Goal: Task Accomplishment & Management: Complete application form

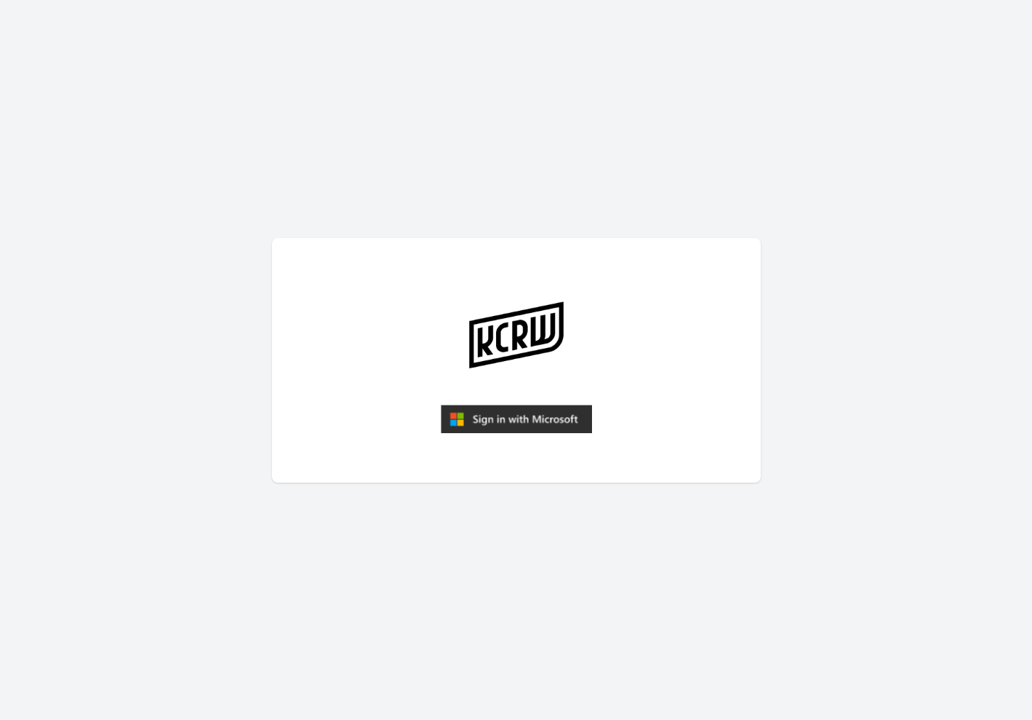
click at [507, 423] on img "submit" at bounding box center [516, 419] width 151 height 29
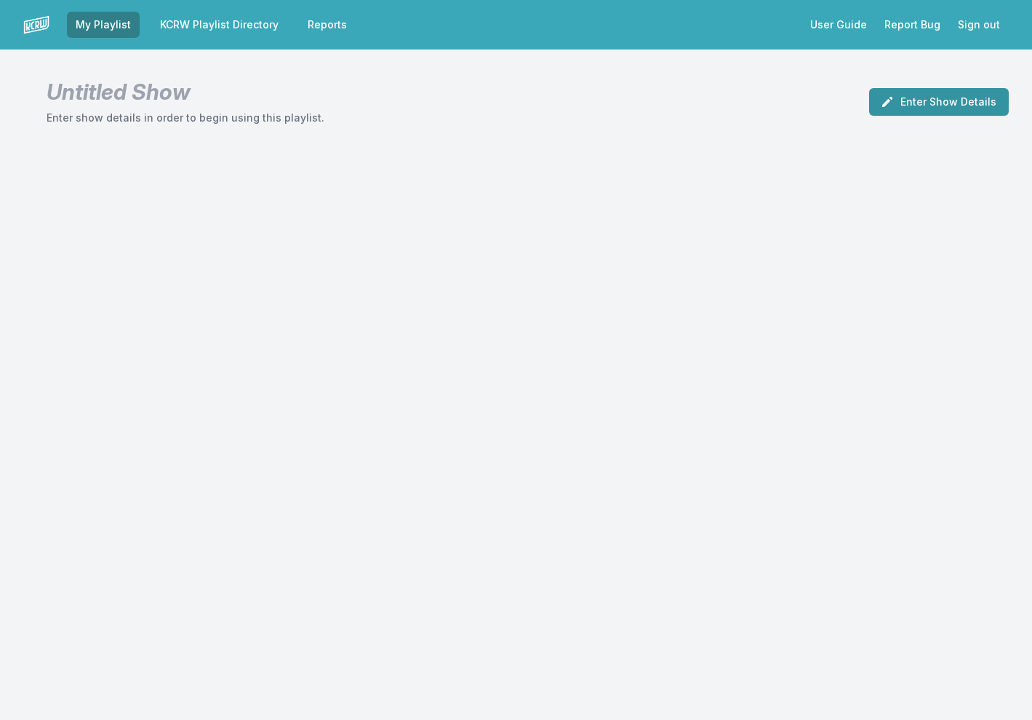
click at [932, 103] on button "Enter Show Details" at bounding box center [939, 102] width 140 height 28
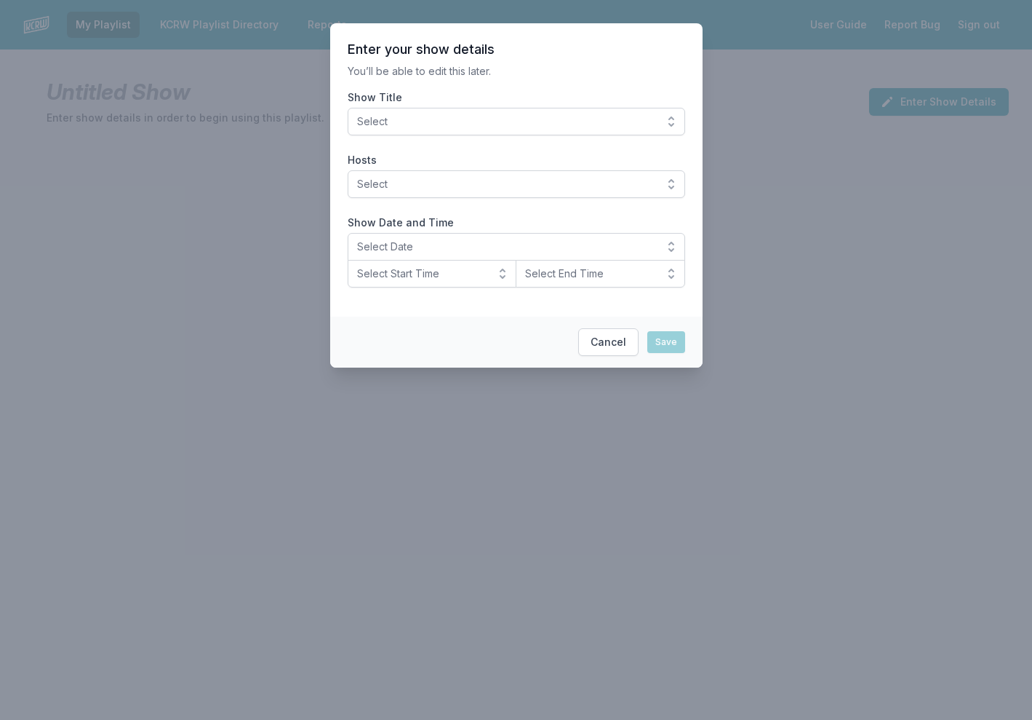
click at [672, 121] on button "Select" at bounding box center [517, 122] width 338 height 28
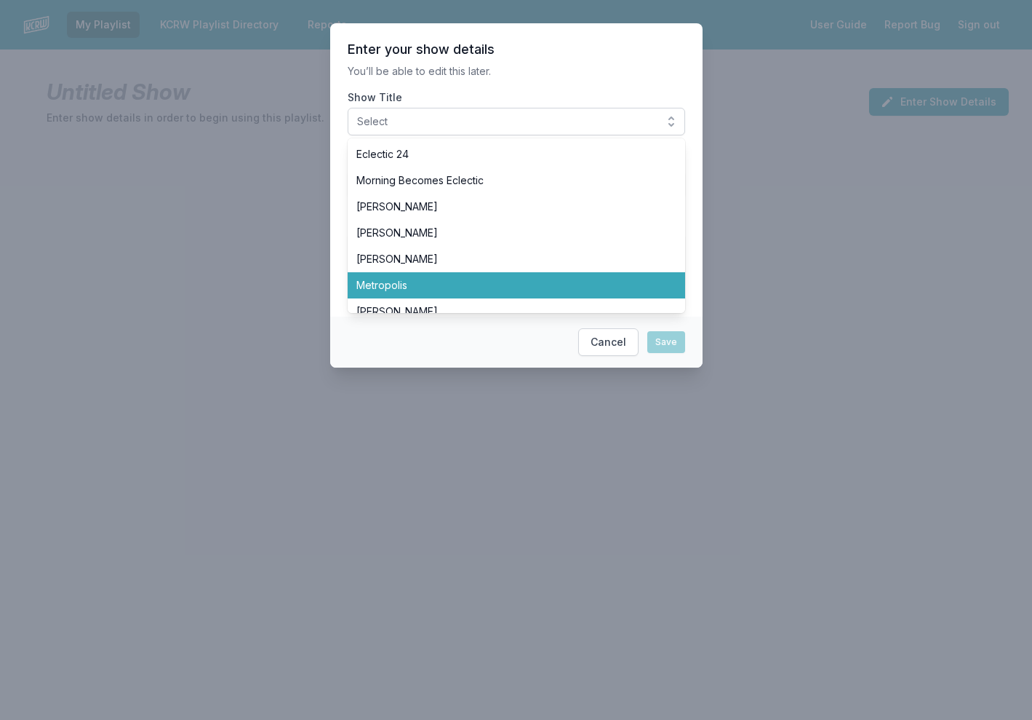
click at [583, 275] on li "Metropolis" at bounding box center [517, 285] width 338 height 26
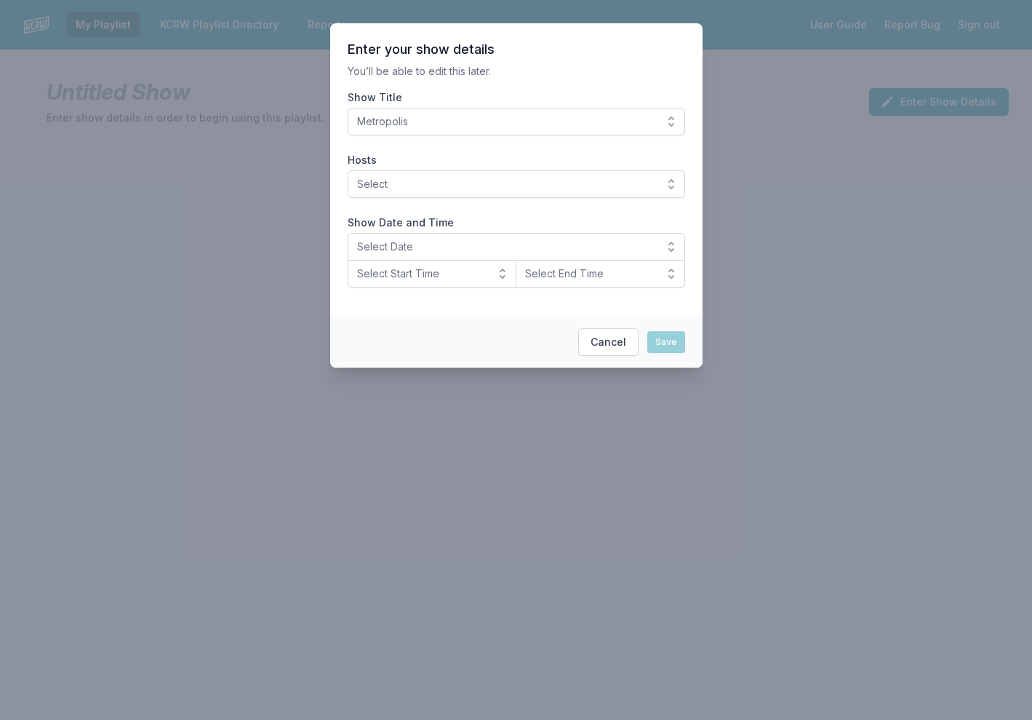
click at [610, 180] on span "Select" at bounding box center [506, 184] width 298 height 15
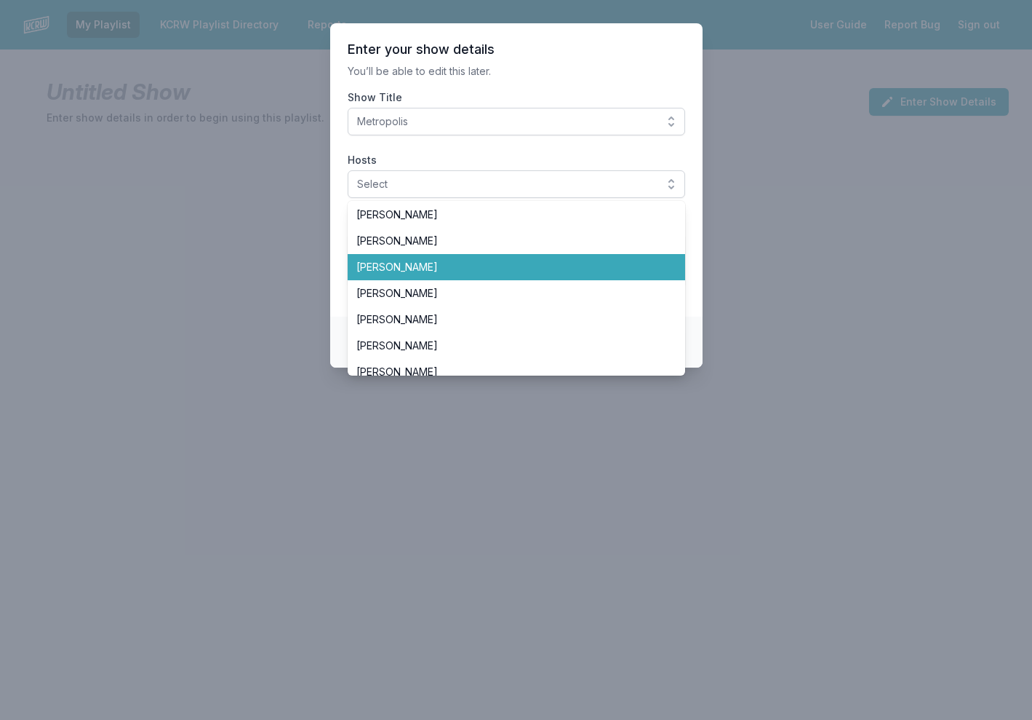
scroll to position [135, 0]
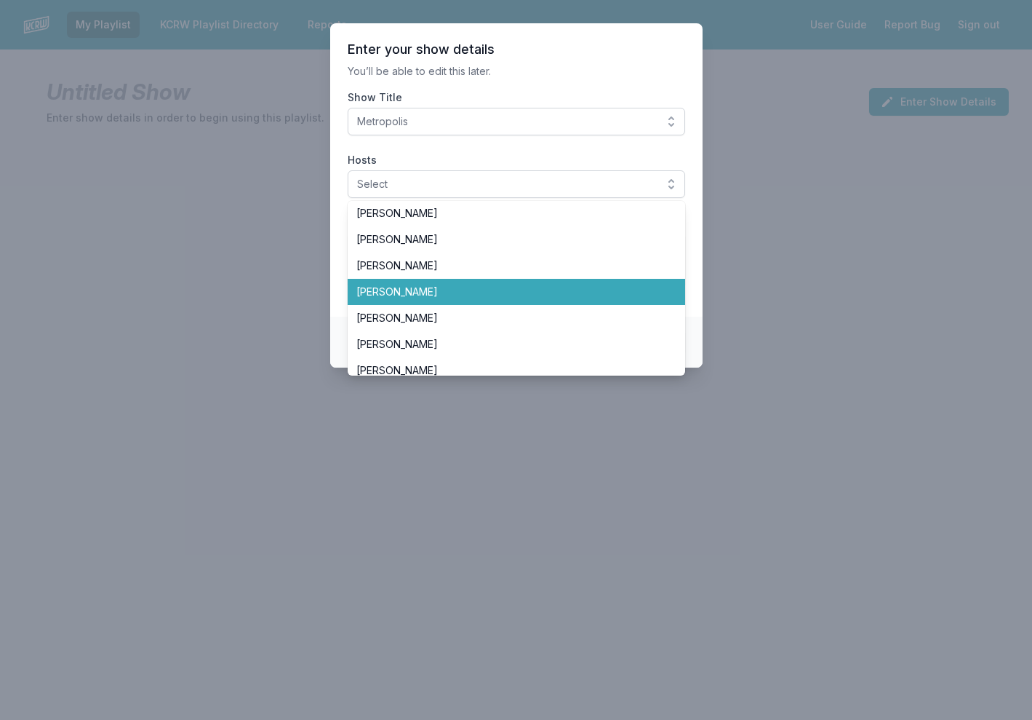
click at [494, 286] on span "Jason Bentley" at bounding box center [507, 291] width 303 height 15
click at [595, 290] on span "Jason Bentley" at bounding box center [507, 291] width 303 height 15
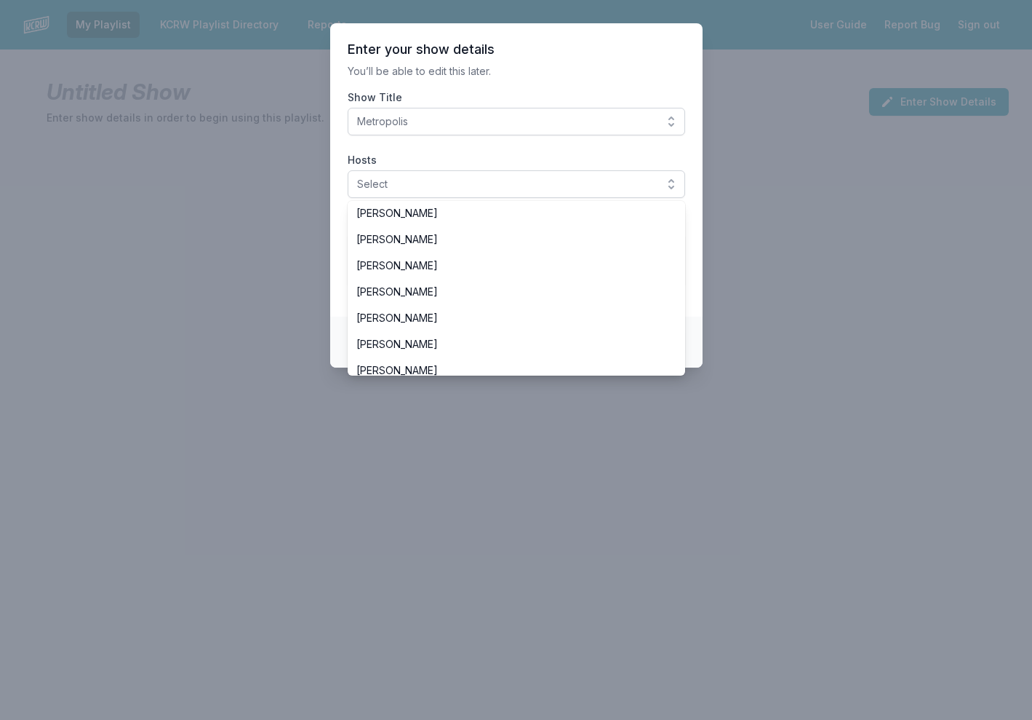
click at [630, 53] on header "Enter your show details" at bounding box center [517, 49] width 338 height 17
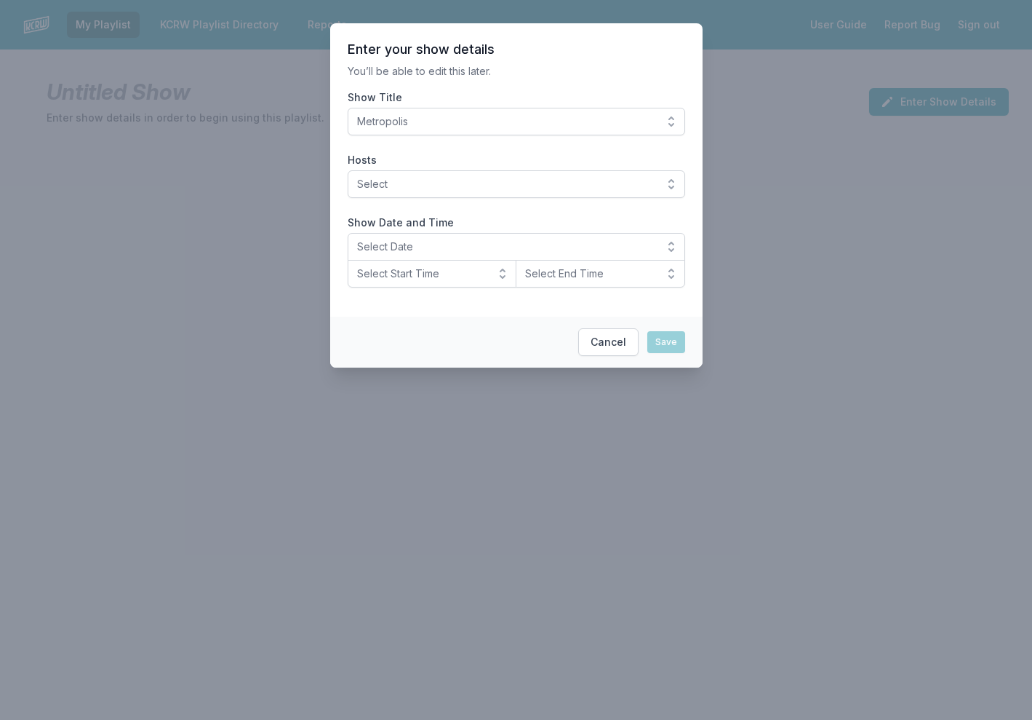
click at [594, 189] on span "Select" at bounding box center [506, 184] width 298 height 15
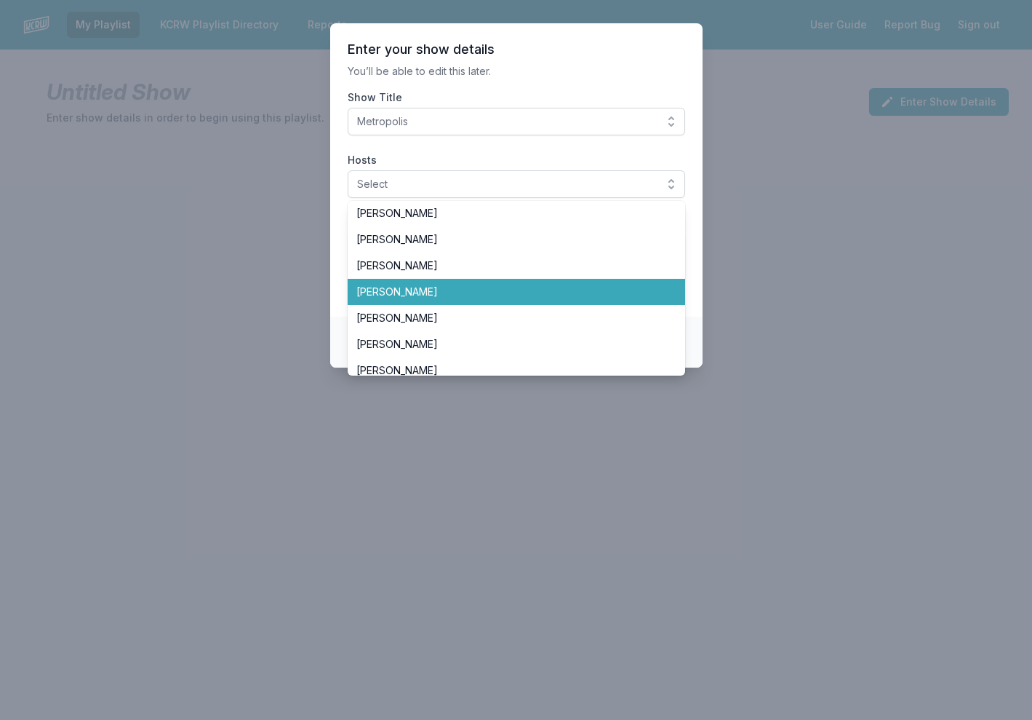
click at [484, 295] on span "Jason Bentley" at bounding box center [507, 291] width 303 height 15
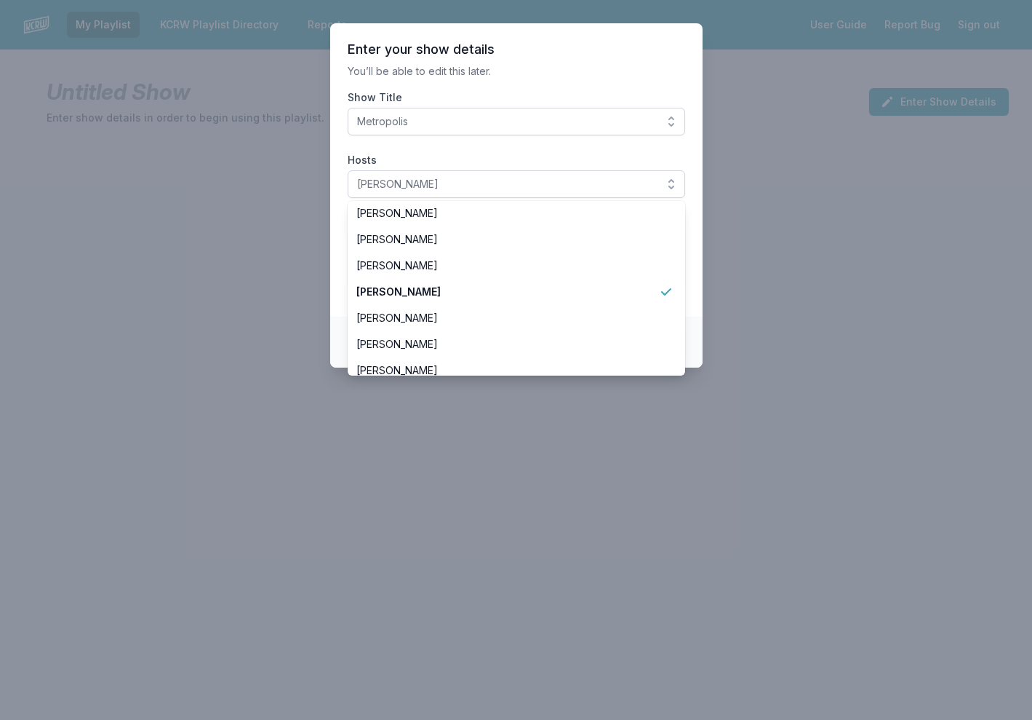
click at [618, 44] on header "Enter your show details" at bounding box center [517, 49] width 338 height 17
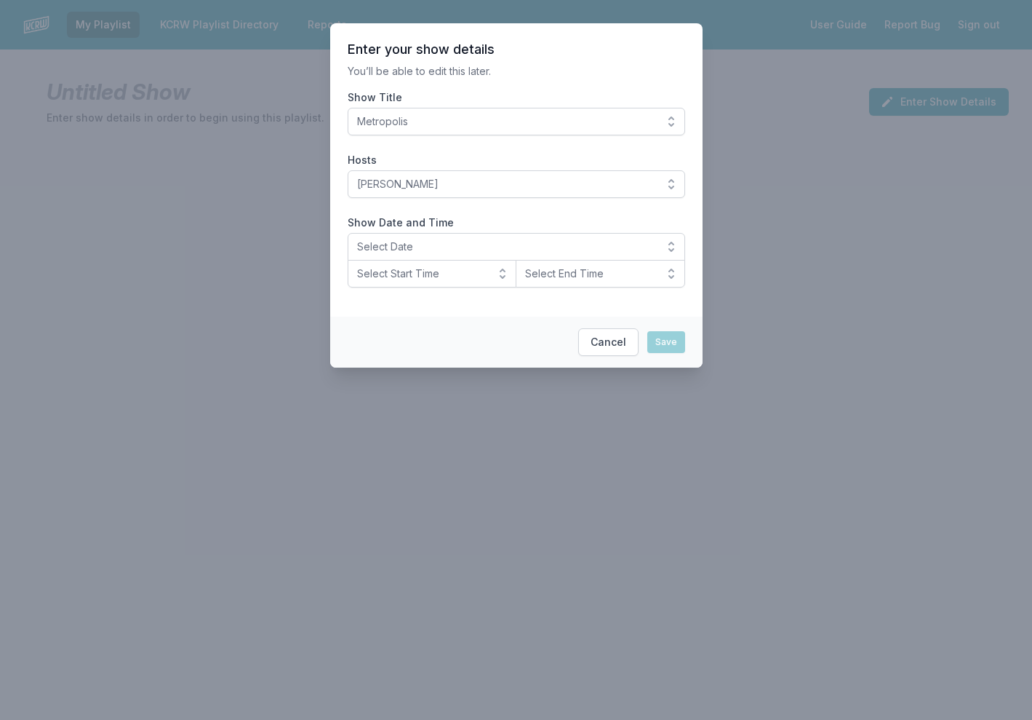
click at [517, 251] on span "Select Date" at bounding box center [506, 246] width 298 height 15
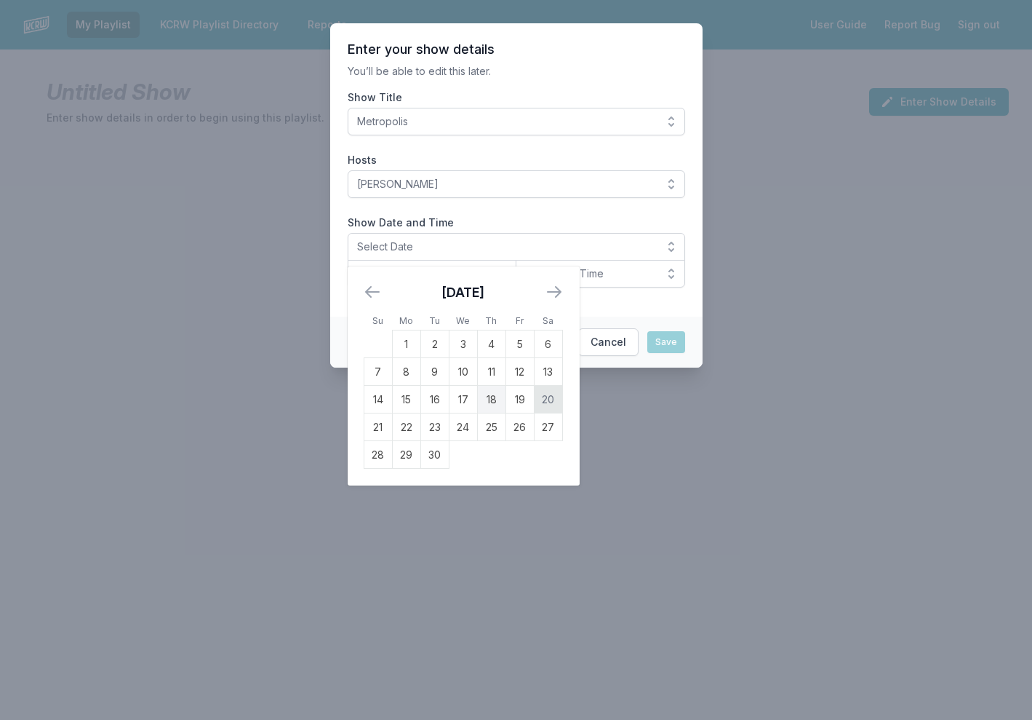
click at [553, 394] on td "20" at bounding box center [548, 400] width 28 height 28
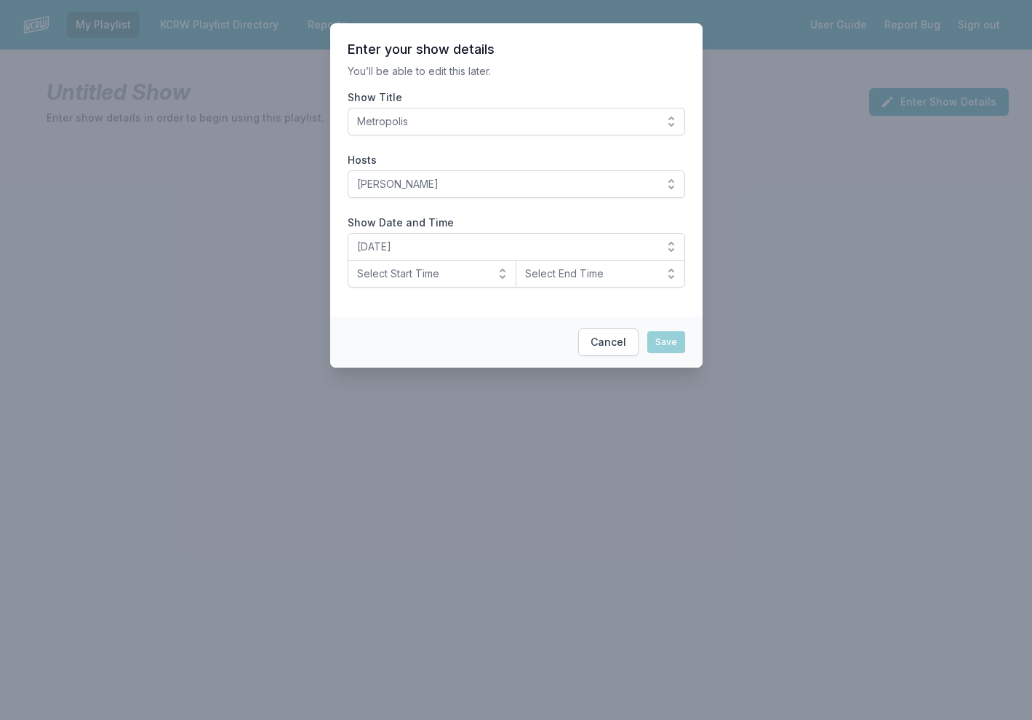
click at [497, 270] on button "Select Start Time" at bounding box center [433, 274] width 170 height 28
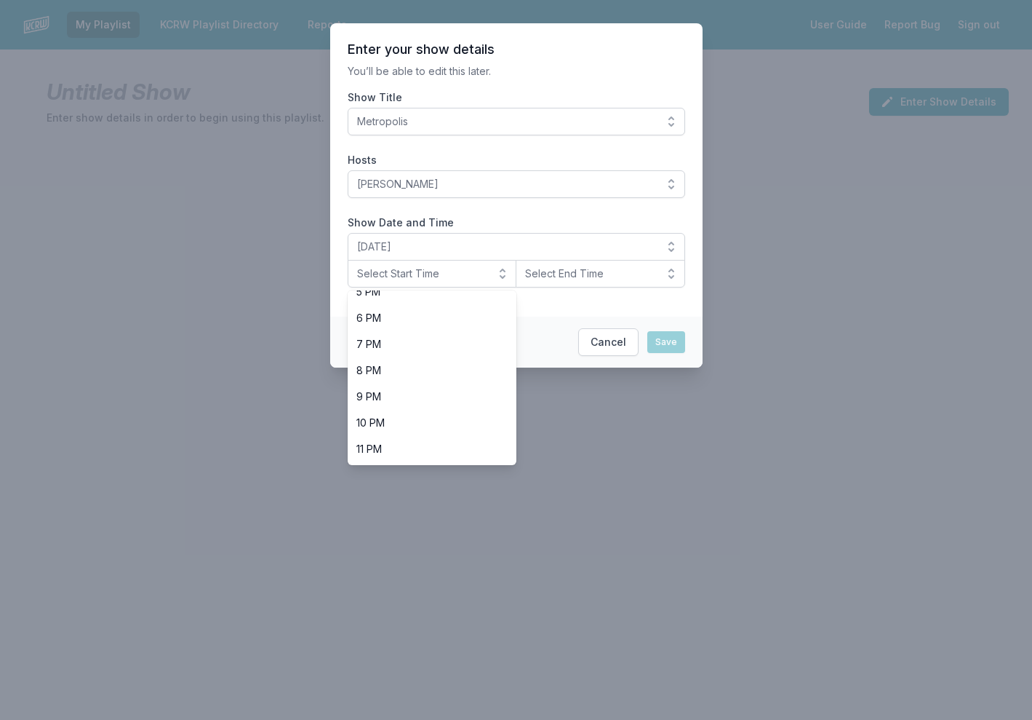
scroll to position [460, 0]
click at [442, 374] on span "8 PM" at bounding box center [423, 370] width 135 height 15
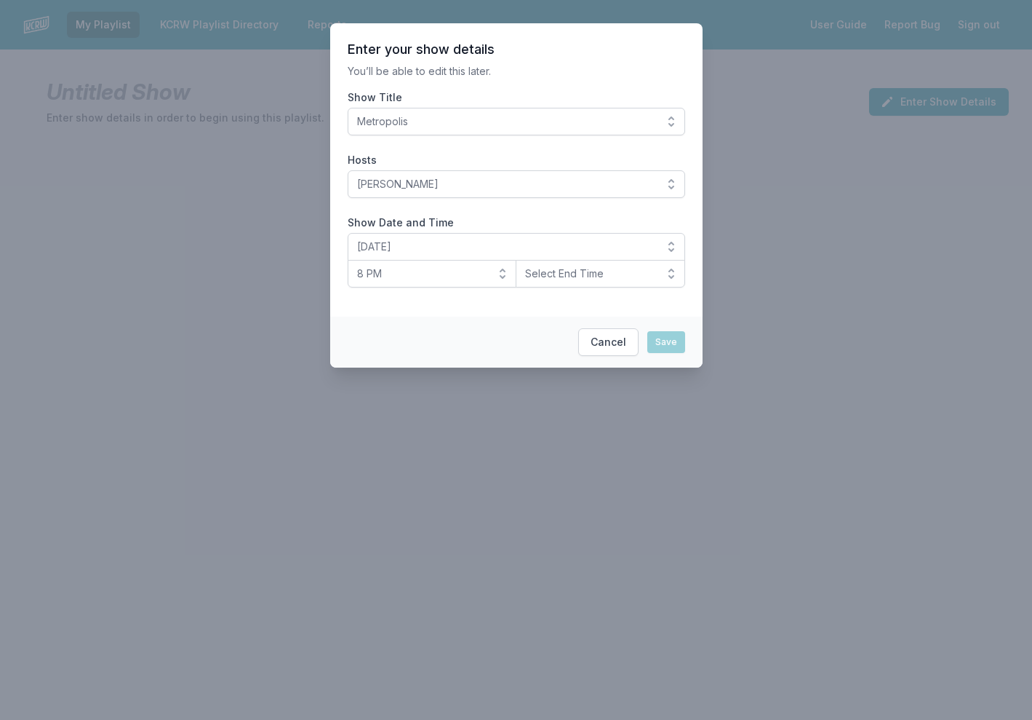
click at [669, 277] on button "Select End Time" at bounding box center [601, 274] width 170 height 28
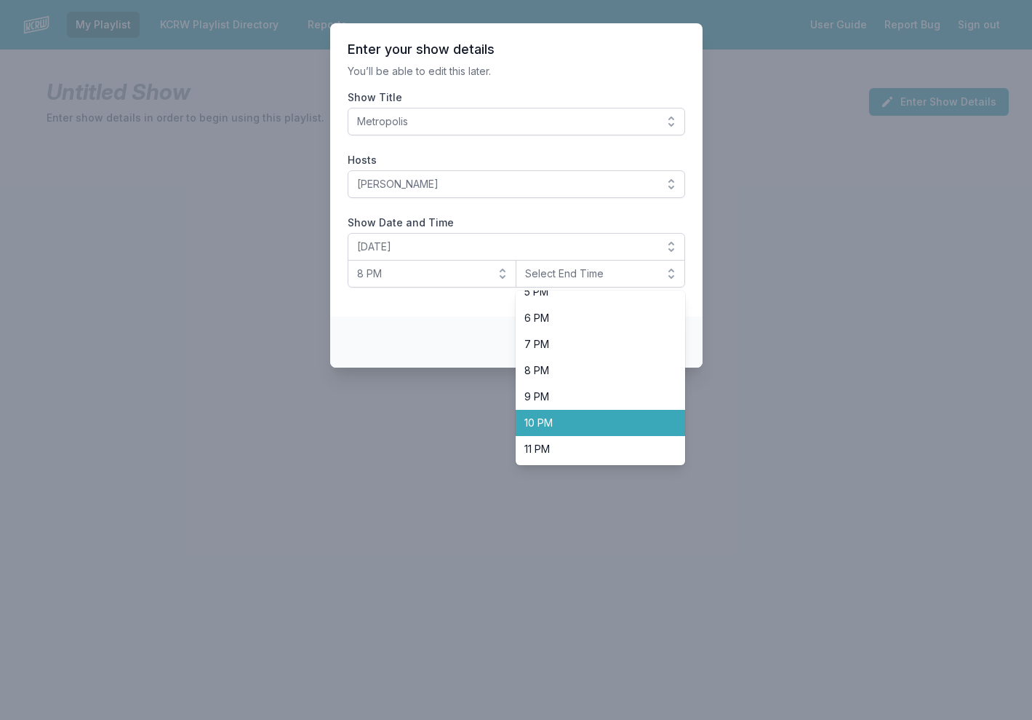
click at [577, 410] on li "10 PM" at bounding box center [601, 423] width 170 height 26
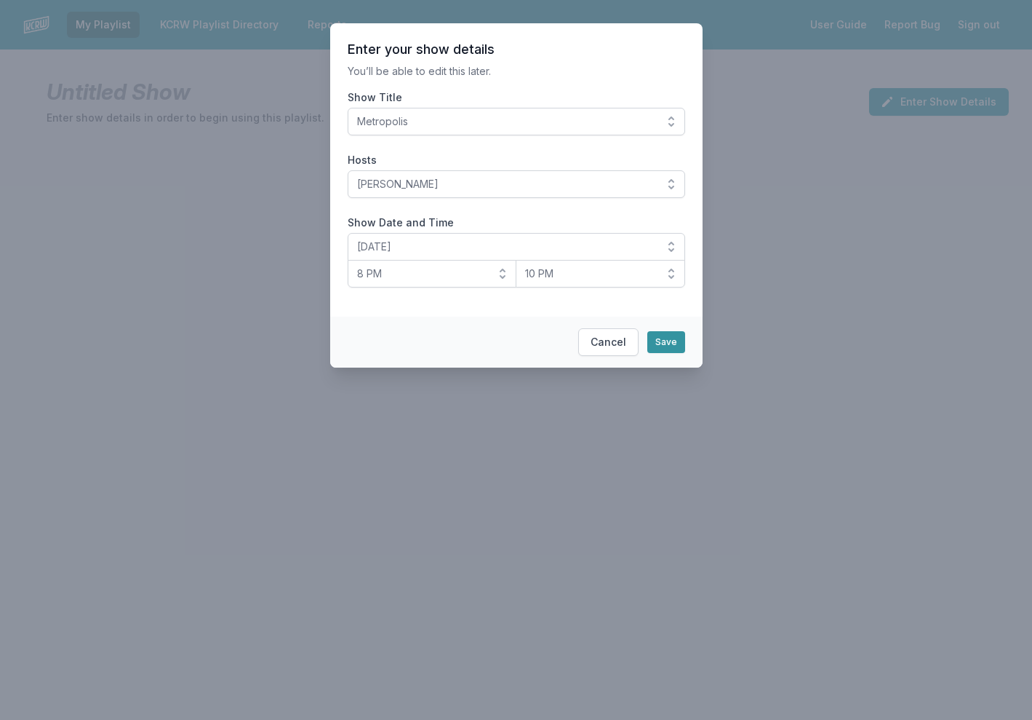
click at [653, 346] on button "Save" at bounding box center [667, 342] width 38 height 22
click at [660, 342] on button "Save" at bounding box center [667, 342] width 38 height 22
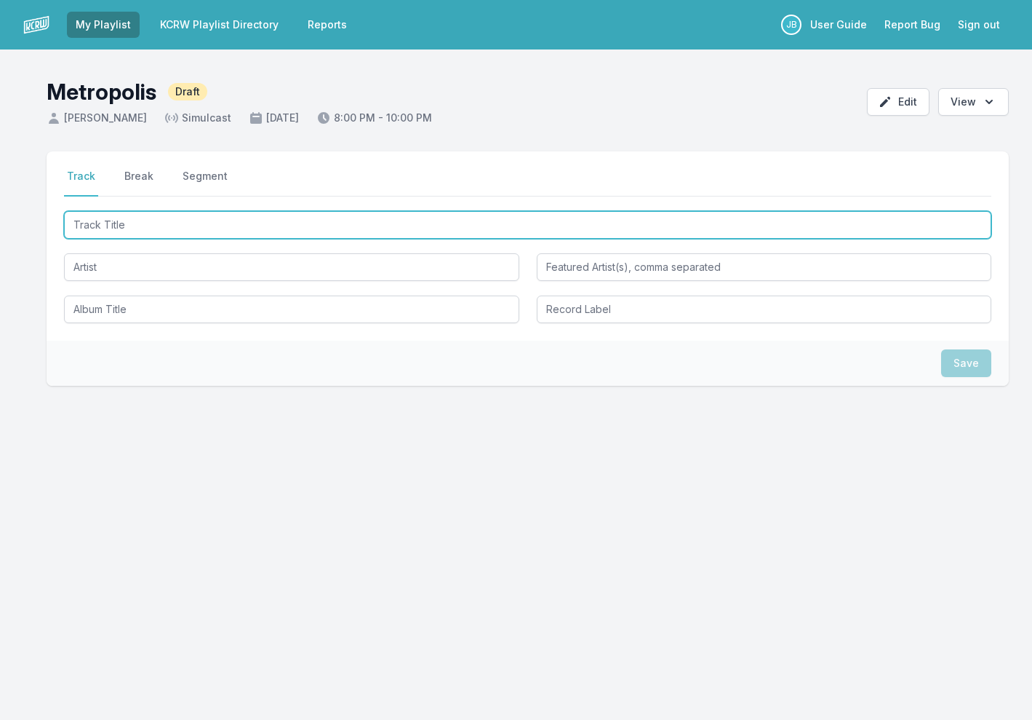
click at [246, 227] on input "Track Title" at bounding box center [528, 225] width 928 height 28
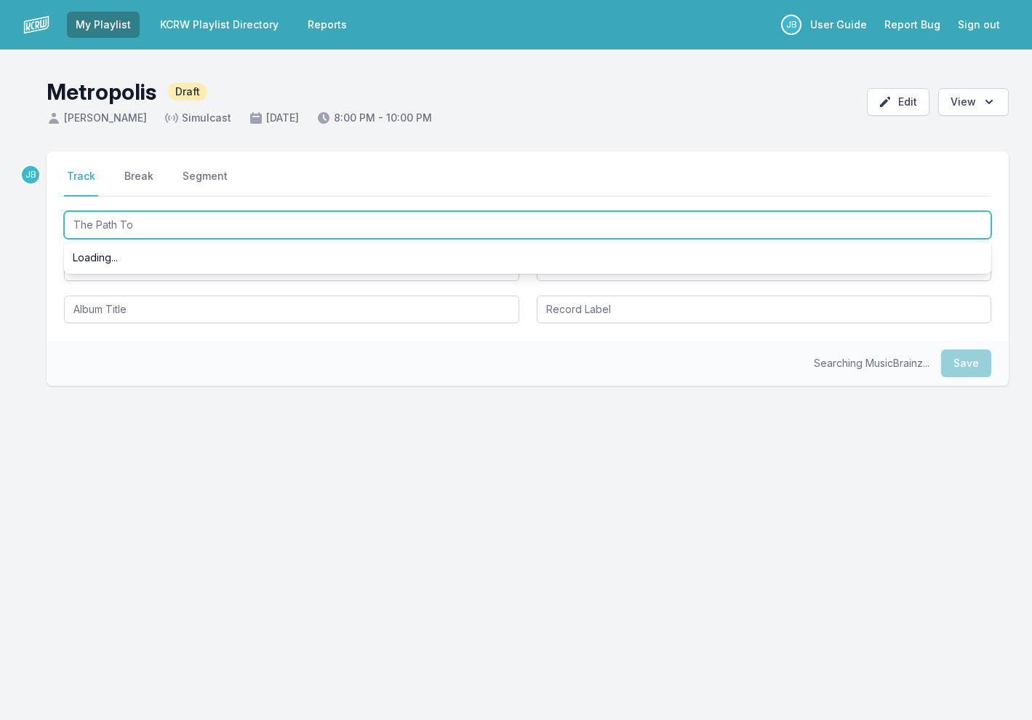
type input "The Path To"
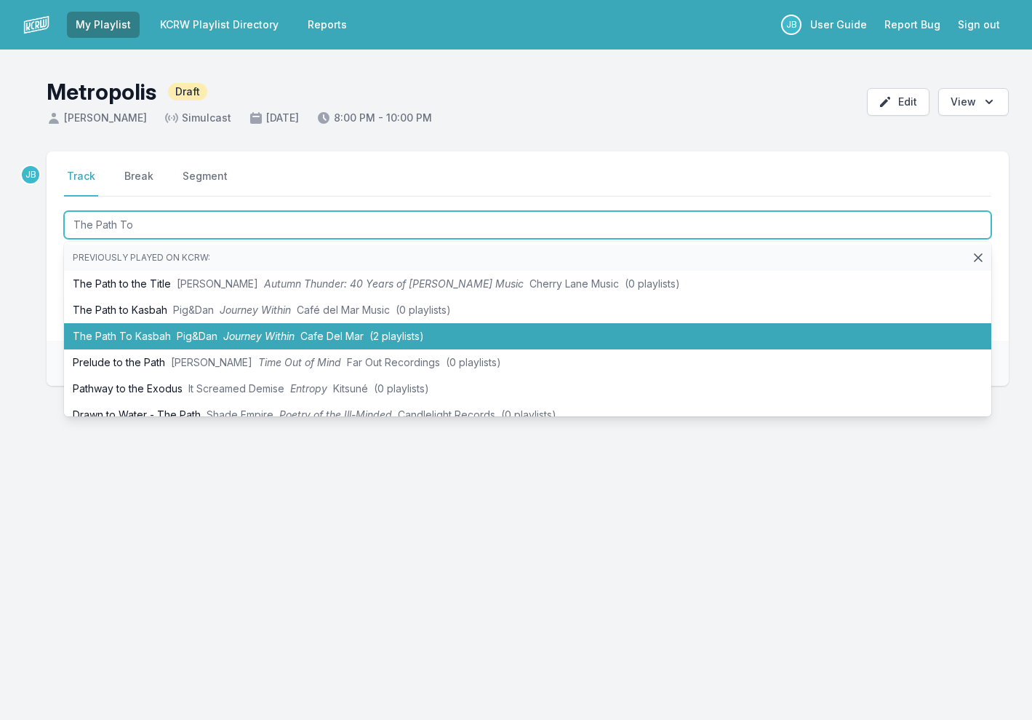
click at [268, 332] on span "Journey Within" at bounding box center [258, 336] width 71 height 12
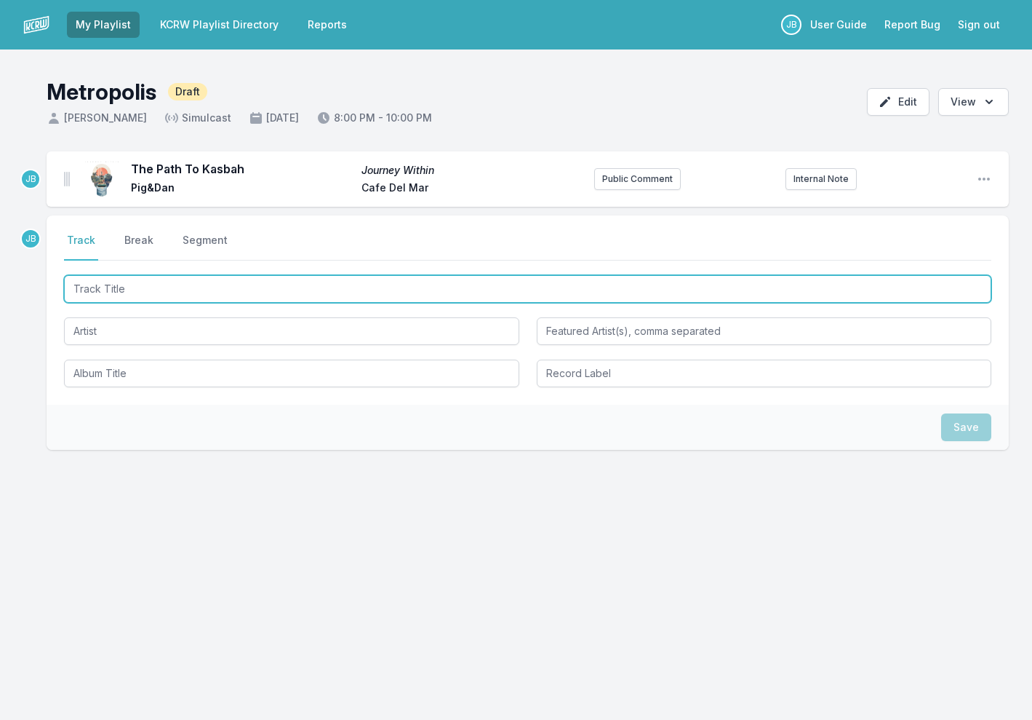
click at [180, 290] on input "Track Title" at bounding box center [528, 289] width 928 height 28
type input "Ya Saghir"
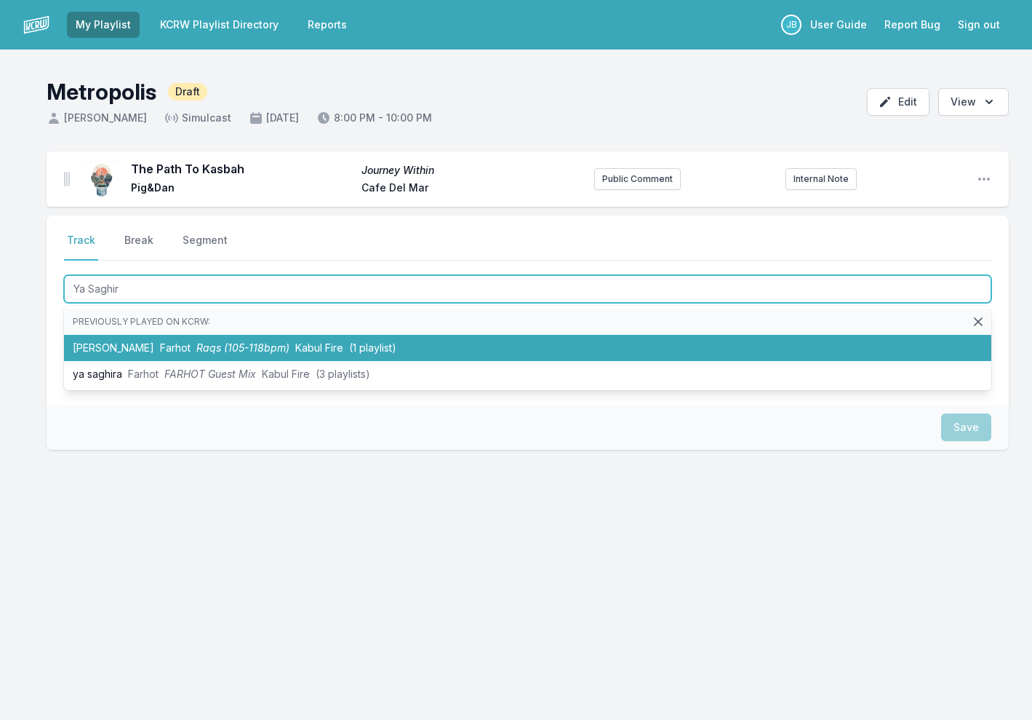
click at [231, 355] on li "Ya [PERSON_NAME] Raqs (105-118bpm) [GEOGRAPHIC_DATA] Fire (1 playlist)" at bounding box center [528, 348] width 928 height 26
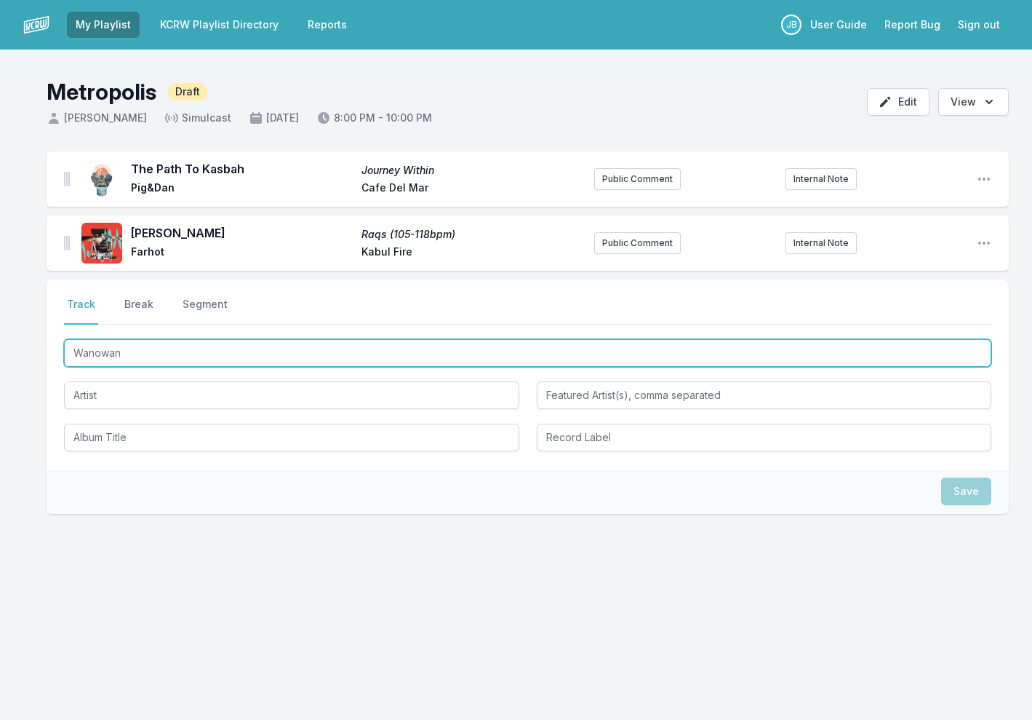
type input "Wanowan"
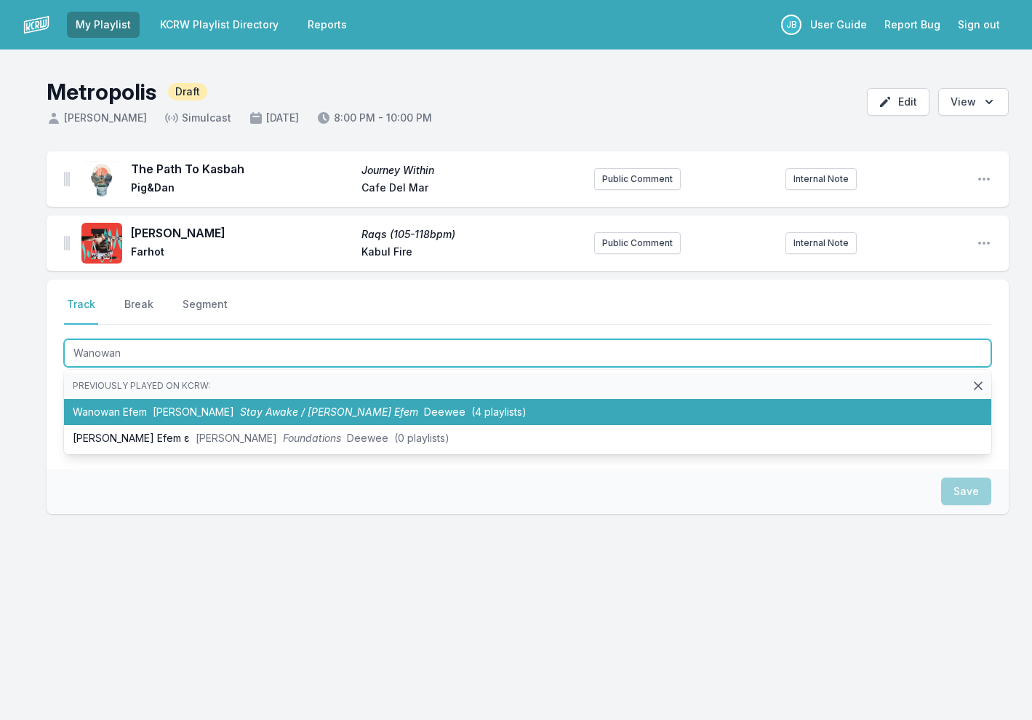
click at [241, 416] on span "Stay Awake / [PERSON_NAME] Efem" at bounding box center [329, 411] width 178 height 12
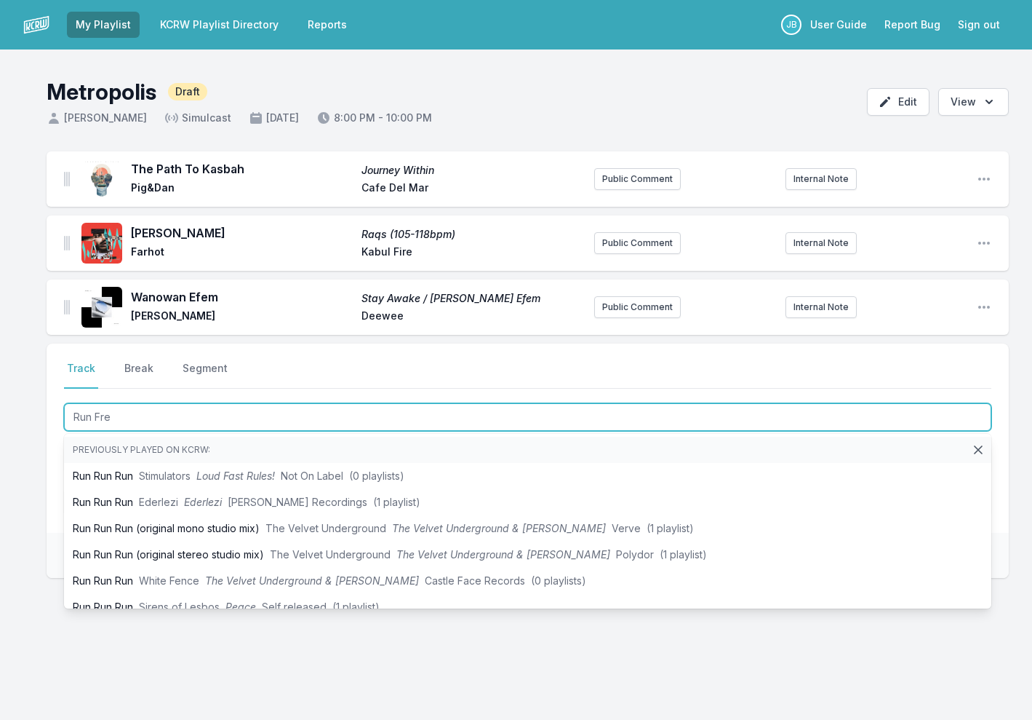
type input "Run Free"
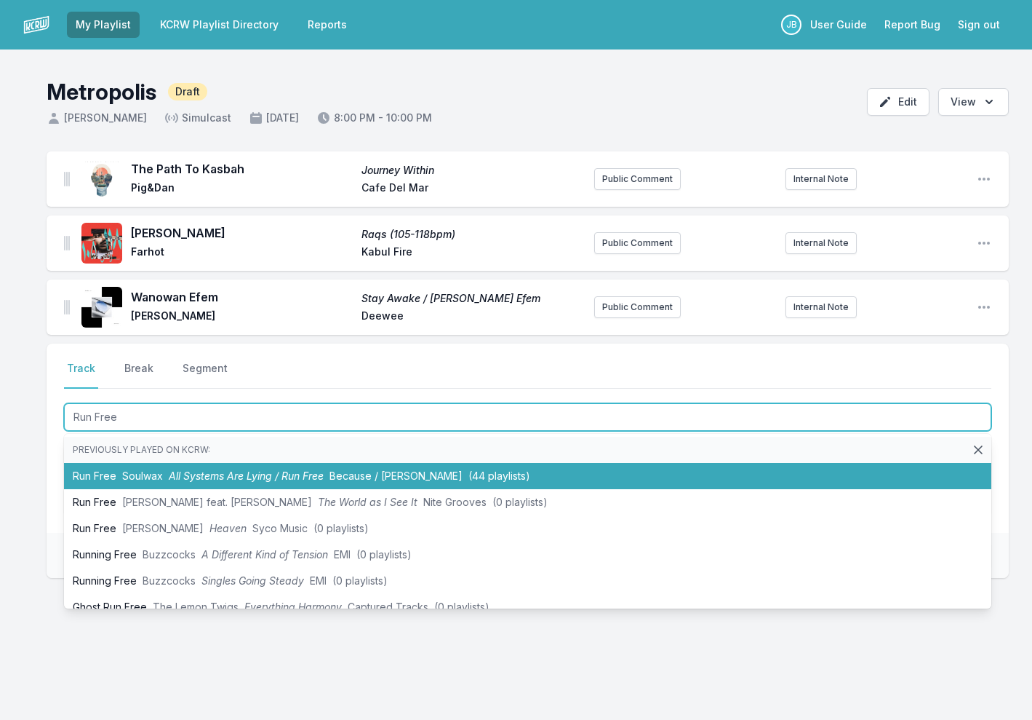
click at [179, 477] on span "All Systems Are Lying / Run Free" at bounding box center [246, 475] width 155 height 12
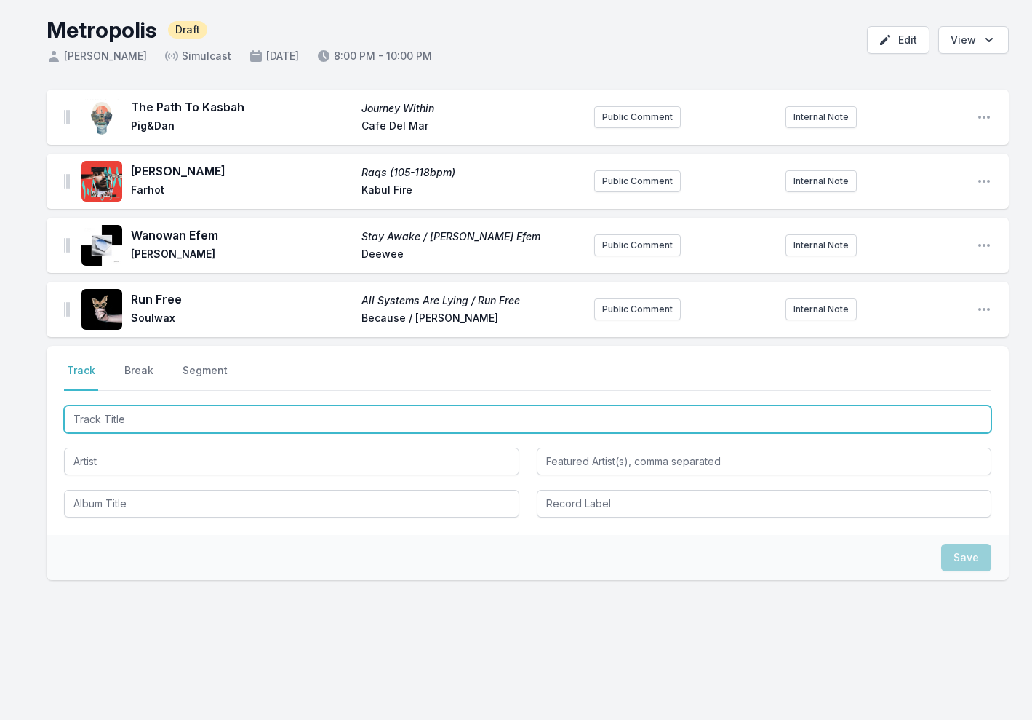
scroll to position [62, 0]
click at [154, 423] on input "Track Title" at bounding box center [528, 419] width 928 height 28
paste input "Forrowest (Quantic Remix)"
type input "Forrowest (Quantic Remix)"
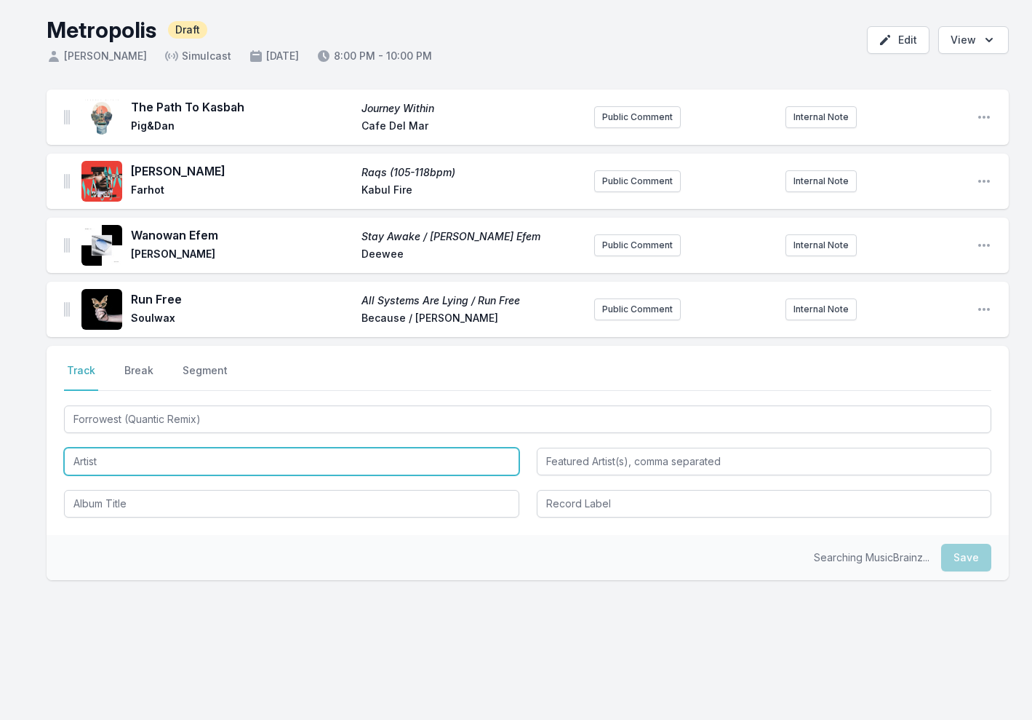
click at [153, 469] on input "Artist" at bounding box center [291, 461] width 455 height 28
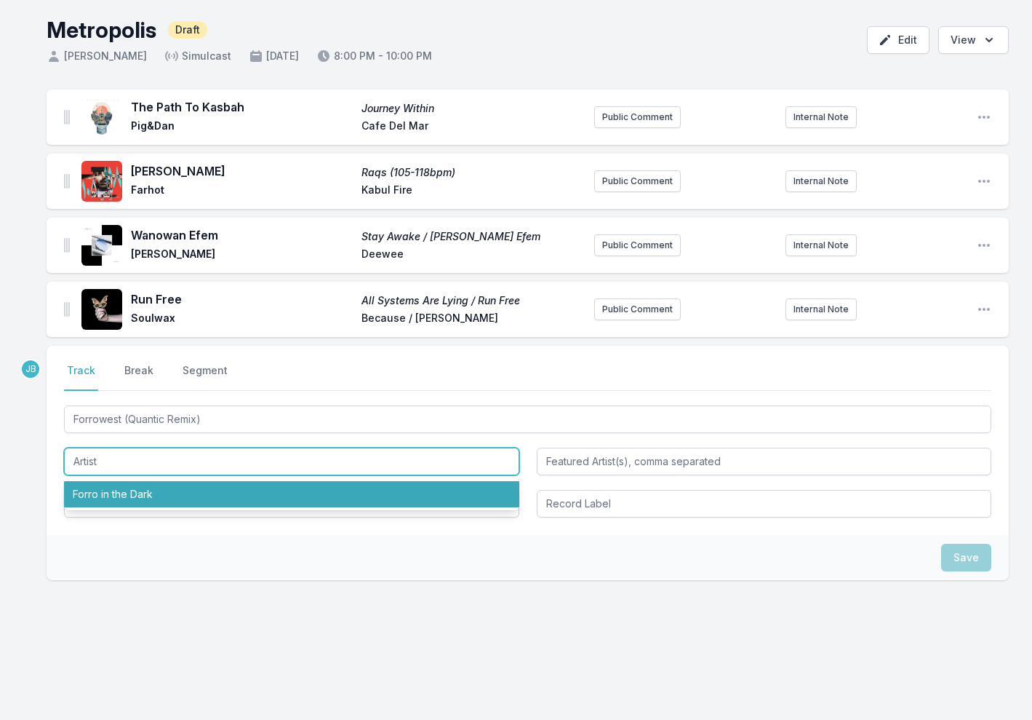
click at [148, 501] on li "Forro in the Dark" at bounding box center [291, 494] width 455 height 26
type input "Forro in the Dark"
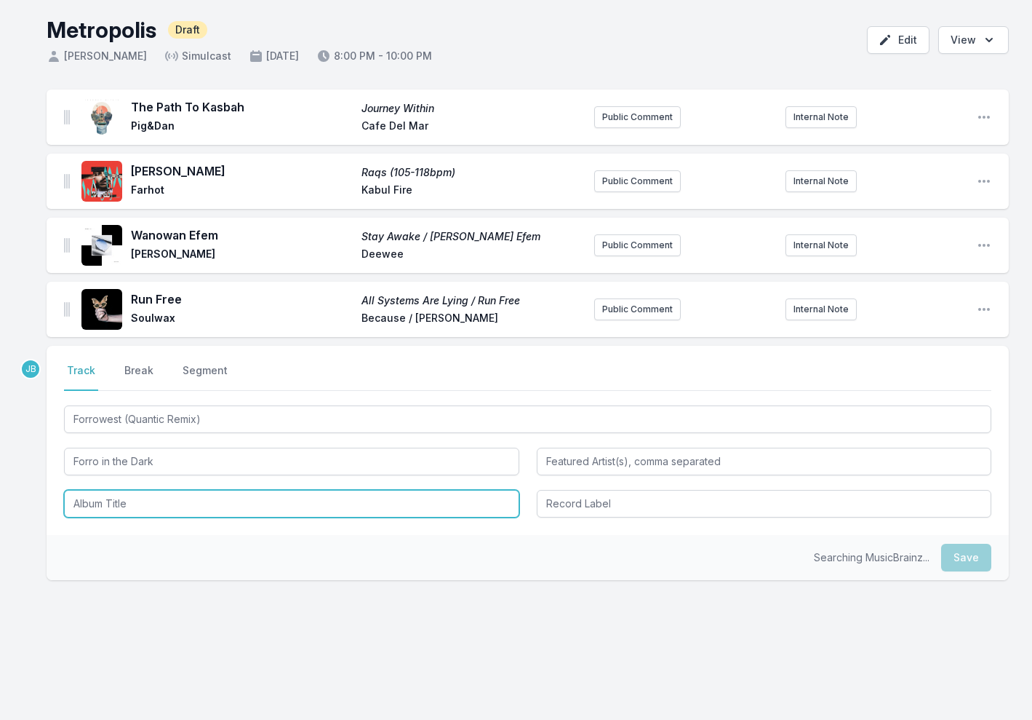
click at [389, 505] on input "Album Title" at bounding box center [291, 504] width 455 height 28
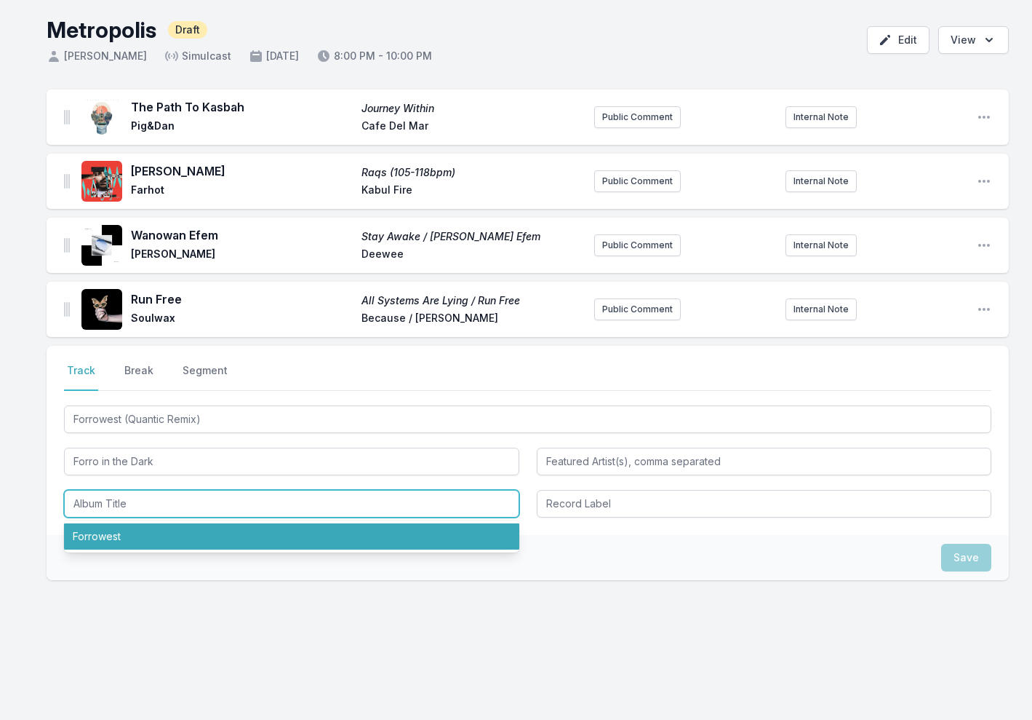
click at [278, 535] on li "Forrowest" at bounding box center [291, 536] width 455 height 26
type input "Forrowest"
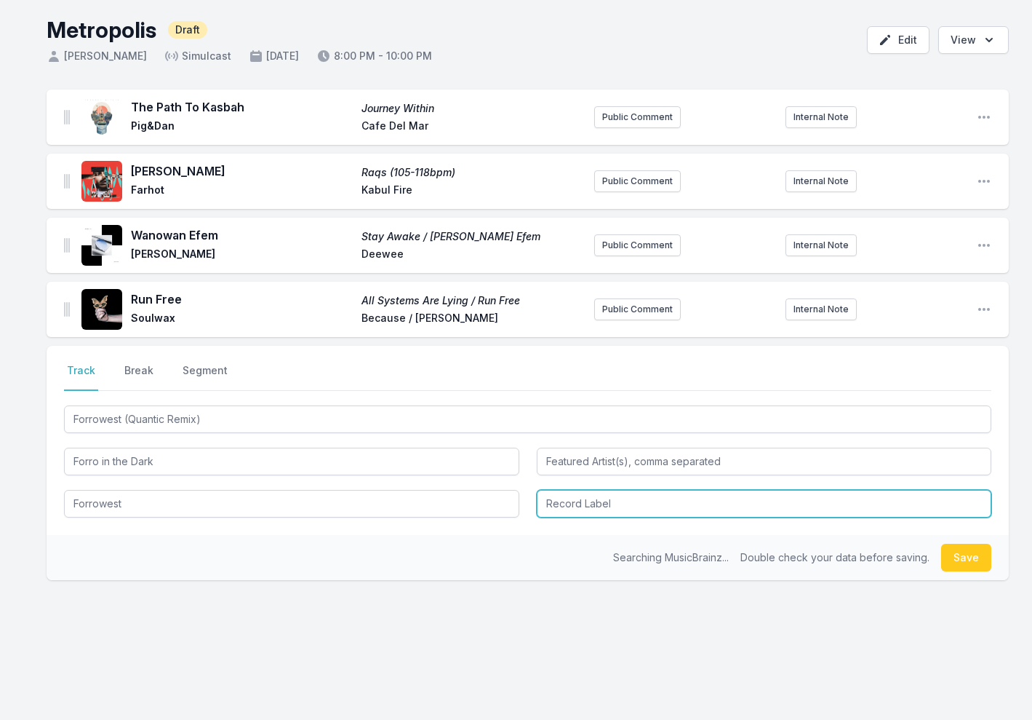
click at [583, 504] on input "Record Label" at bounding box center [764, 504] width 455 height 28
type input "NuBlu"
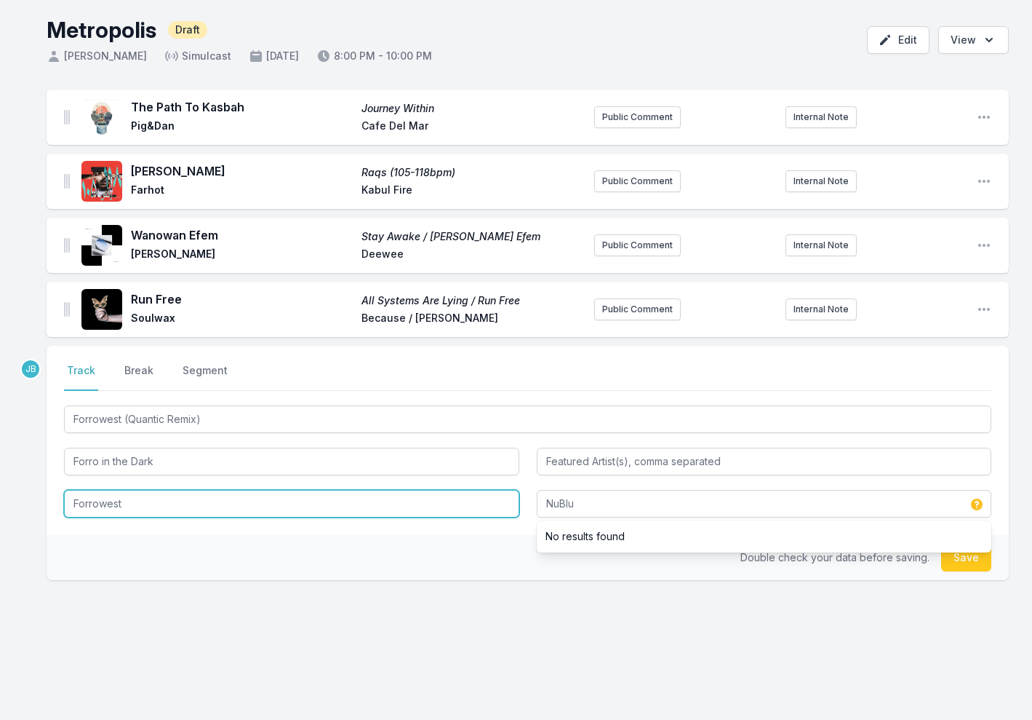
click at [95, 506] on input "Forrowest" at bounding box center [291, 504] width 455 height 28
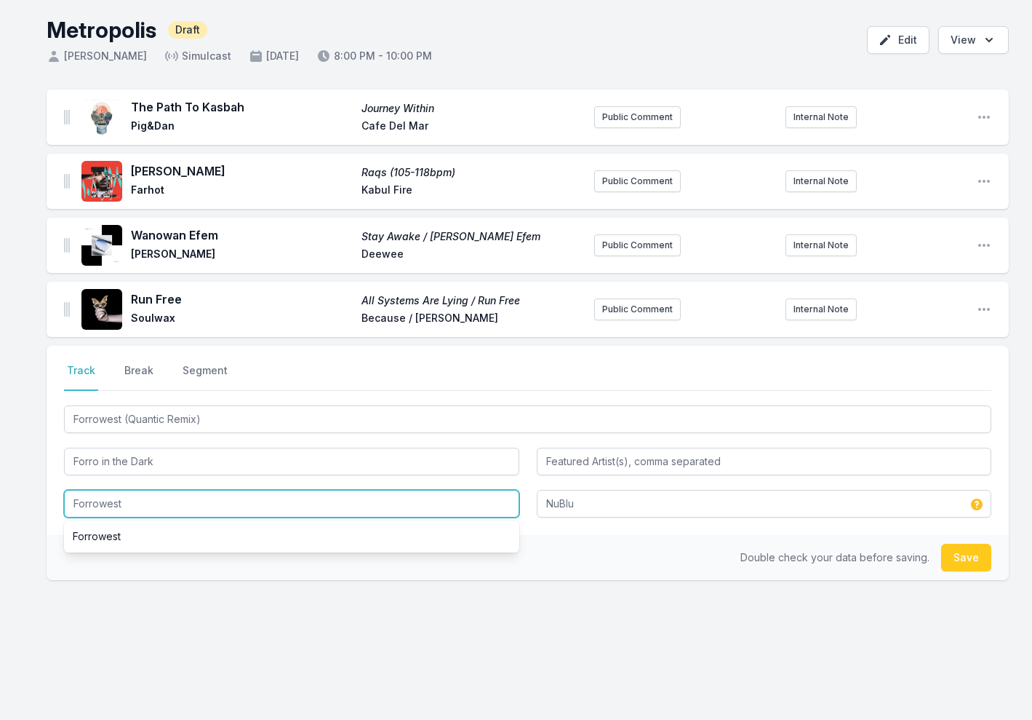
click at [95, 506] on input "Forrowest" at bounding box center [291, 504] width 455 height 28
click at [93, 505] on input "NuBlu Dance EP" at bounding box center [291, 504] width 455 height 28
click at [201, 500] on input "Nublu Dance EP" at bounding box center [291, 504] width 455 height 28
type input "Nublu Dance EP"
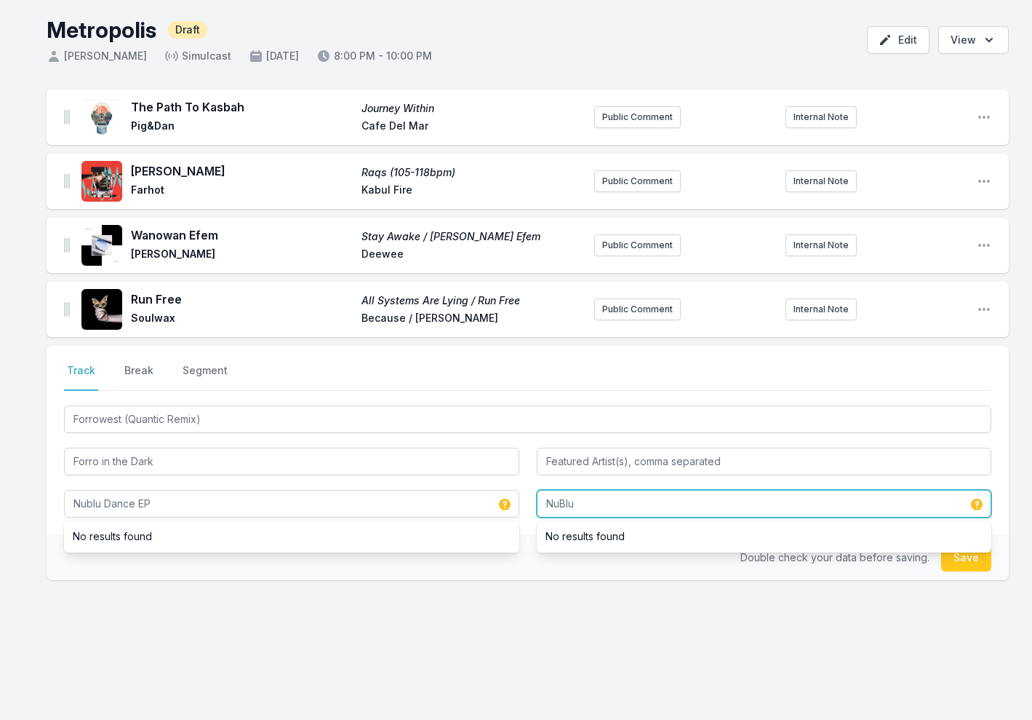
click at [626, 505] on input "NuBlu" at bounding box center [764, 504] width 455 height 28
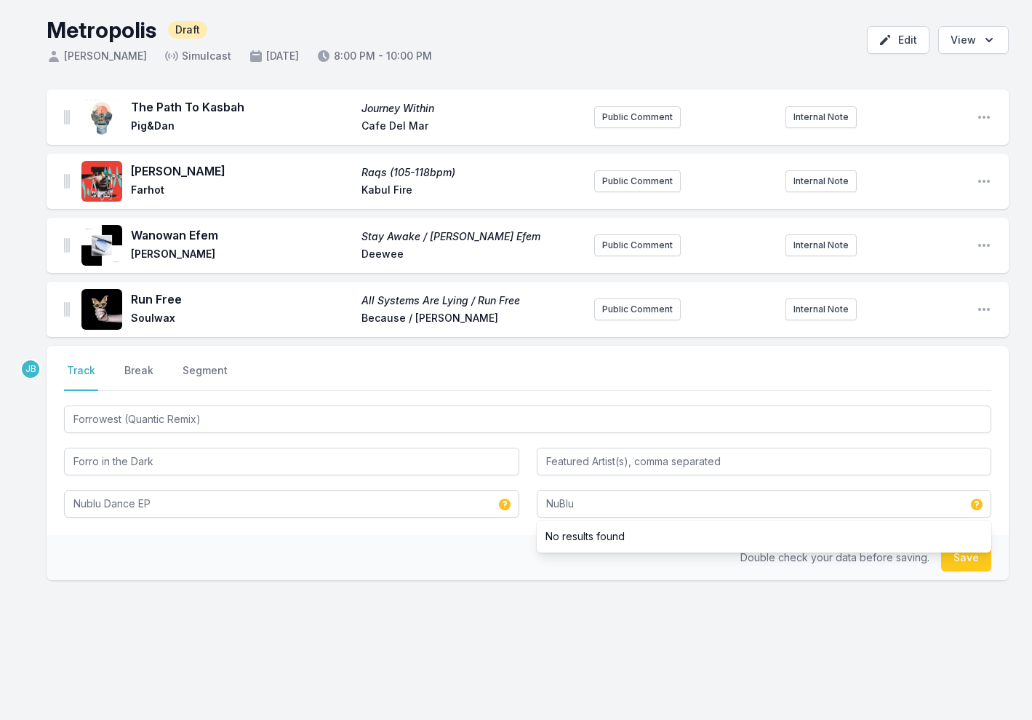
click at [971, 557] on button "Save" at bounding box center [966, 557] width 50 height 28
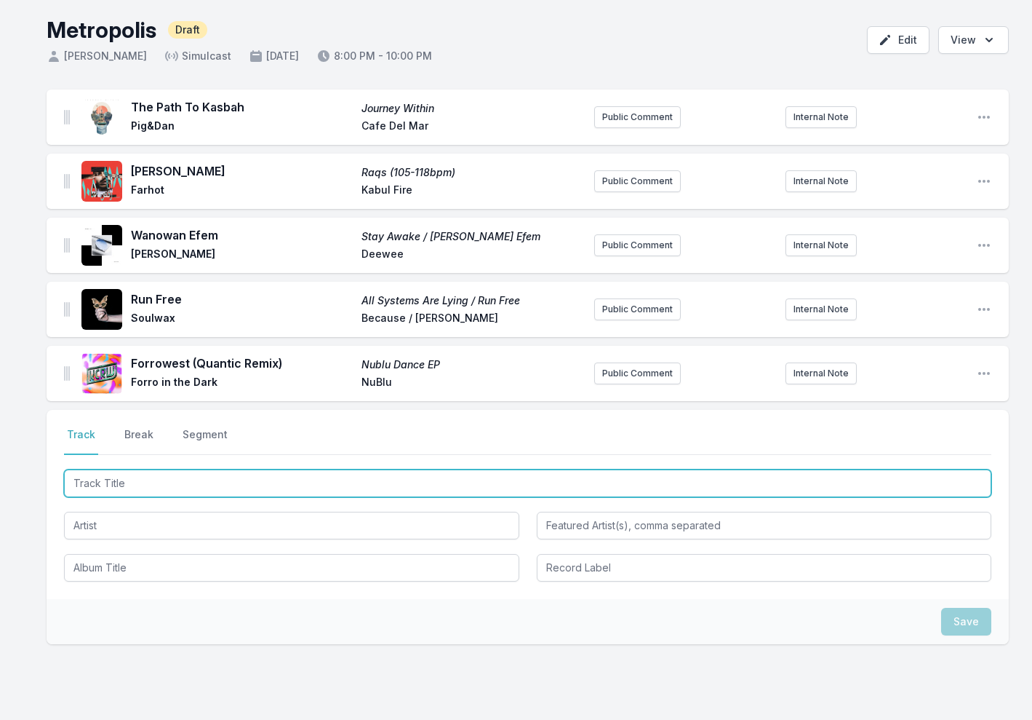
click at [138, 481] on input "Track Title" at bounding box center [528, 483] width 928 height 28
paste input "I Wish I Didn't Waste Your Time"
type input "I Wish I Didn't Waste Your Time"
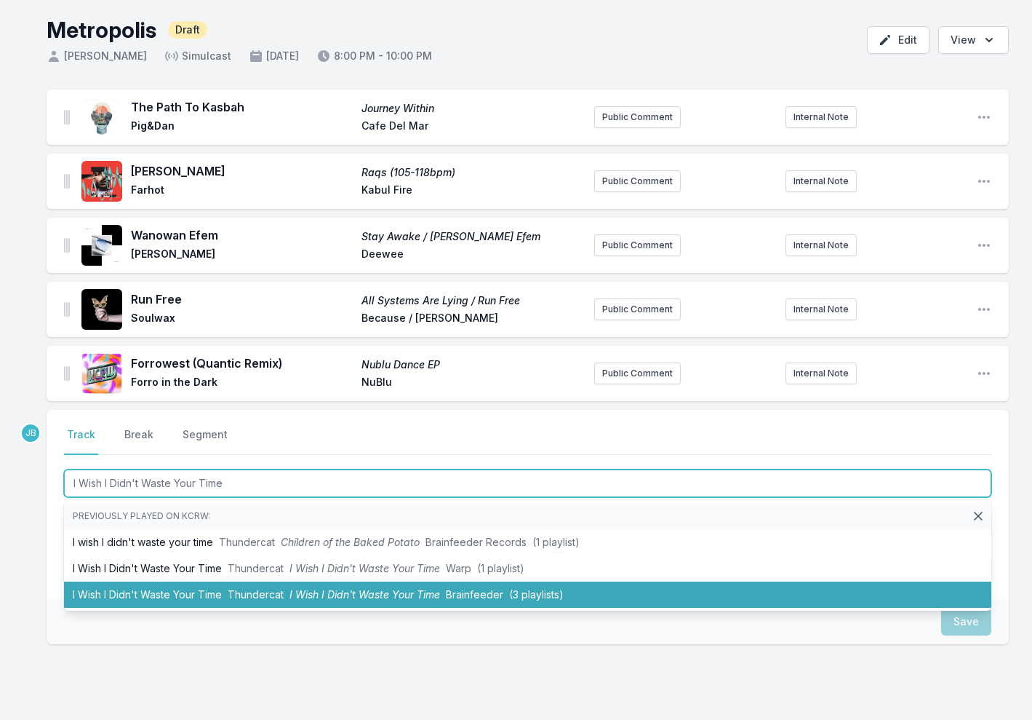
click at [191, 602] on li "I Wish I Didn't Waste Your Time Thundercat I Wish I Didn't Waste Your Time Brai…" at bounding box center [528, 594] width 928 height 26
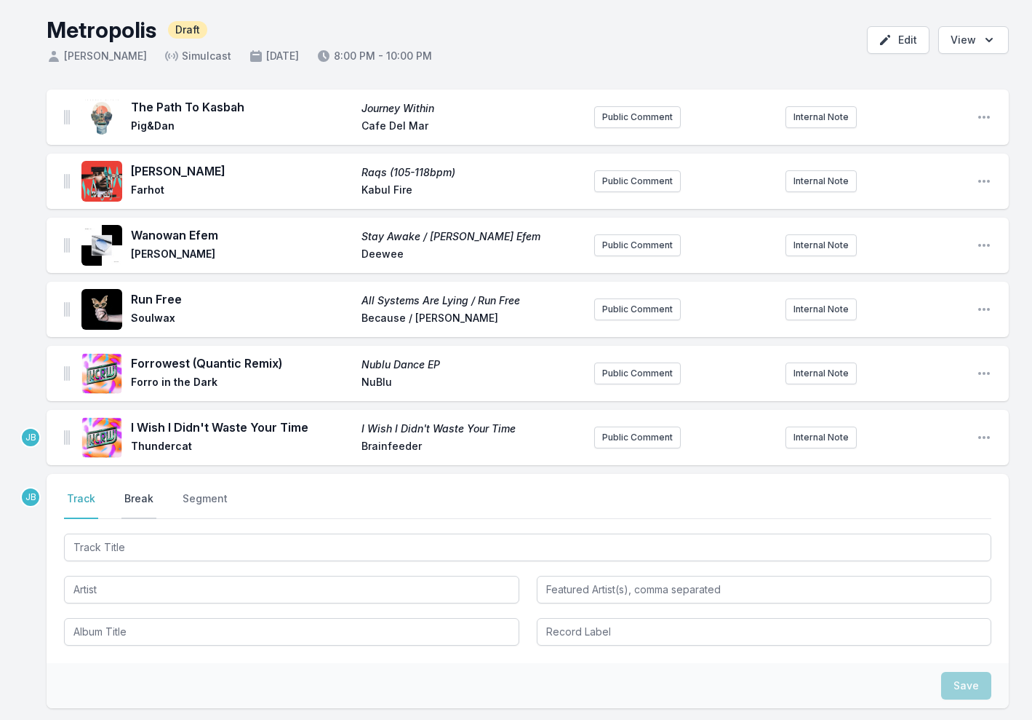
click at [140, 501] on button "Break" at bounding box center [138, 505] width 35 height 28
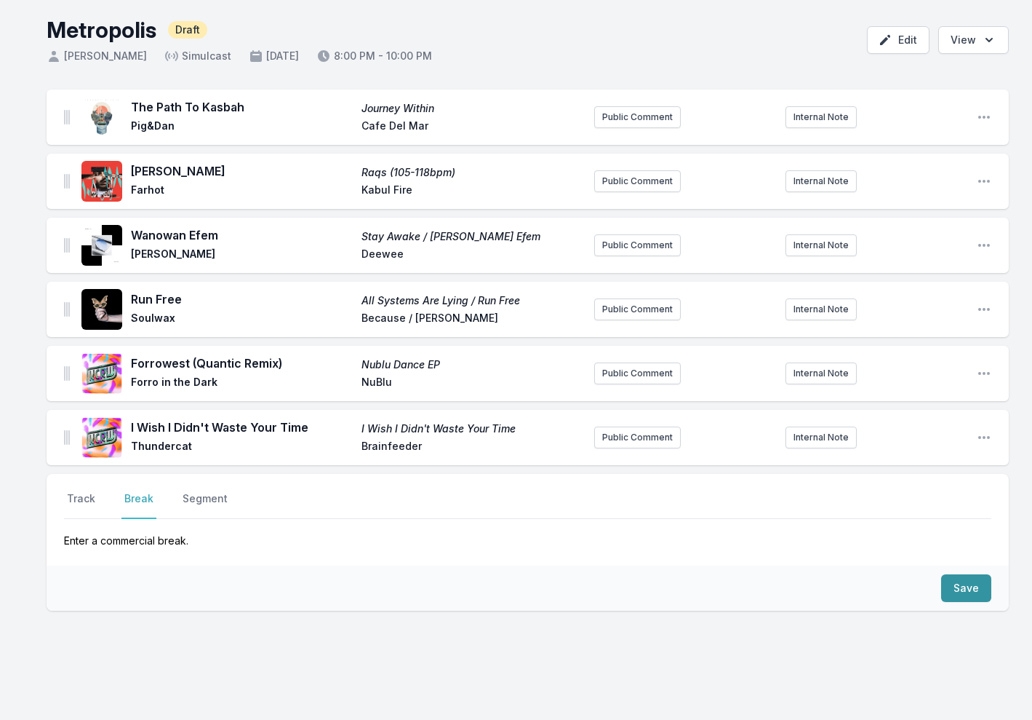
click at [972, 586] on button "Save" at bounding box center [966, 588] width 50 height 28
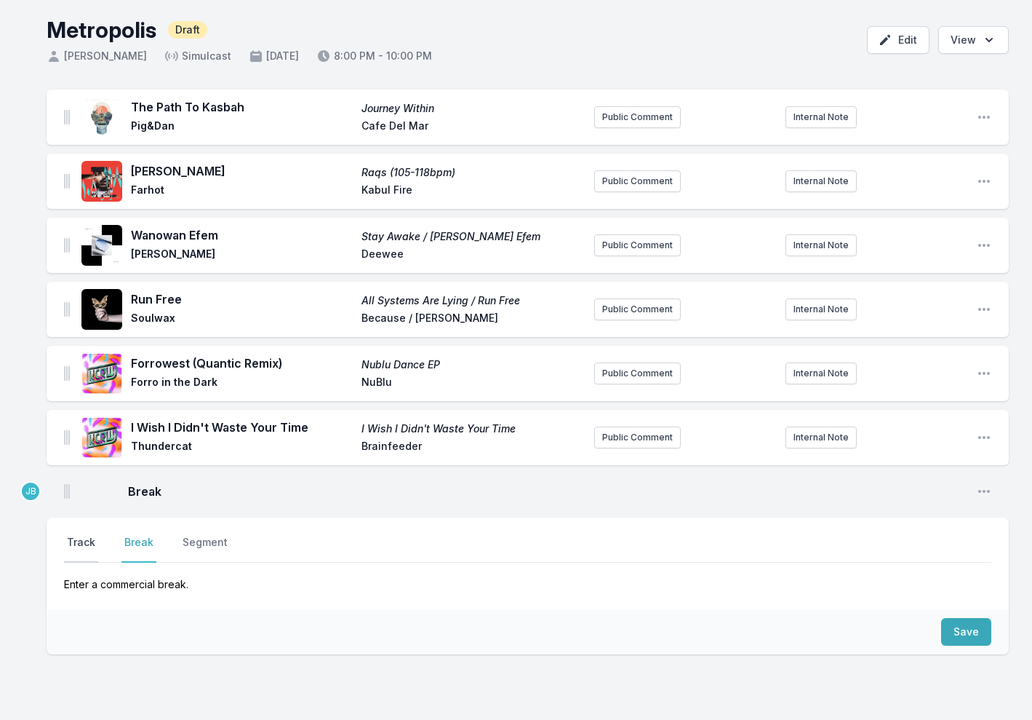
click at [81, 542] on button "Track" at bounding box center [81, 549] width 34 height 28
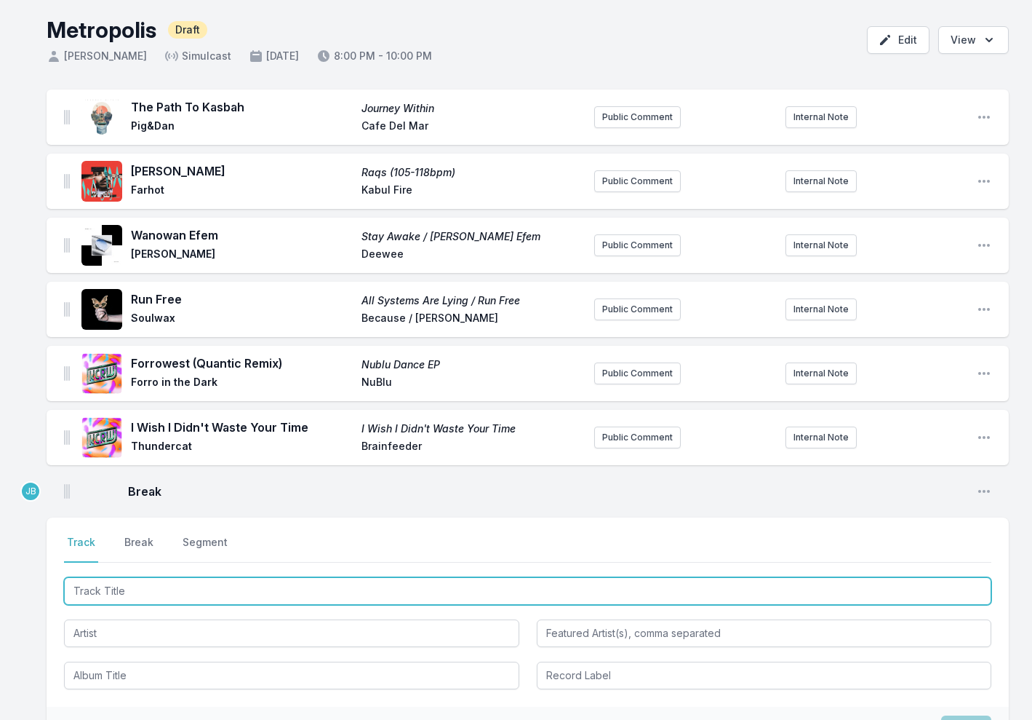
click at [110, 597] on input "Track Title" at bounding box center [528, 591] width 928 height 28
type input "UFO"
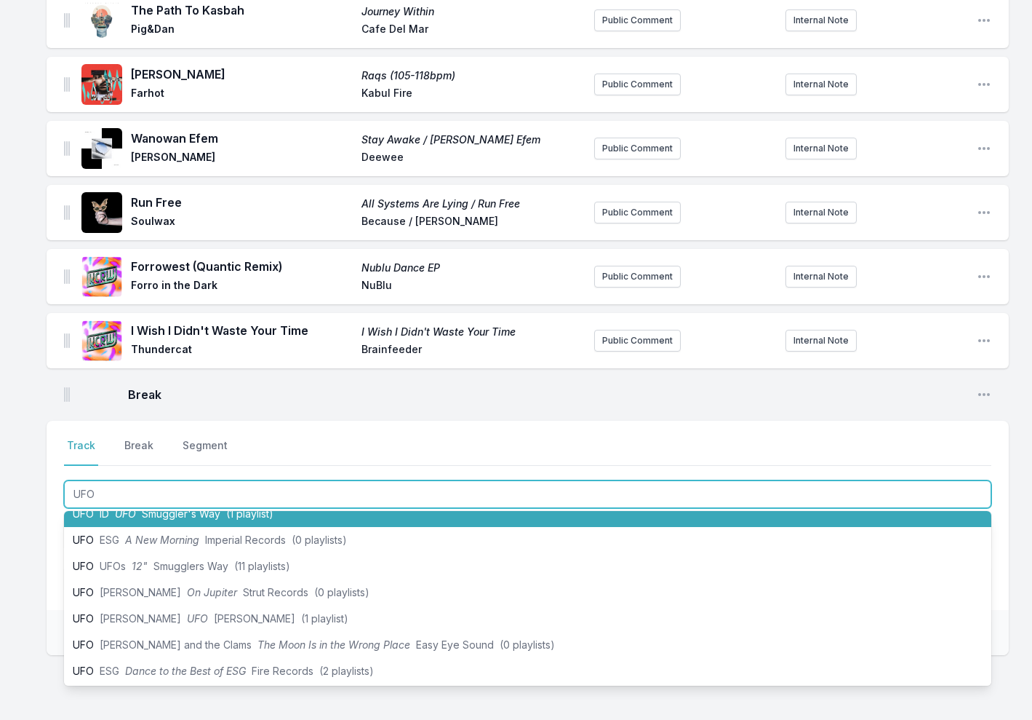
scroll to position [43, 0]
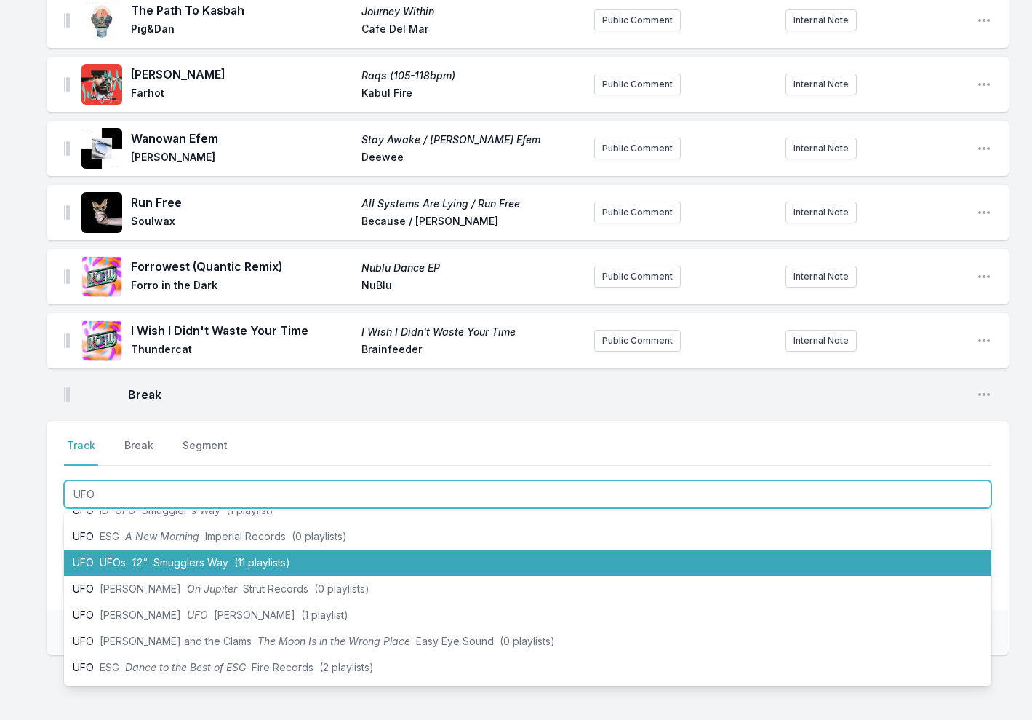
click at [170, 557] on span "Smugglers Way" at bounding box center [191, 562] width 75 height 12
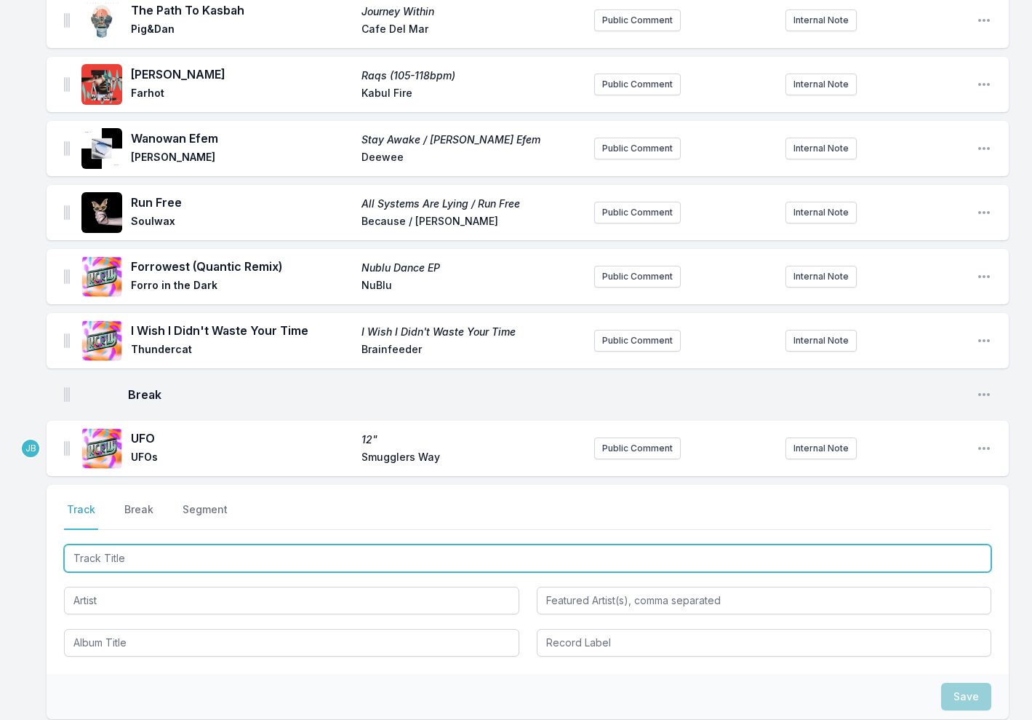
click at [99, 555] on input "Track Title" at bounding box center [528, 558] width 928 height 28
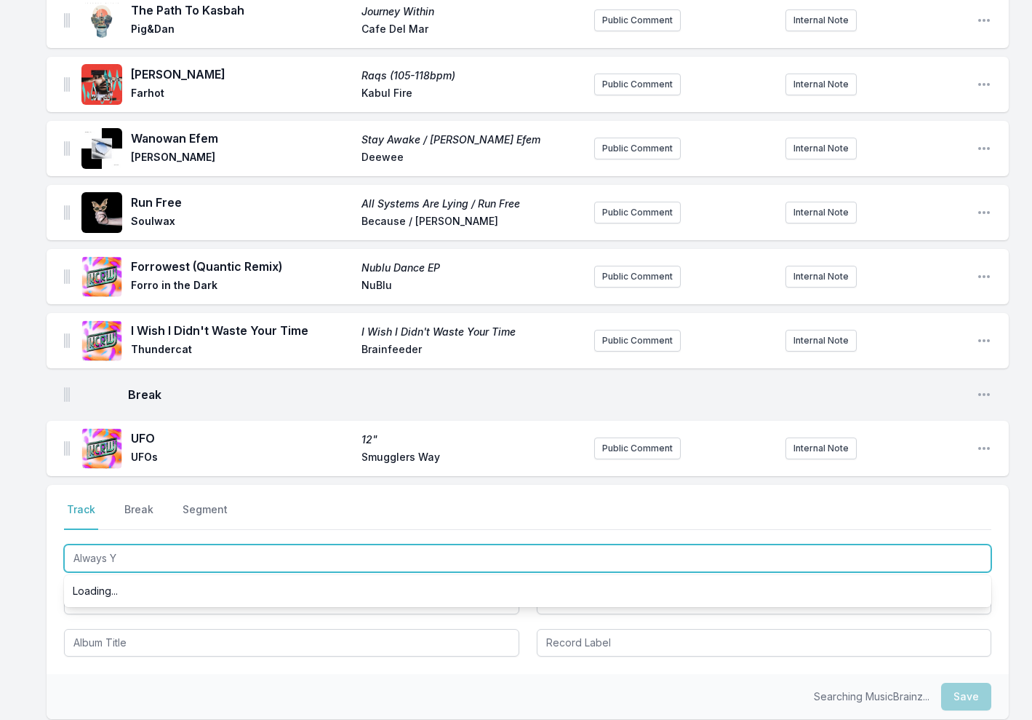
scroll to position [0, 0]
type input "Always You"
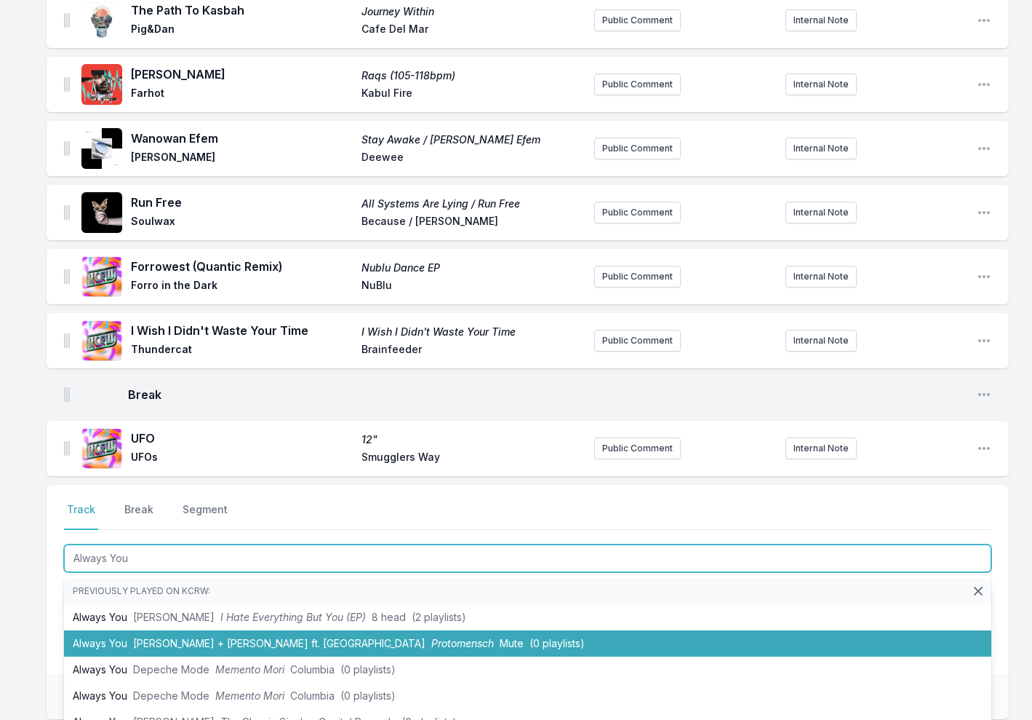
click at [177, 634] on li "Always You Felsmann + Tiley ft. Woodes Protomensch Mute (0 playlists)" at bounding box center [528, 643] width 928 height 26
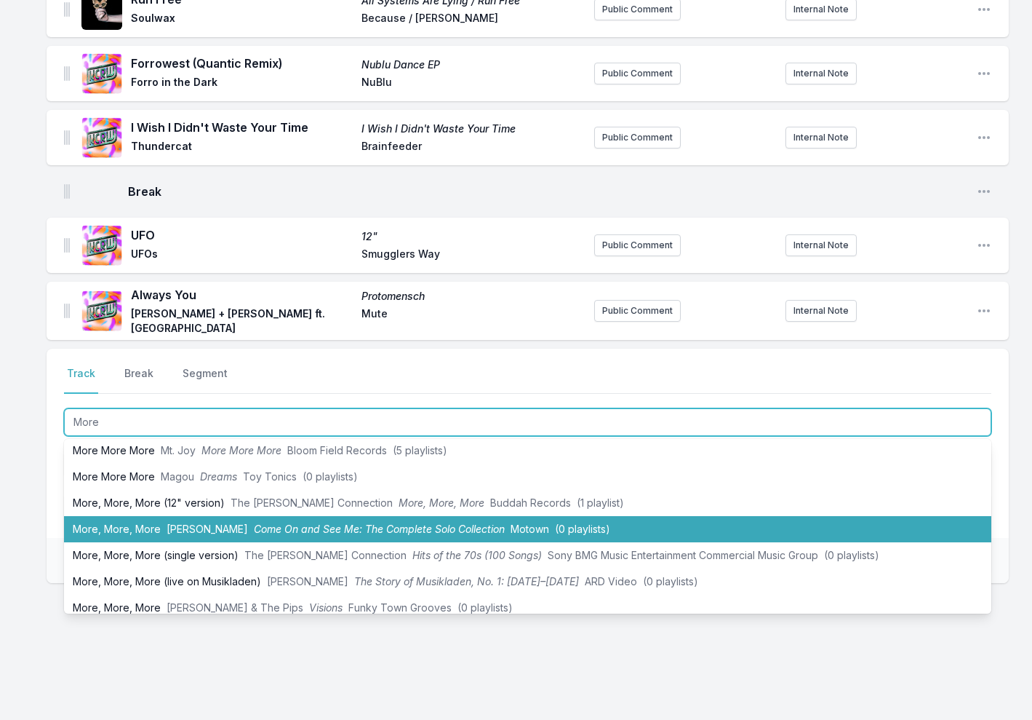
scroll to position [41, 0]
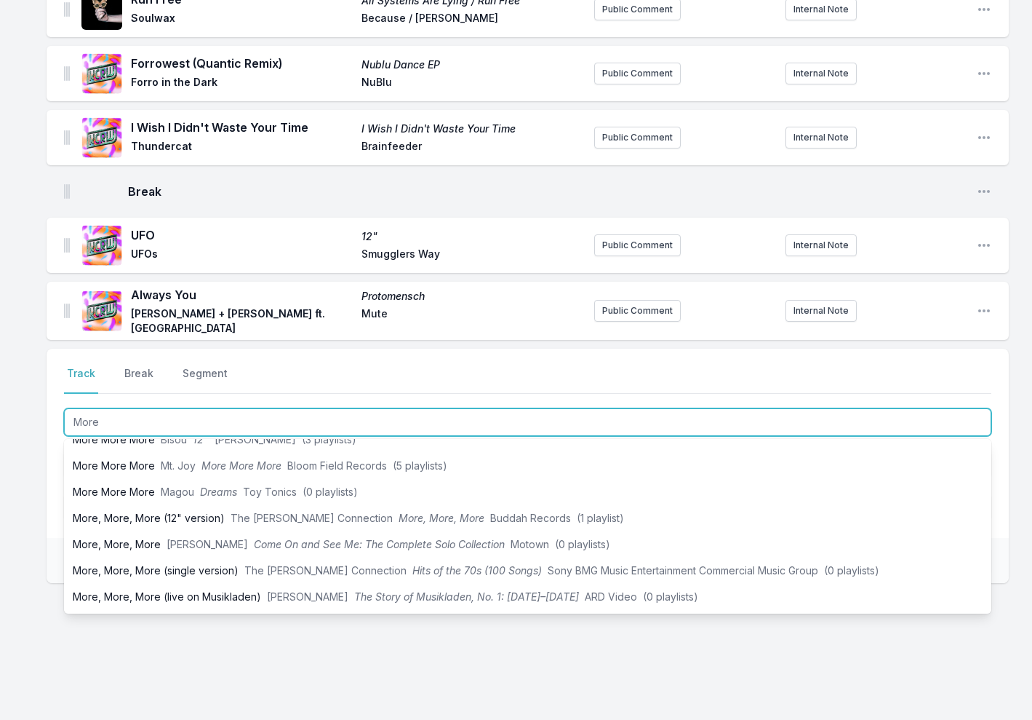
click at [258, 415] on input "More" at bounding box center [528, 422] width 928 height 28
type input "More"
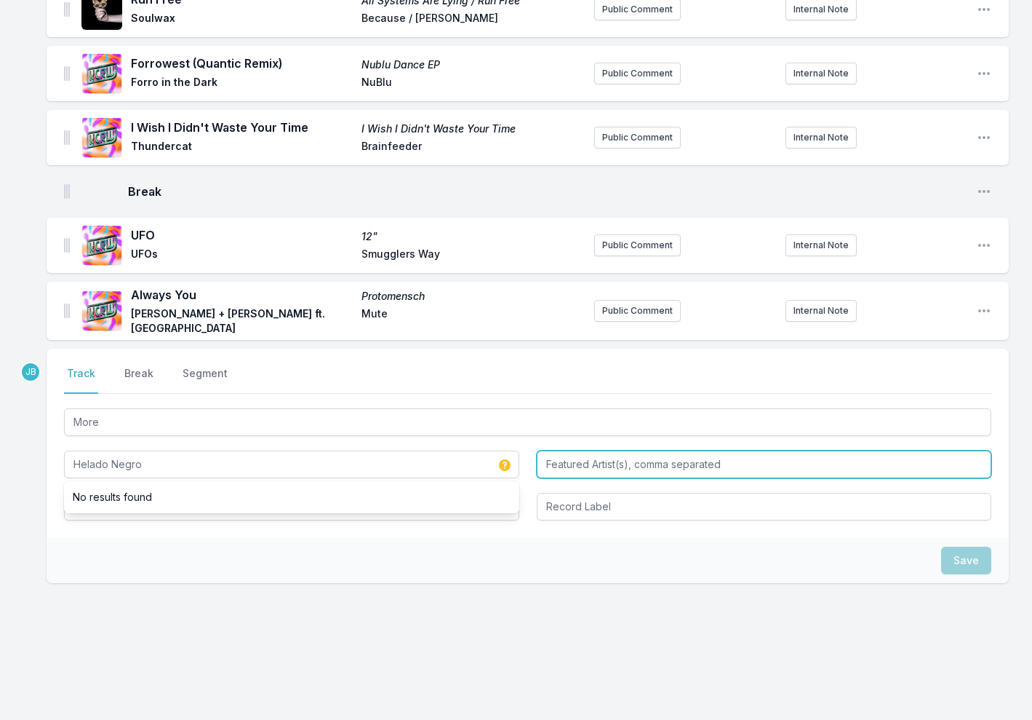
type input "Helado Negro"
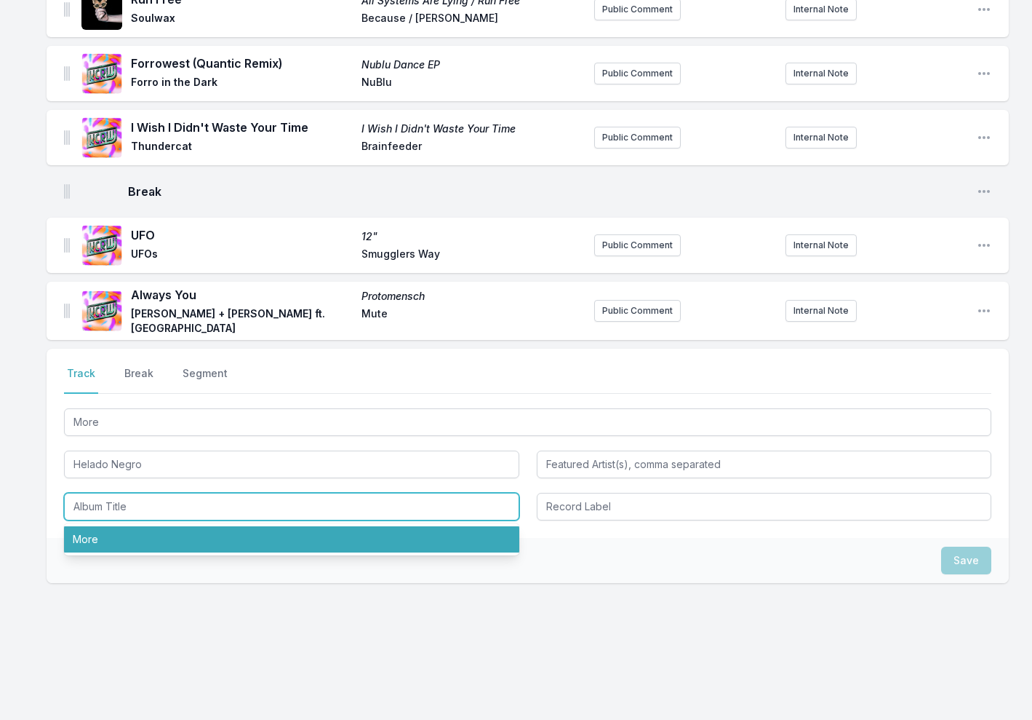
click at [195, 538] on li "More" at bounding box center [291, 539] width 455 height 26
type input "More"
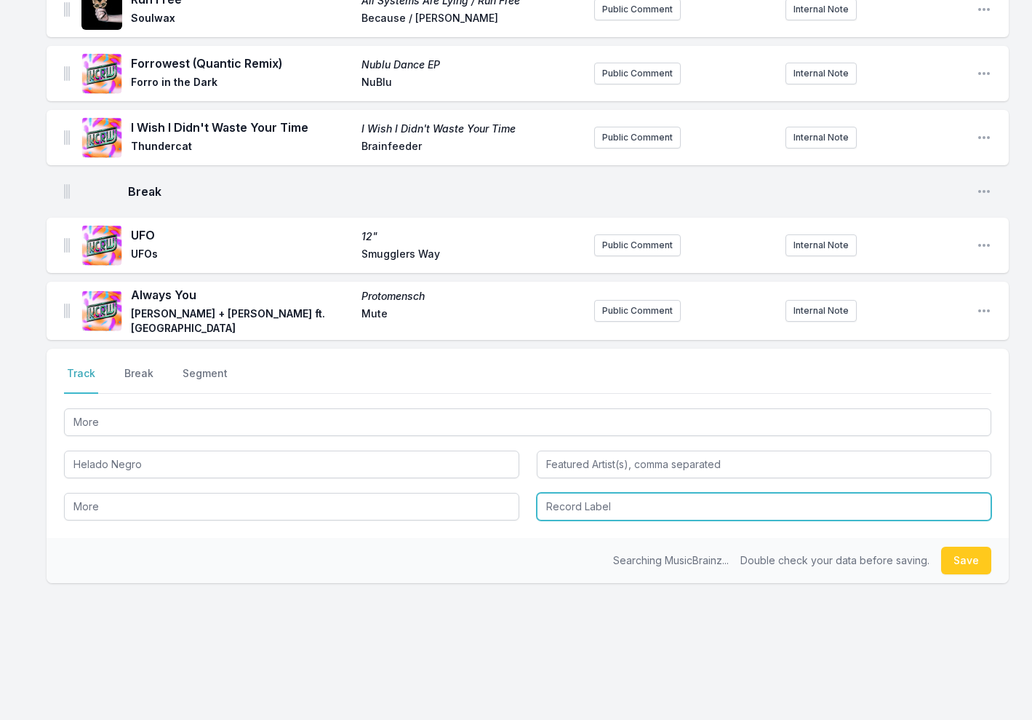
click at [581, 505] on input "Record Label" at bounding box center [764, 507] width 455 height 28
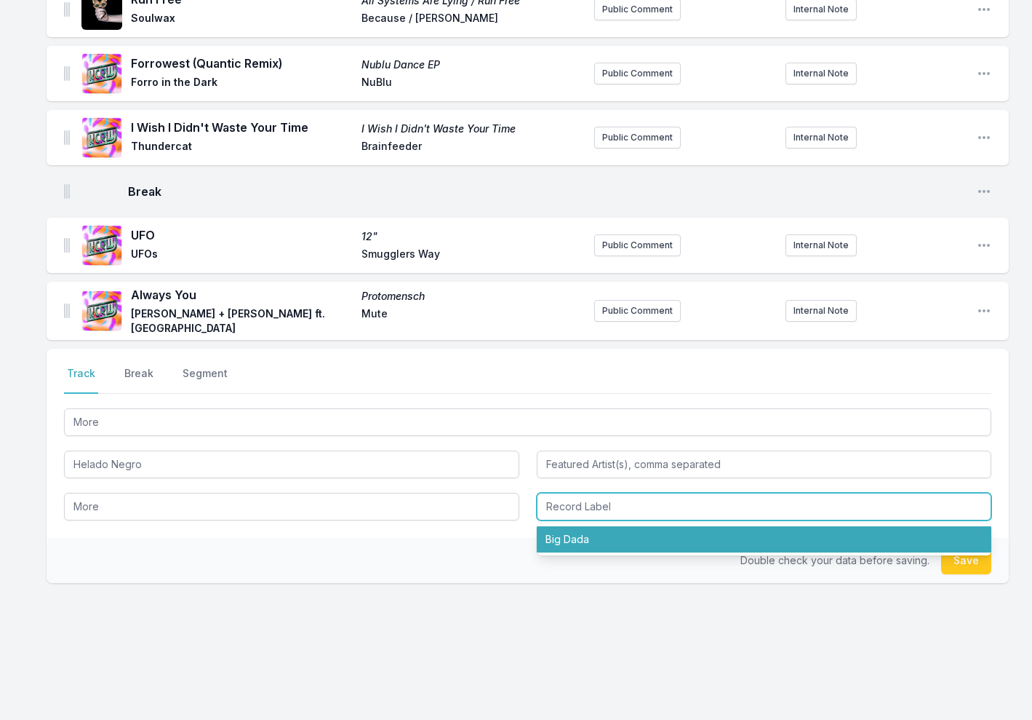
click at [587, 539] on li "Big Dada" at bounding box center [764, 539] width 455 height 26
type input "Big Dada"
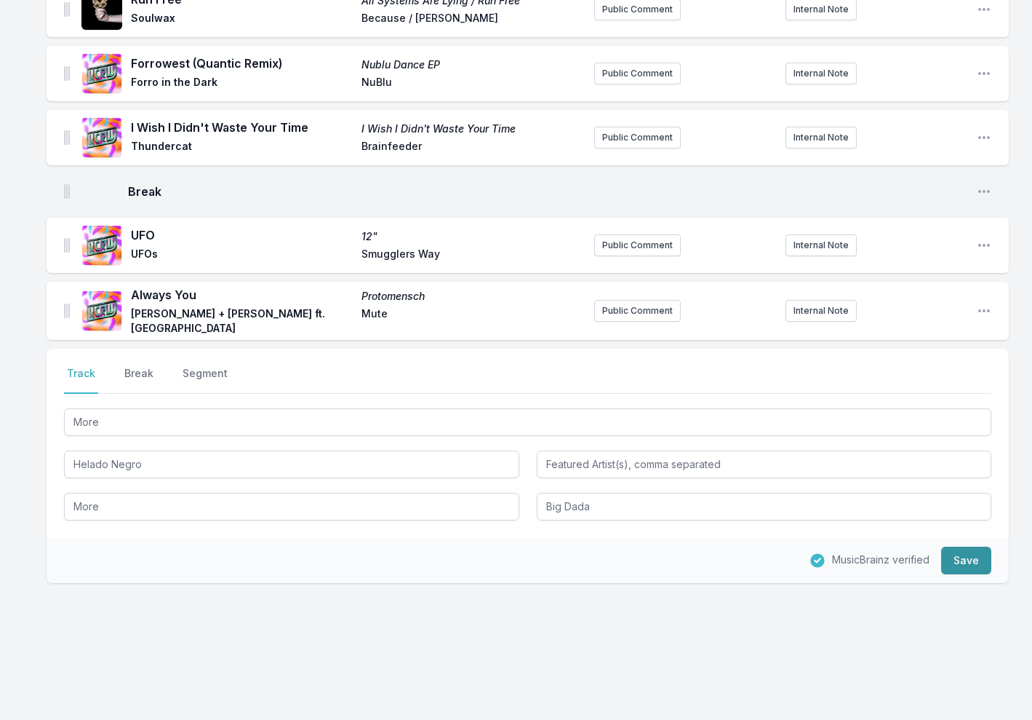
click at [982, 566] on button "Save" at bounding box center [966, 560] width 50 height 28
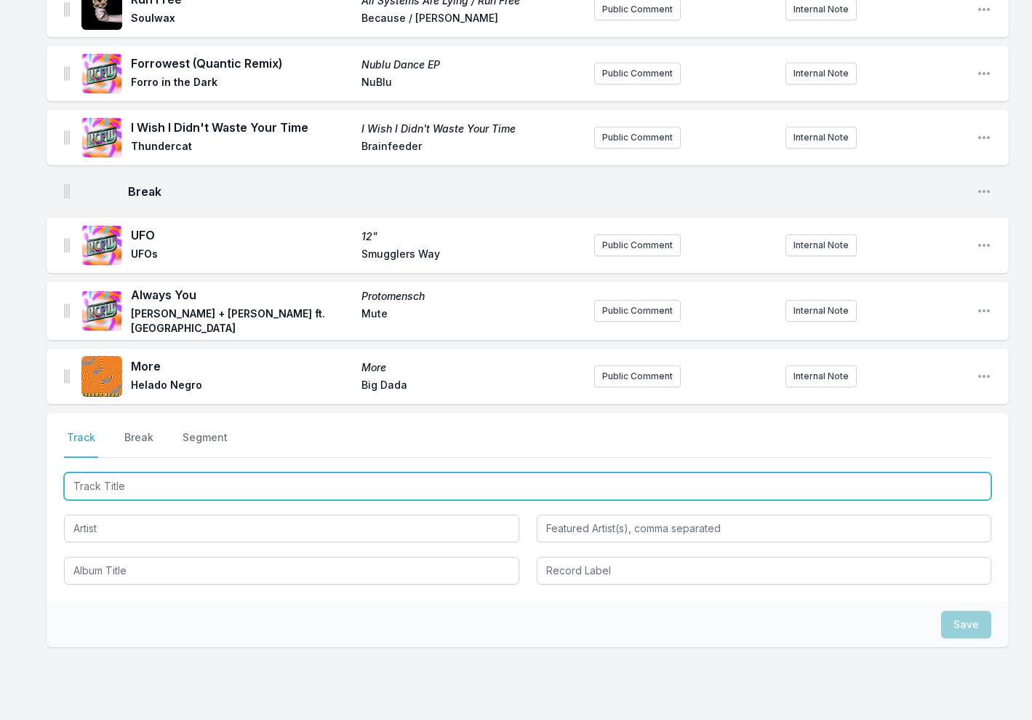
click at [313, 482] on input "Track Title" at bounding box center [528, 486] width 928 height 28
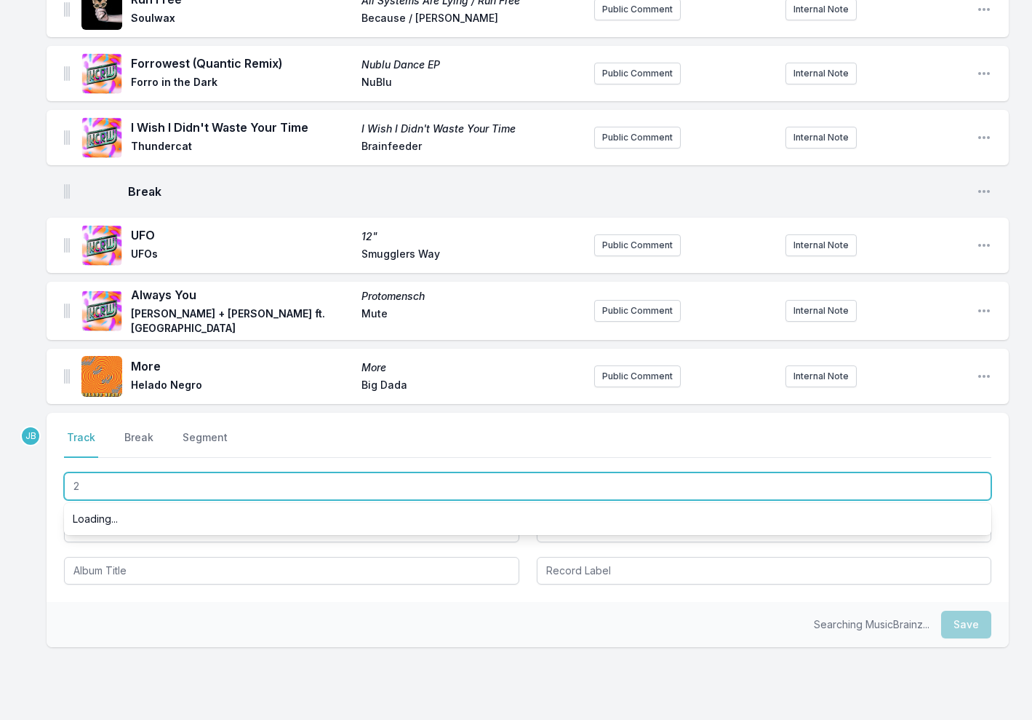
scroll to position [0, 0]
type input "2People"
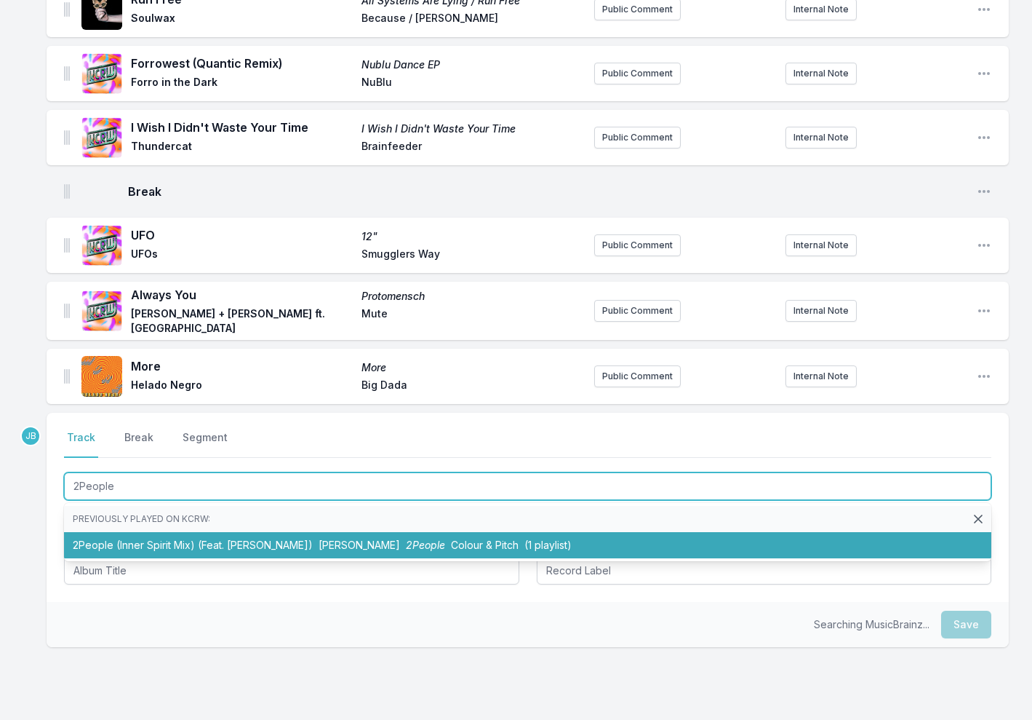
click at [325, 547] on span "Jean Jacques Smoothie" at bounding box center [359, 544] width 81 height 12
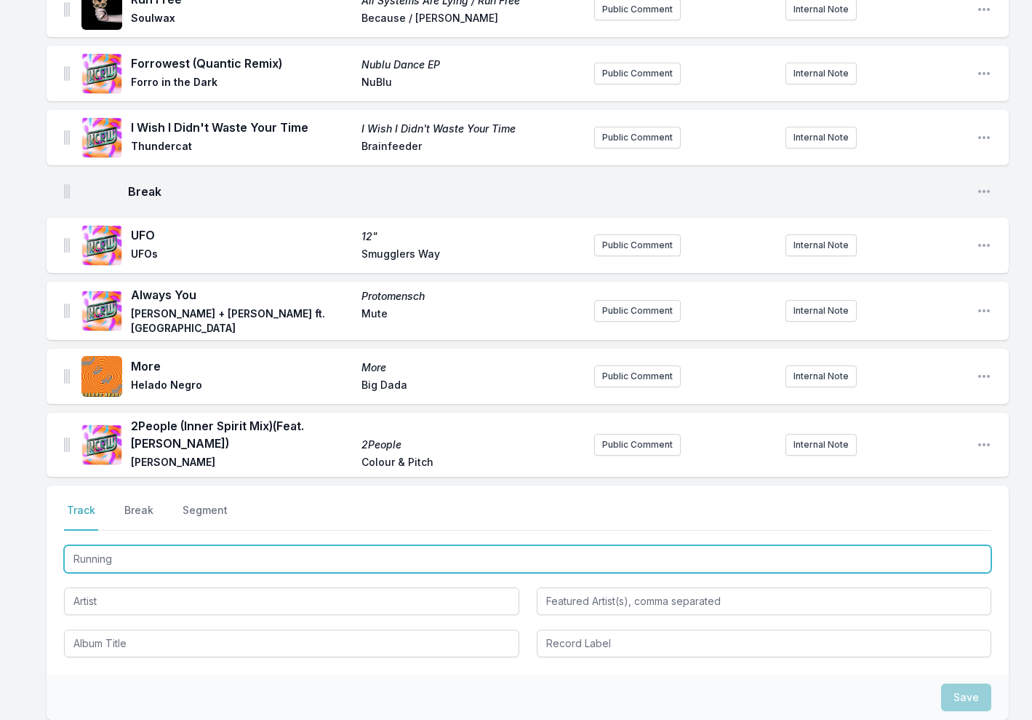
type input "Running"
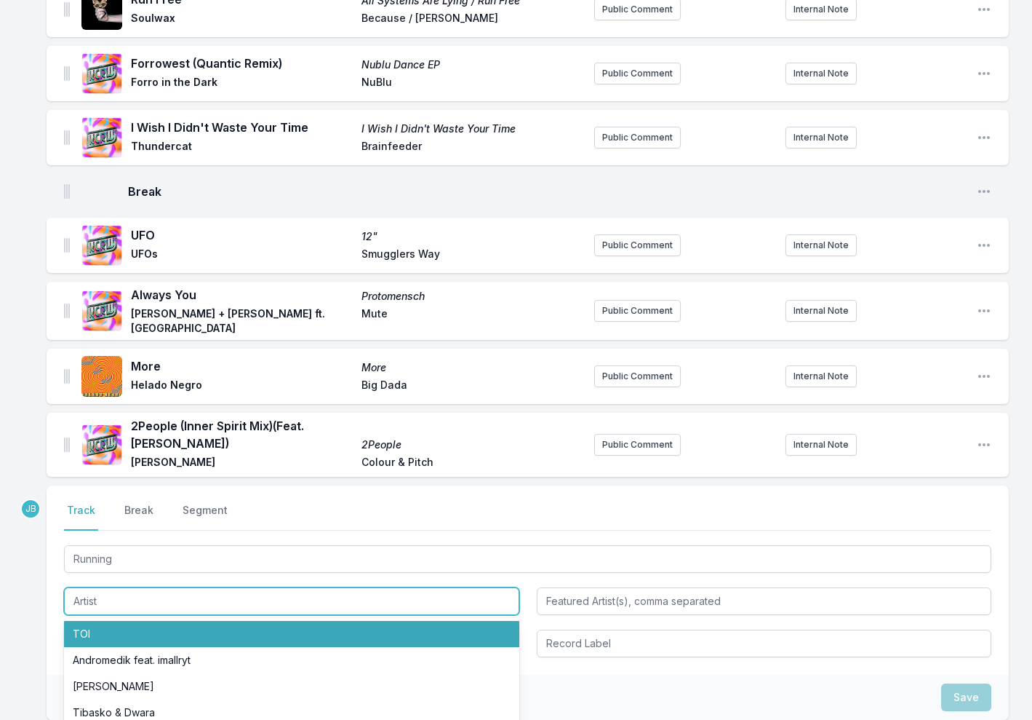
paste input "Animal Trainer, Noah Kulaga"
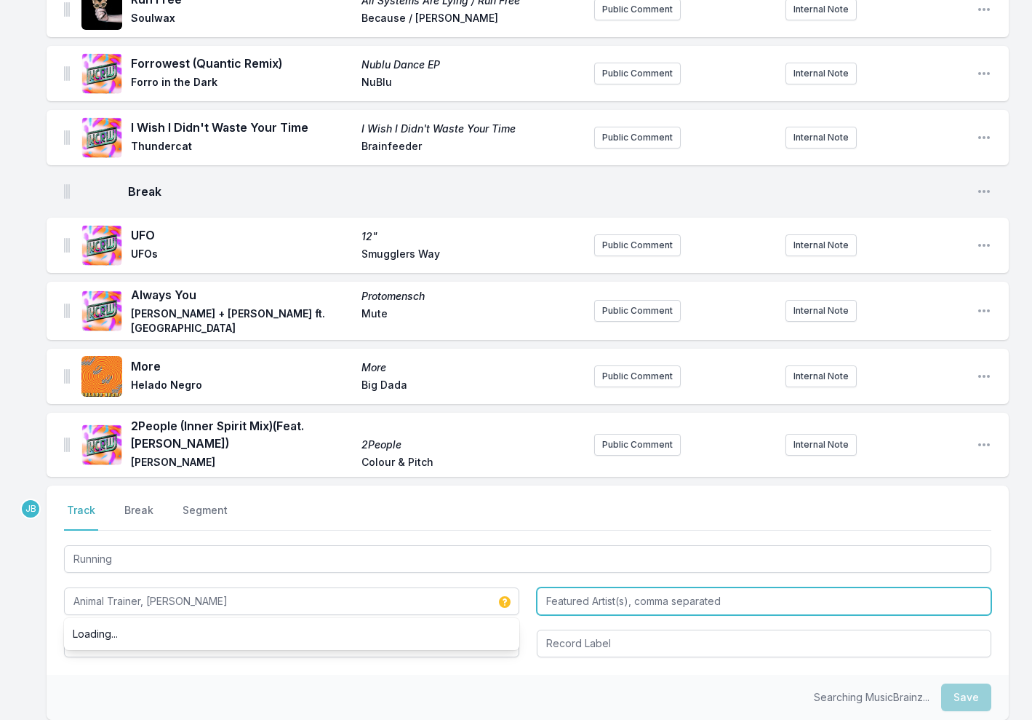
type input "Animal Trainer, Noah Kulaga"
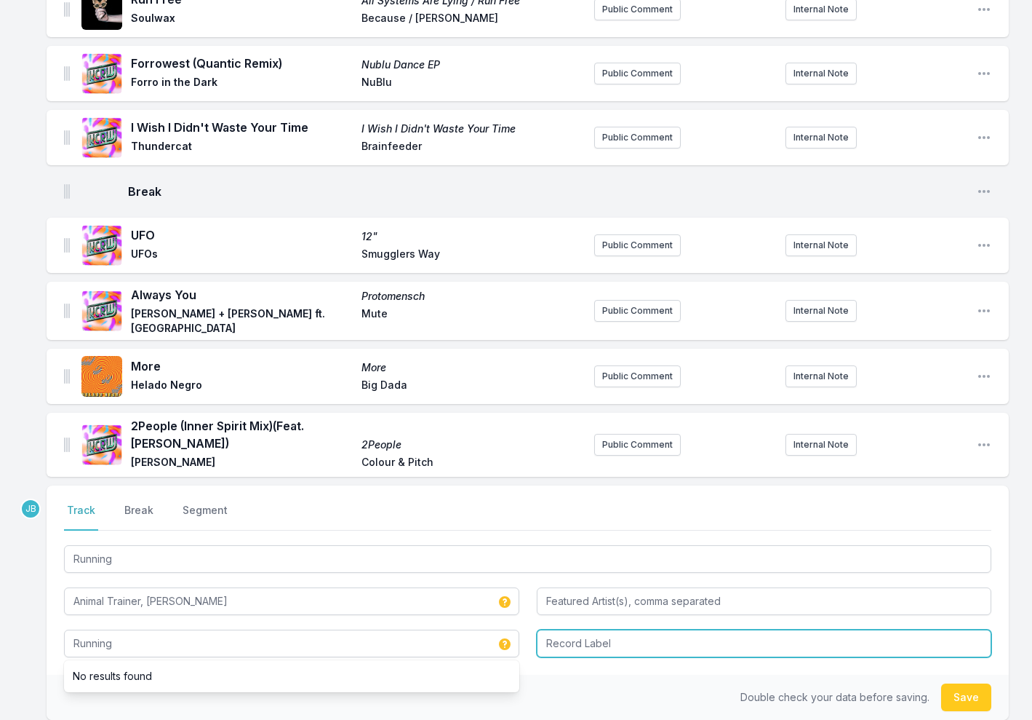
type input "Running"
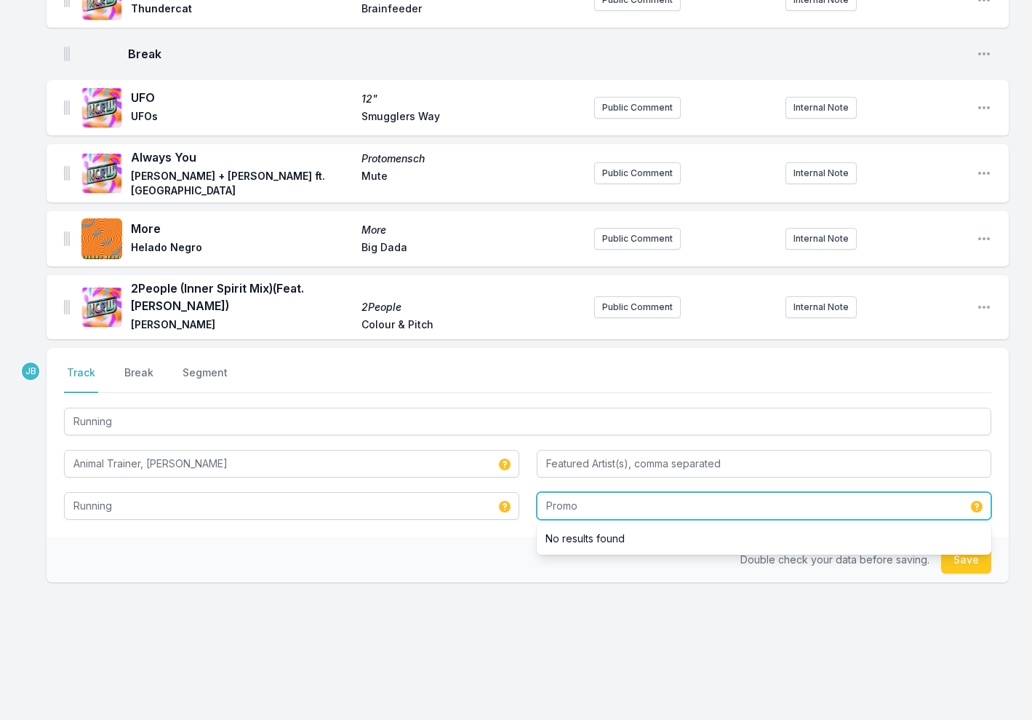
scroll to position [498, 0]
type input "Promo"
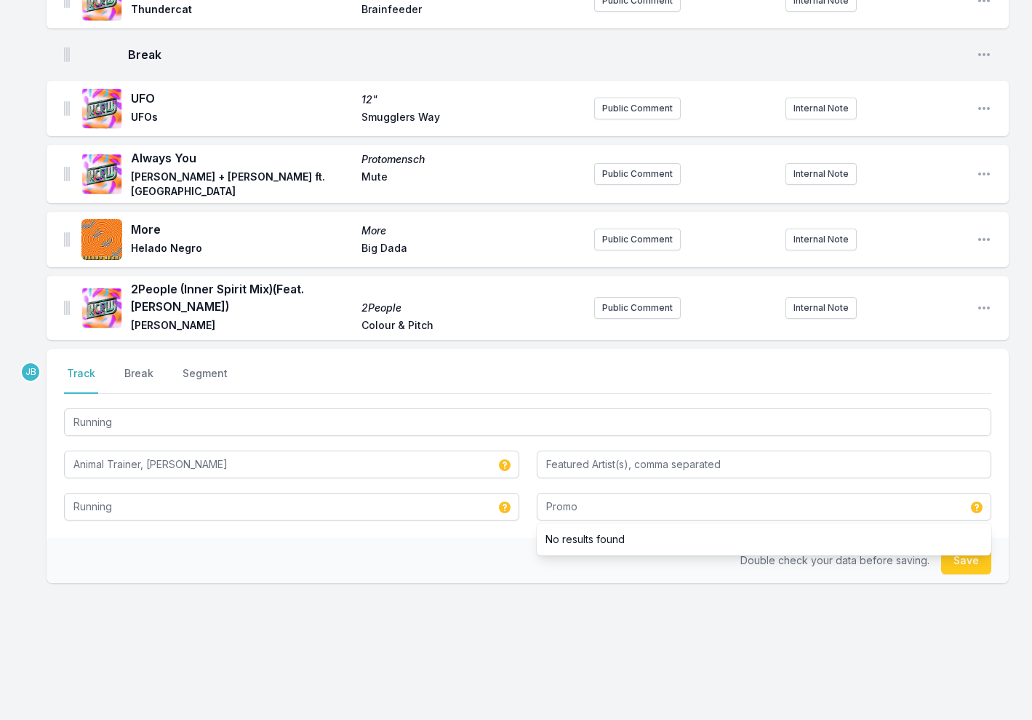
click at [971, 560] on button "Save" at bounding box center [966, 560] width 50 height 28
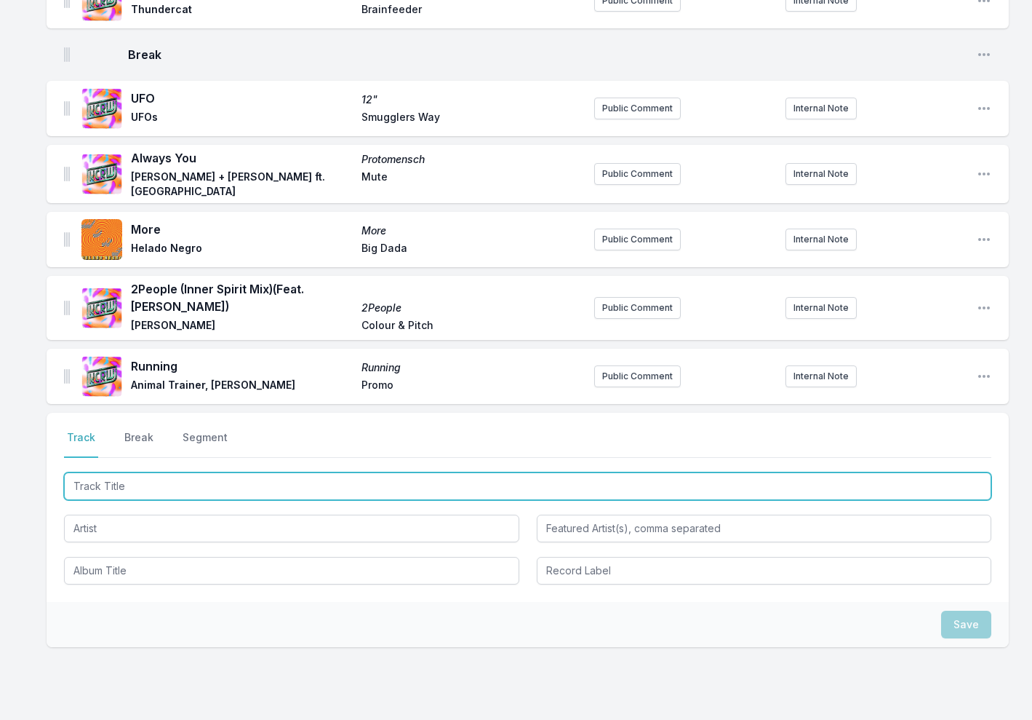
click at [106, 492] on input "Track Title" at bounding box center [528, 486] width 928 height 28
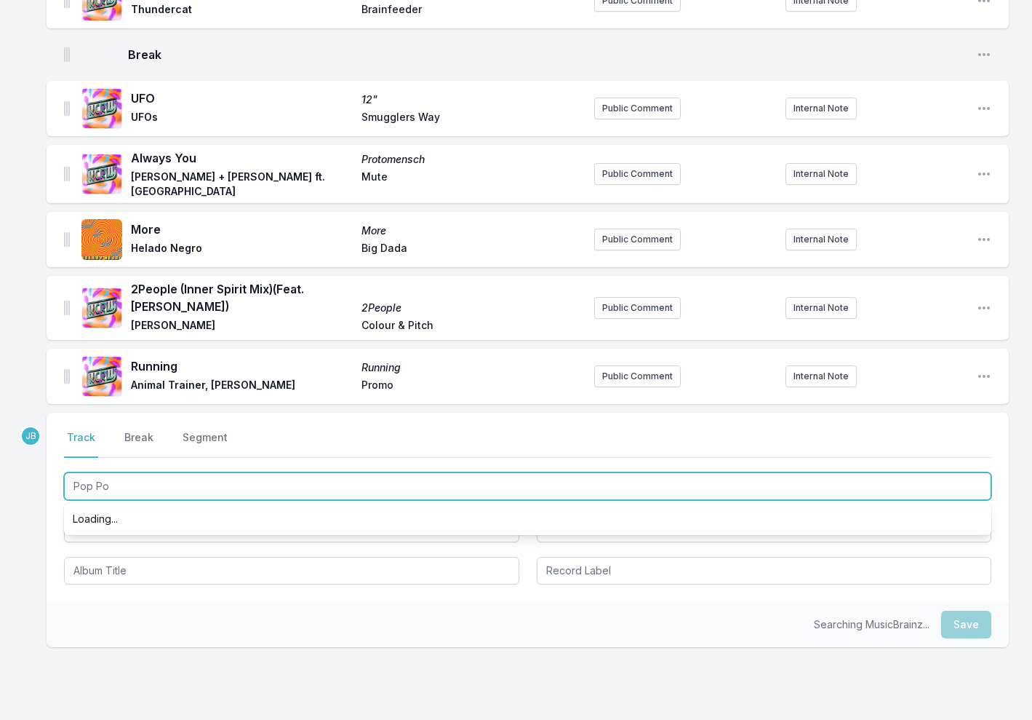
type input "Pop Pop"
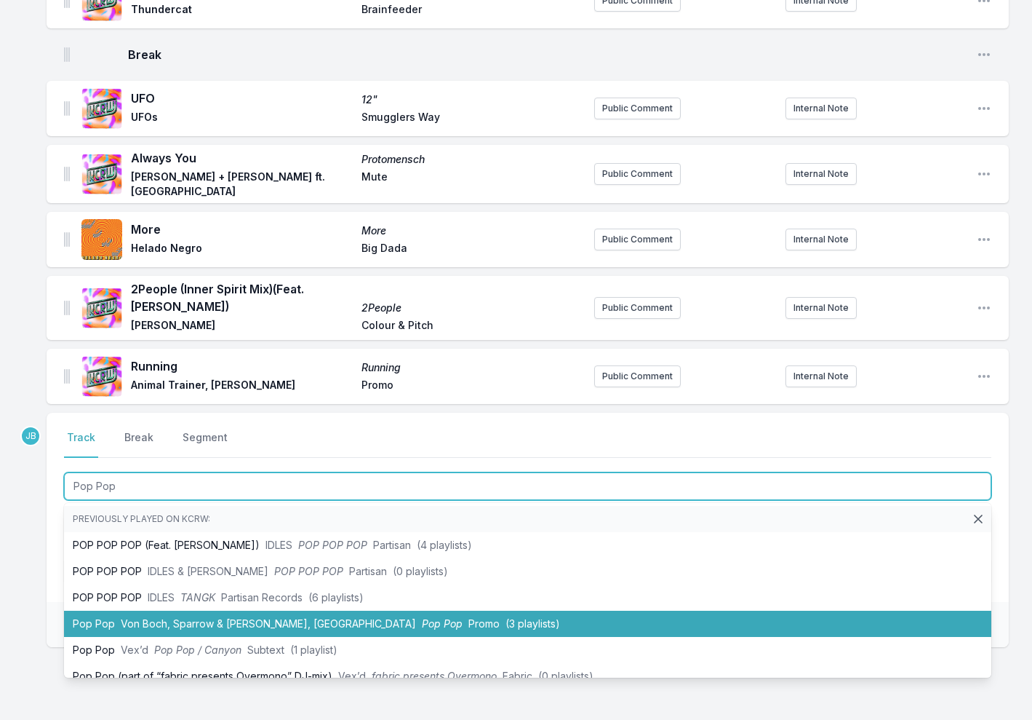
click at [103, 613] on li "Pop Pop Von Boch, Sparrow & Barbossa, KZ Pop Pop Promo (3 playlists)" at bounding box center [528, 623] width 928 height 26
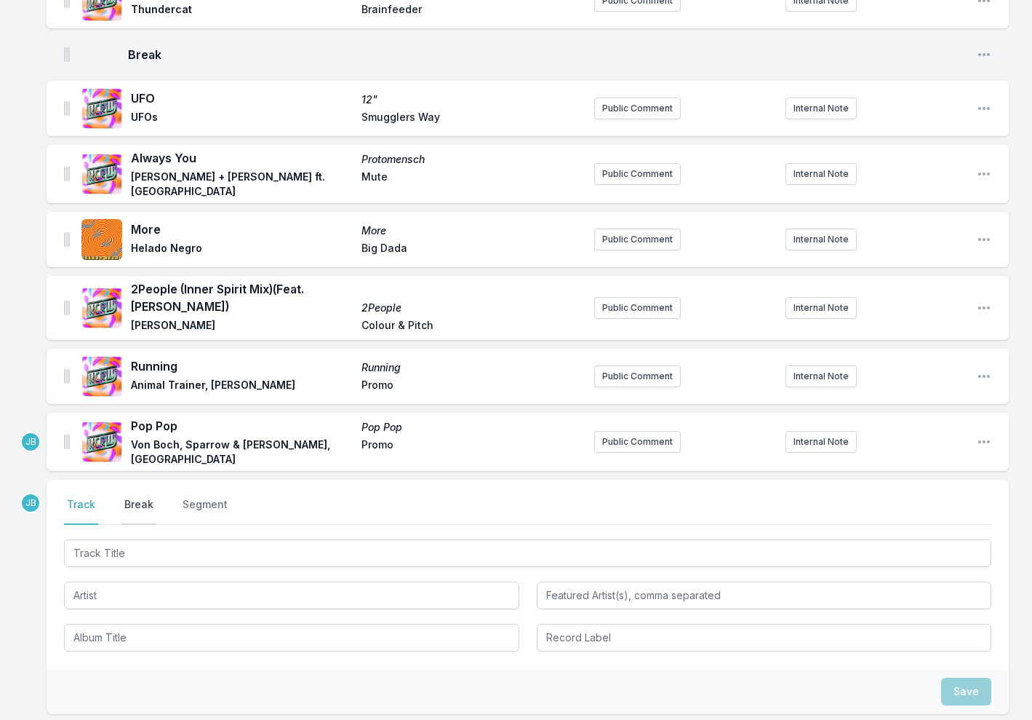
click at [129, 501] on button "Break" at bounding box center [138, 511] width 35 height 28
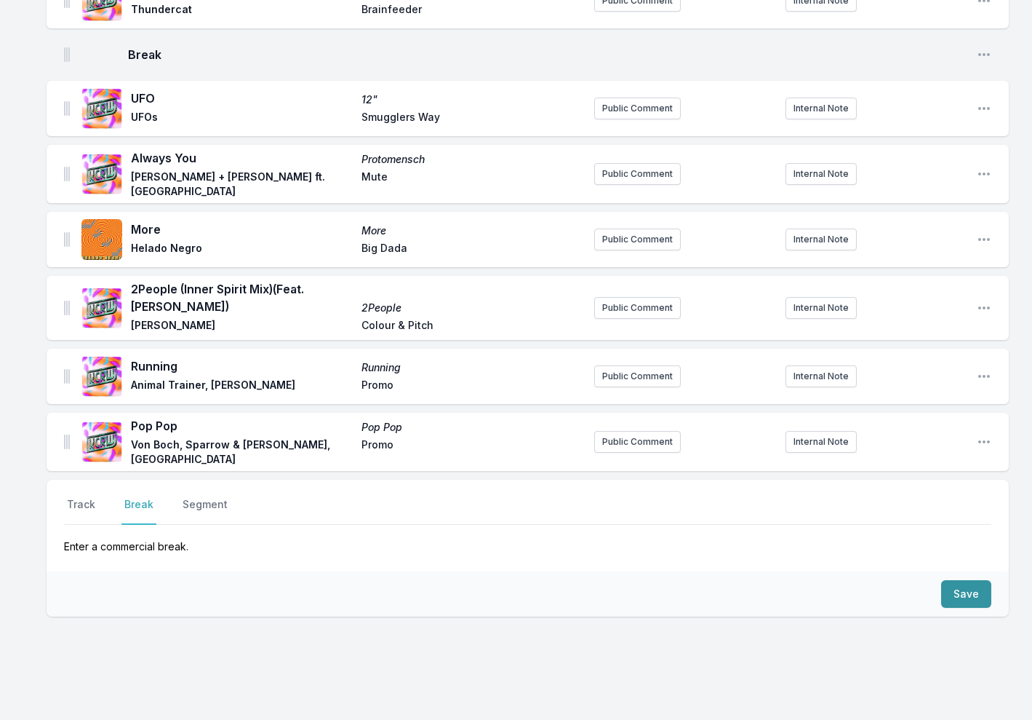
click at [973, 592] on button "Save" at bounding box center [966, 594] width 50 height 28
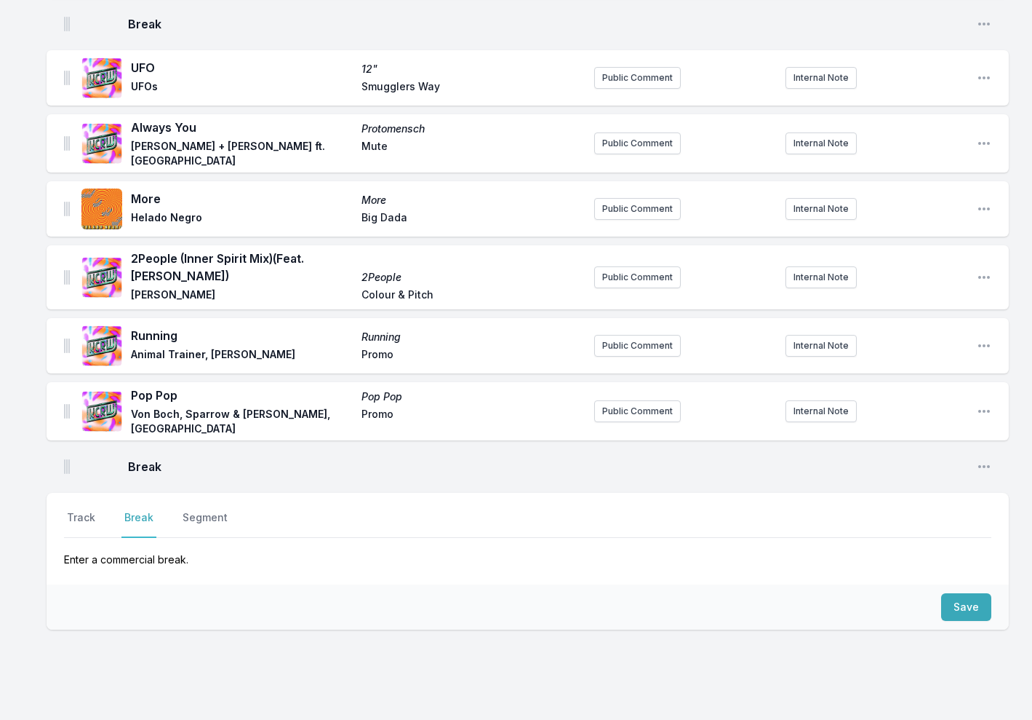
scroll to position [530, 0]
click at [77, 510] on button "Track" at bounding box center [81, 523] width 34 height 28
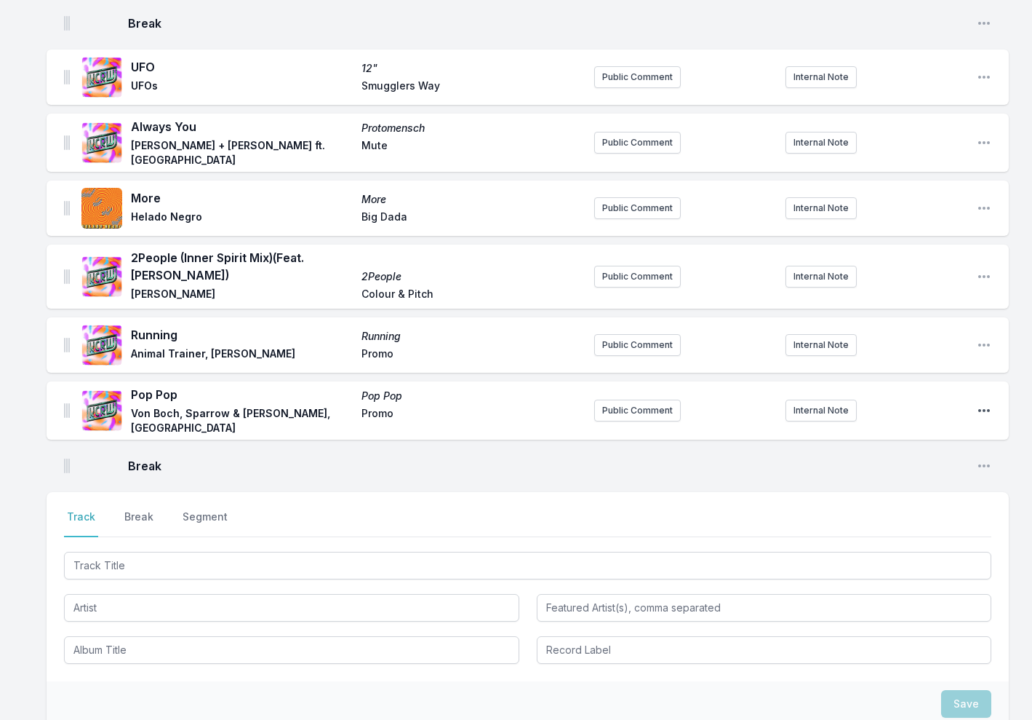
click at [988, 405] on icon "Open playlist item options" at bounding box center [984, 410] width 15 height 15
click at [875, 458] on button "Delete Entry" at bounding box center [910, 466] width 163 height 26
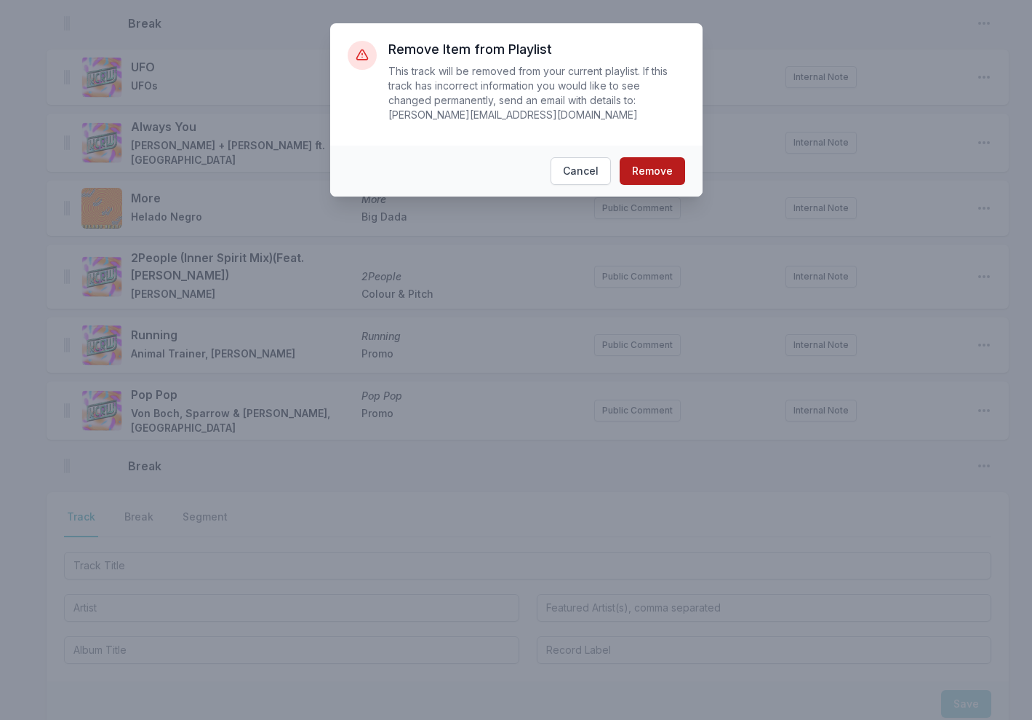
click at [673, 178] on button "Remove" at bounding box center [652, 171] width 65 height 28
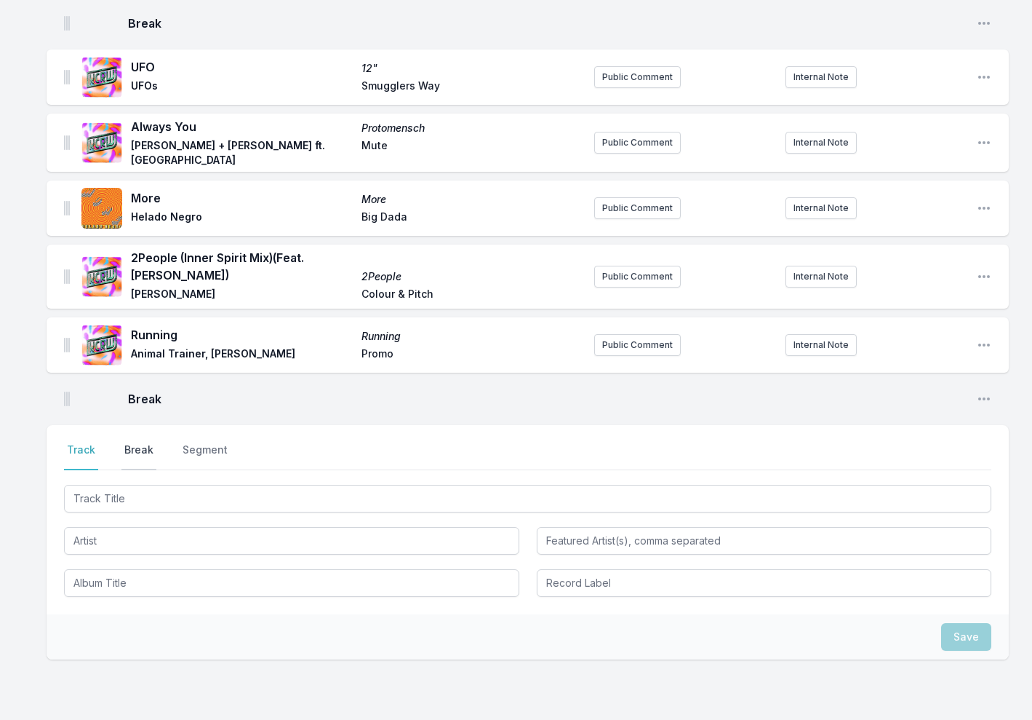
click at [146, 451] on button "Break" at bounding box center [138, 456] width 35 height 28
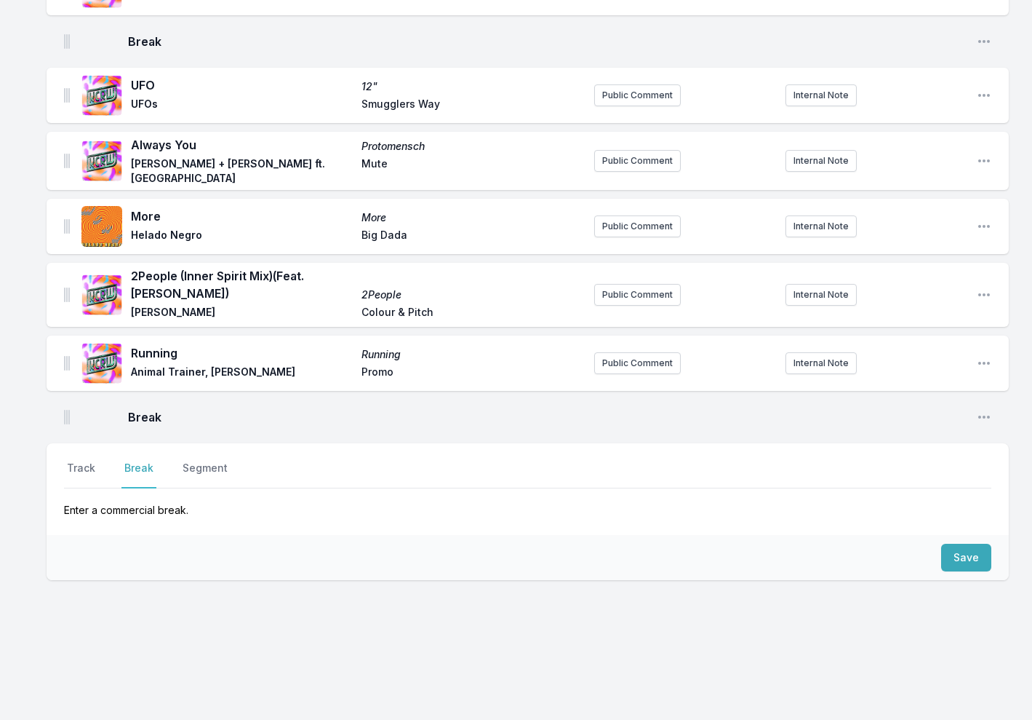
scroll to position [509, 0]
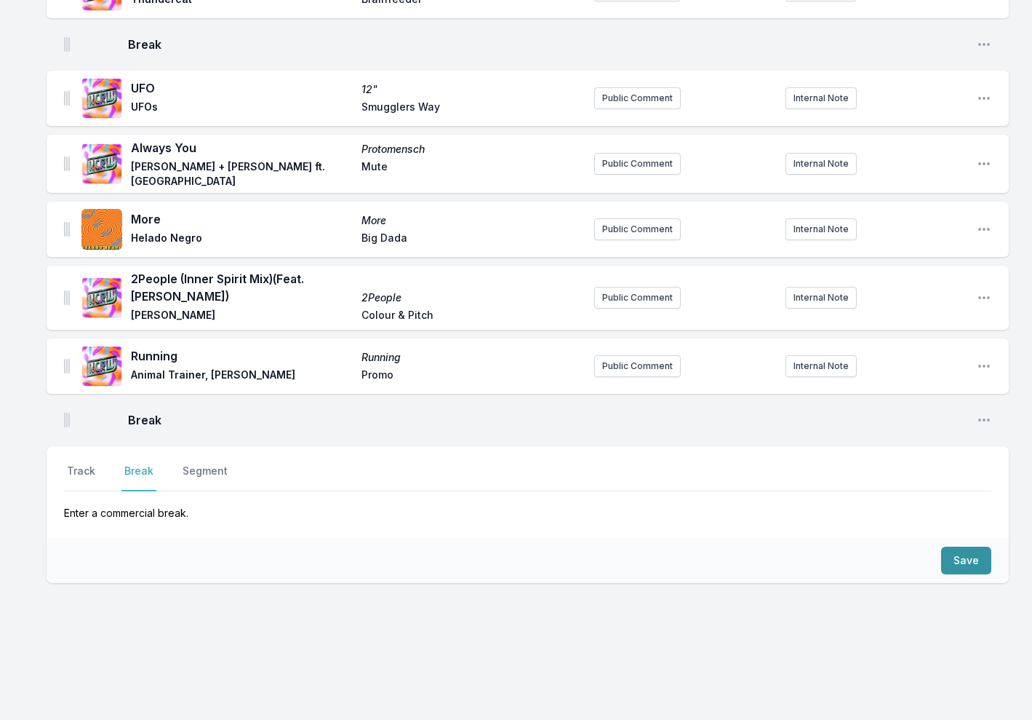
click at [949, 554] on button "Save" at bounding box center [966, 560] width 50 height 28
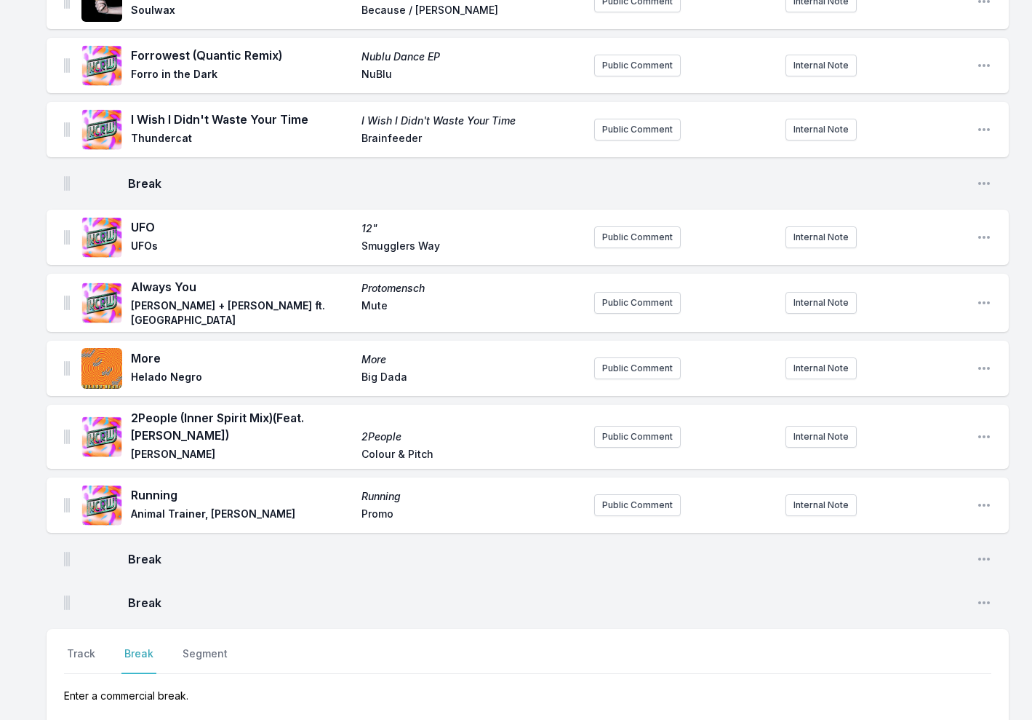
scroll to position [552, 0]
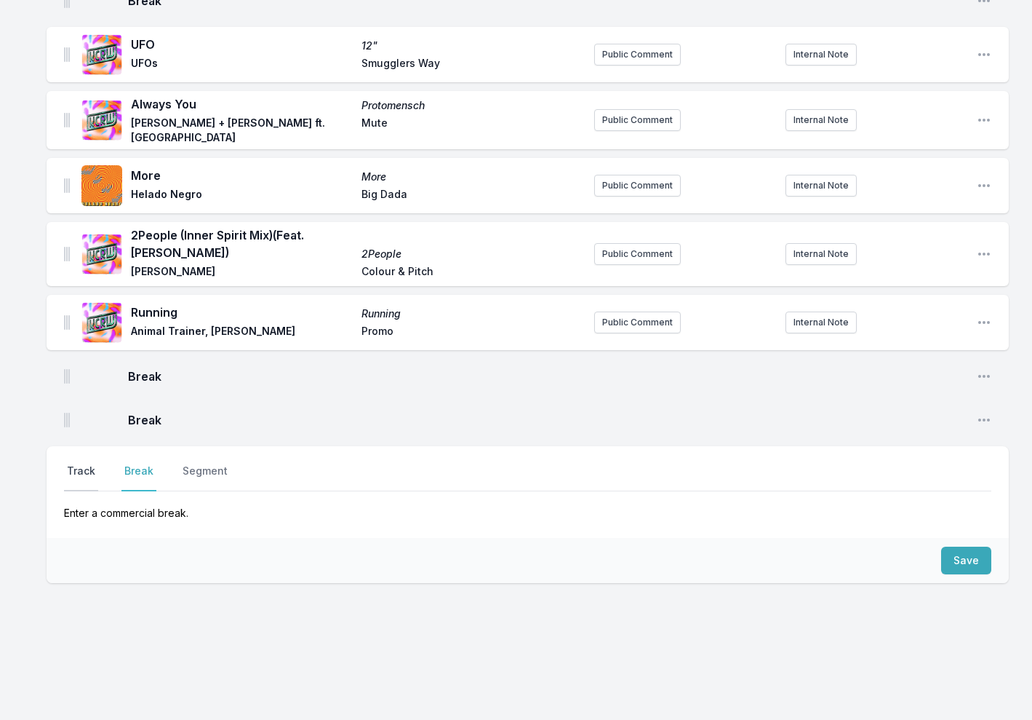
click at [82, 470] on button "Track" at bounding box center [81, 477] width 34 height 28
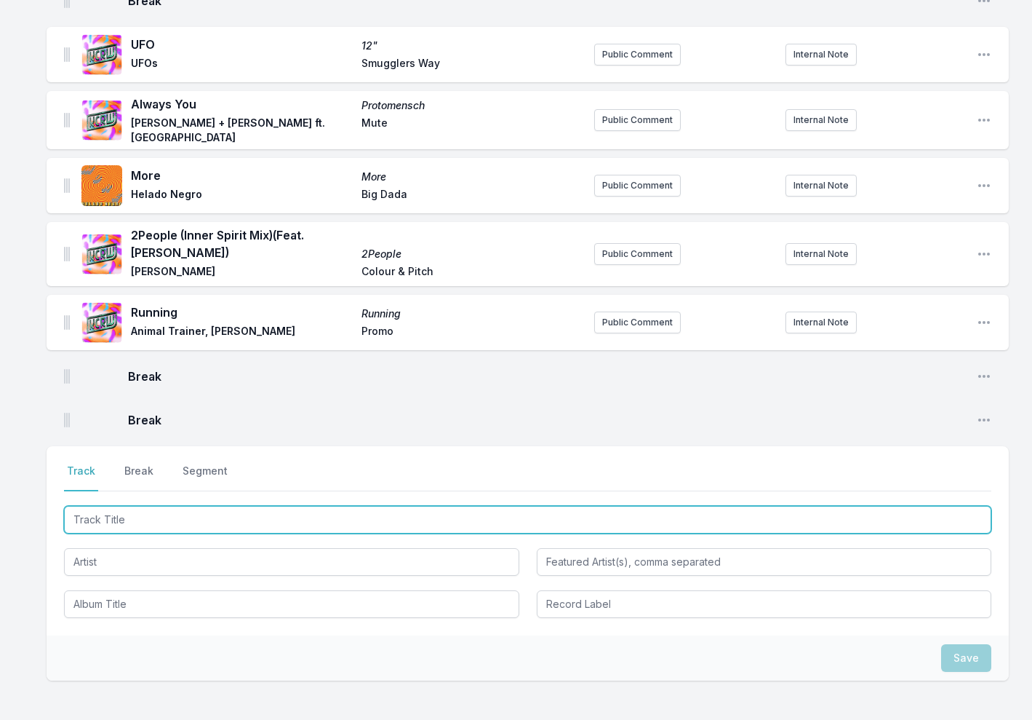
click at [103, 513] on input "Track Title" at bounding box center [528, 520] width 928 height 28
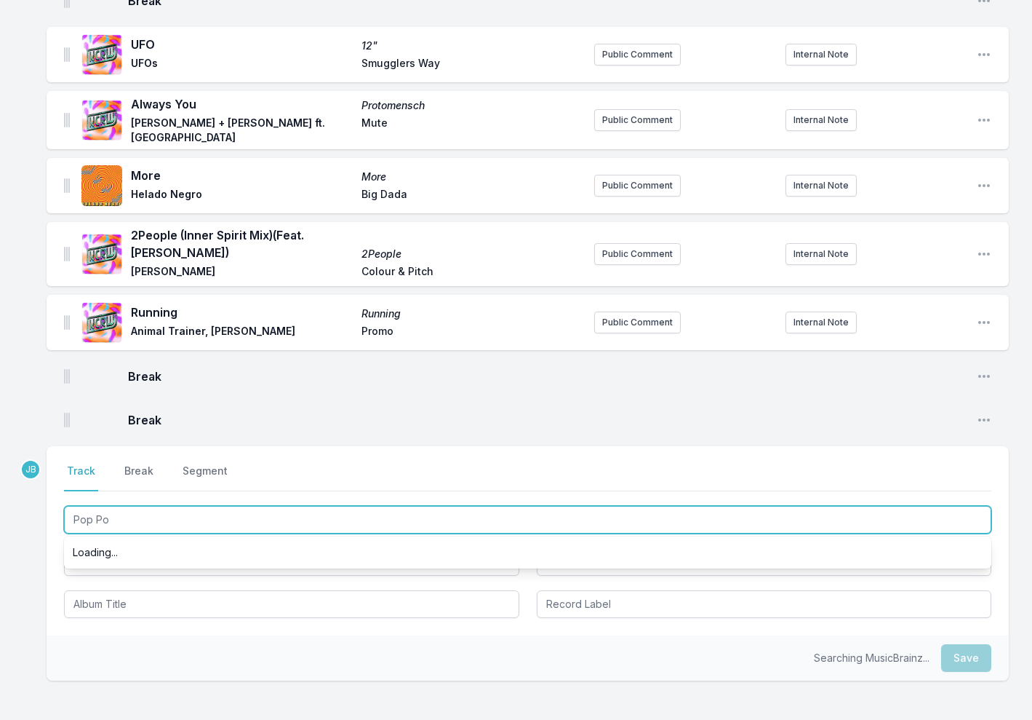
type input "Pop Pop"
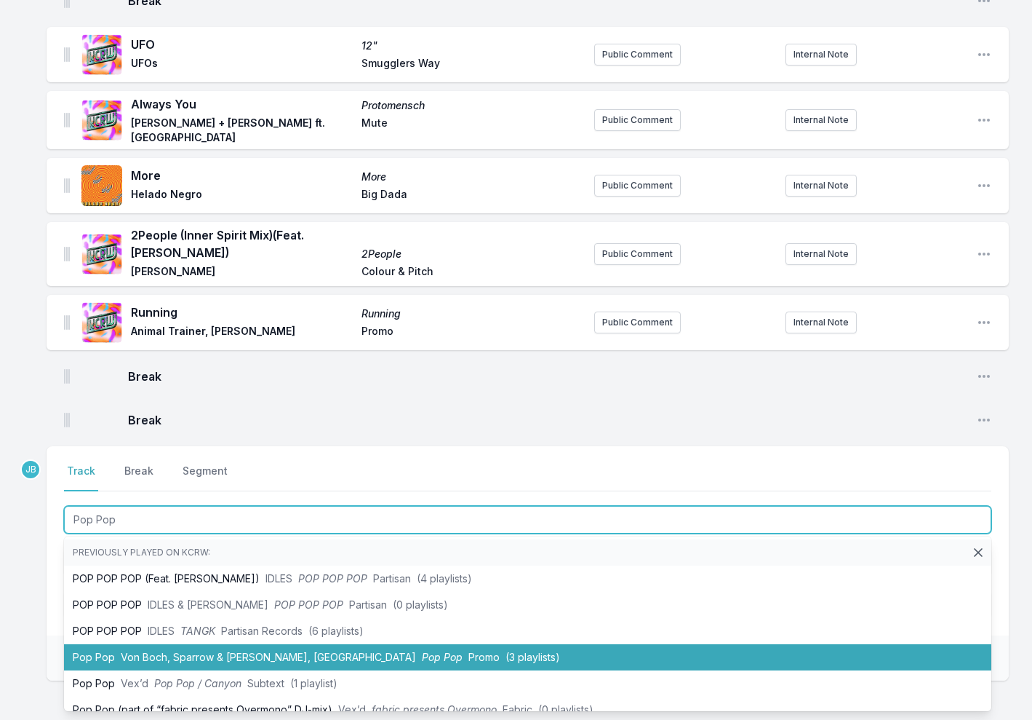
click at [233, 655] on span "Von Boch, Sparrow & Barbossa, KZ" at bounding box center [268, 656] width 295 height 12
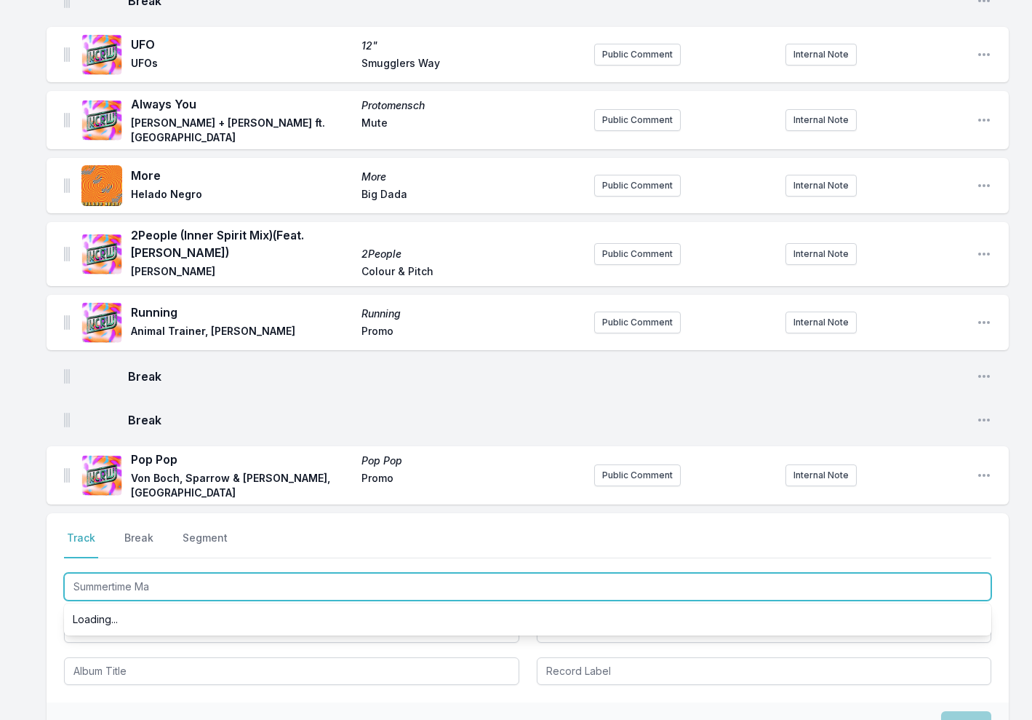
type input "Summertime Mad"
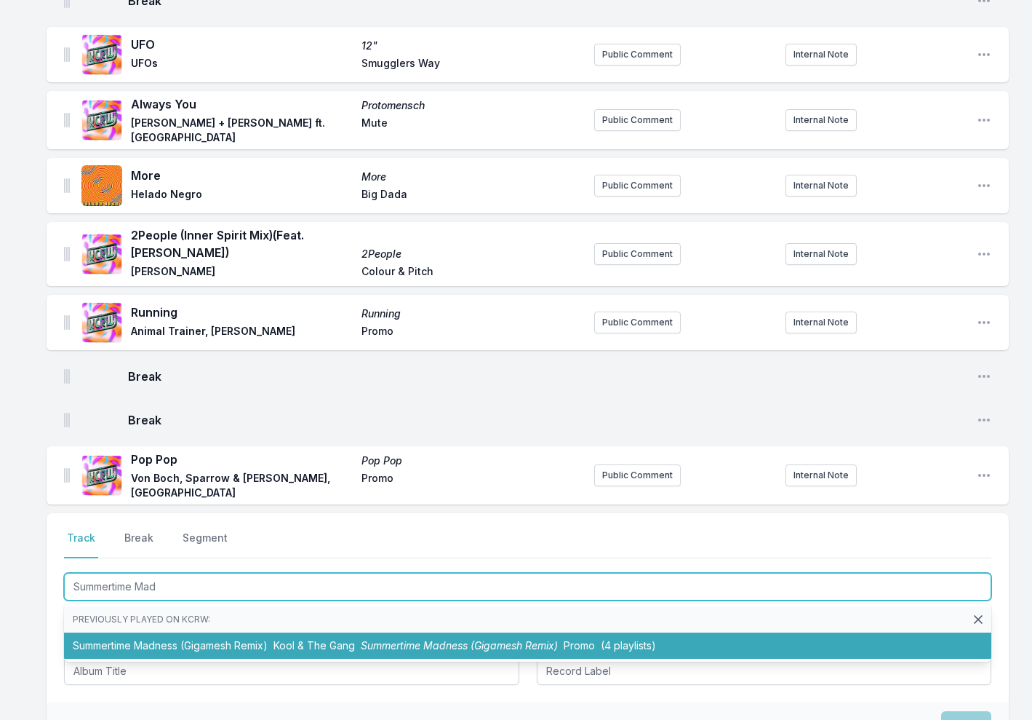
click at [204, 634] on li "Summertime Madness (Gigamesh Remix) Kool & The Gang Summertime Madness (Gigames…" at bounding box center [528, 645] width 928 height 26
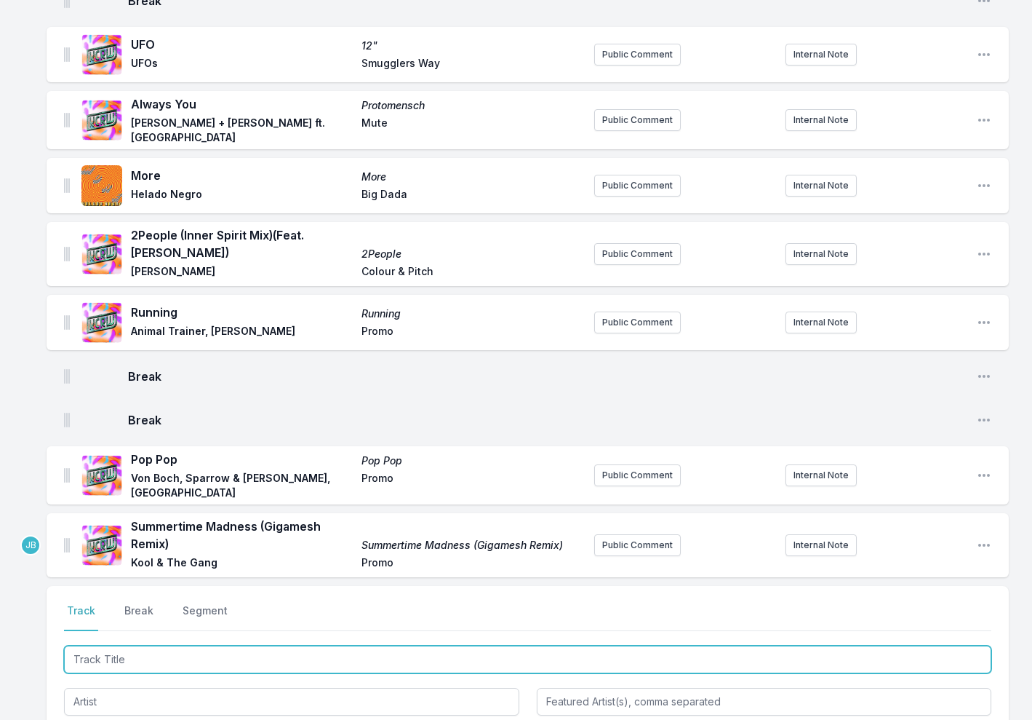
click at [99, 645] on input "Track Title" at bounding box center [528, 659] width 928 height 28
type input "Keep Spinning"
drag, startPoint x: 106, startPoint y: 669, endPoint x: 130, endPoint y: 701, distance: 39.4
click at [130, 705] on li "Keep Spinning Bless You Keep Spinning Promo (1 playlist)" at bounding box center [528, 718] width 928 height 26
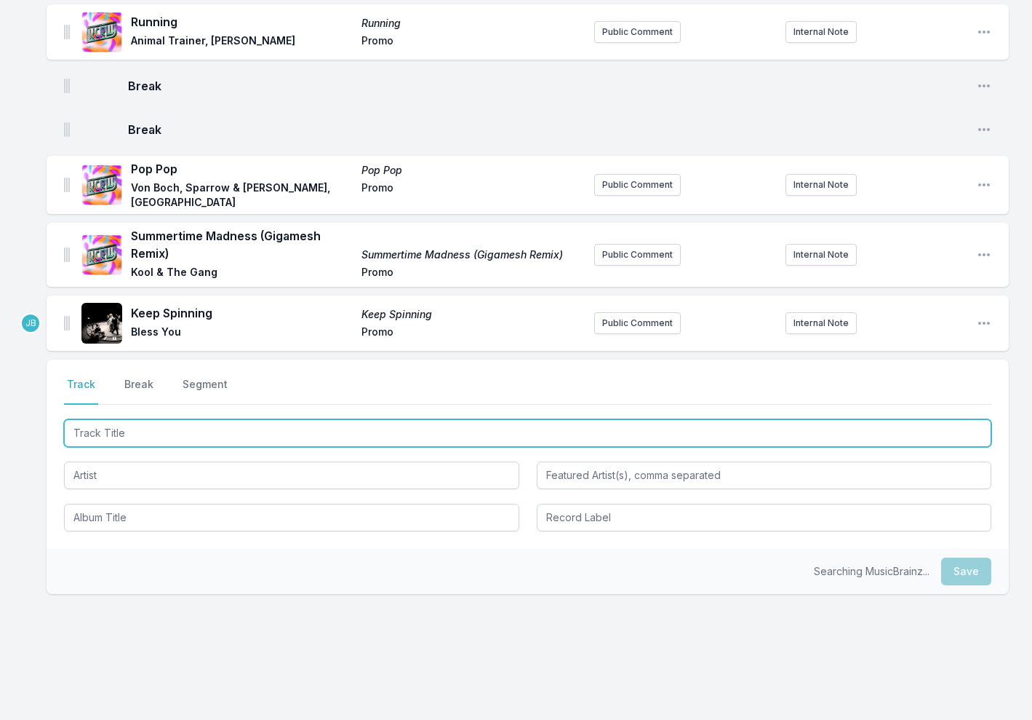
scroll to position [842, 0]
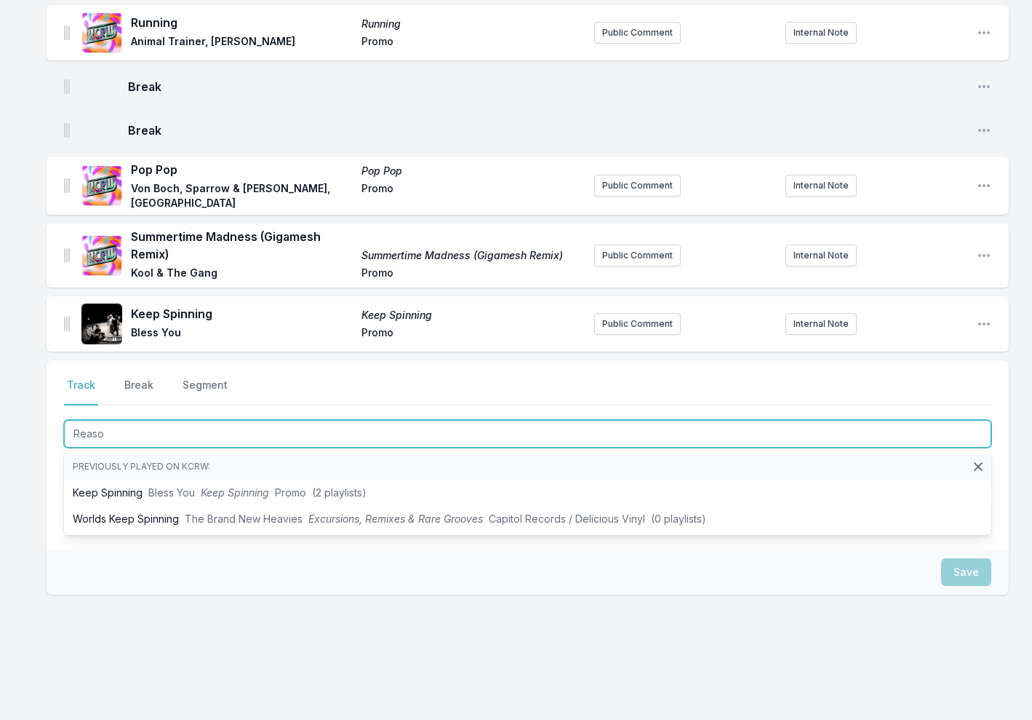
type input "Reason"
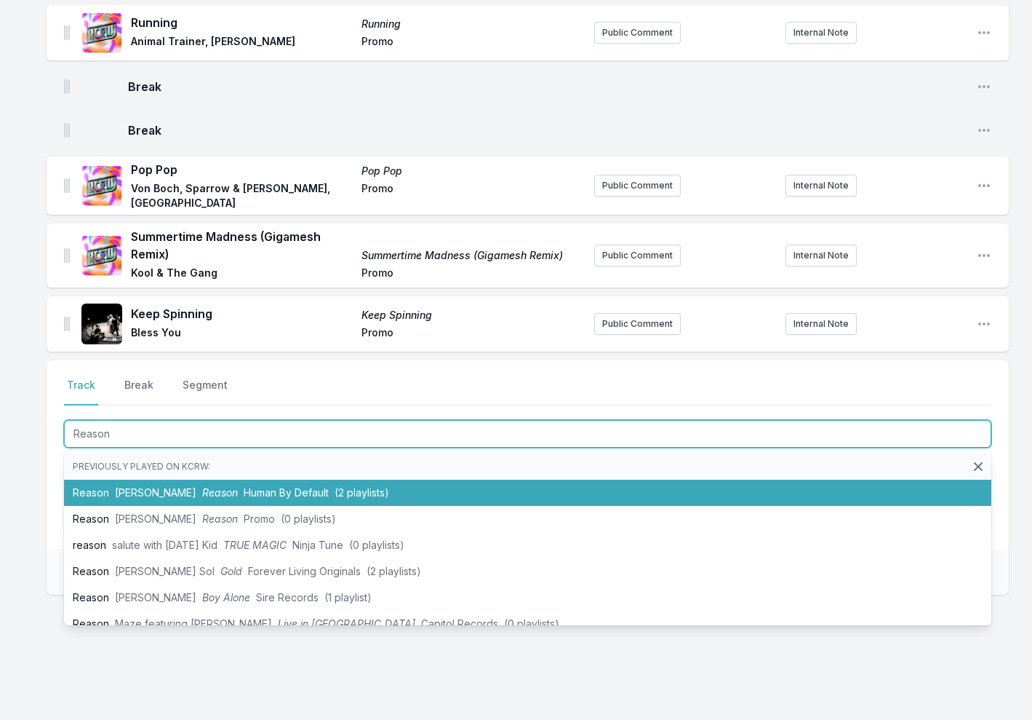
click at [196, 486] on span "Bedouin, Marieme" at bounding box center [155, 492] width 81 height 12
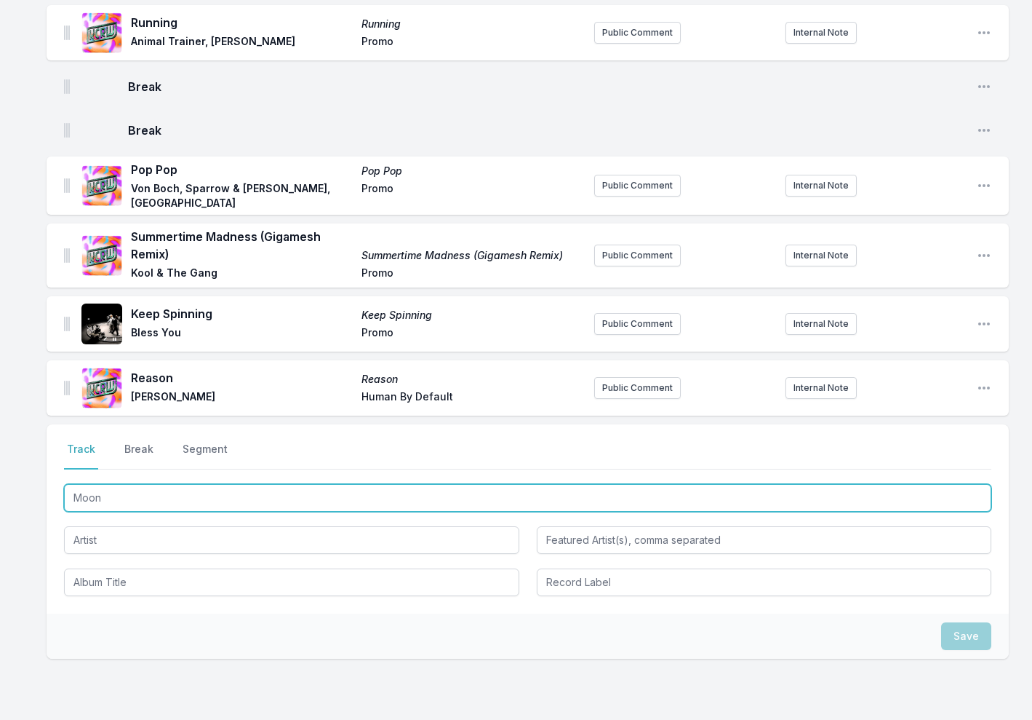
type input "Moon"
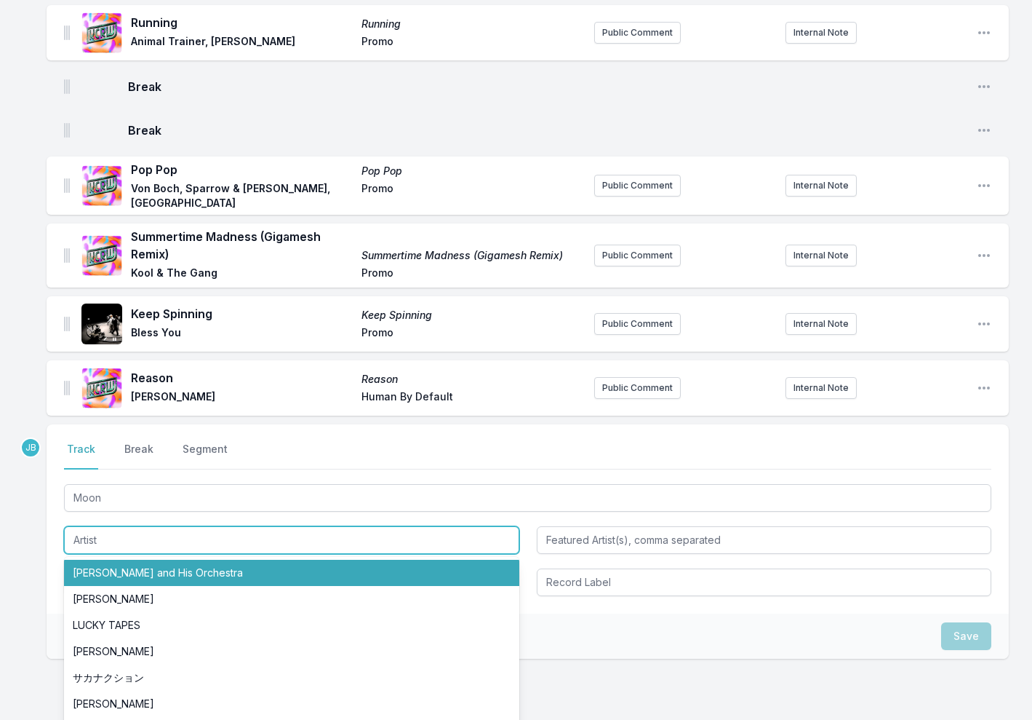
paste input "Alex Wann & Malachiii & bees & honey"
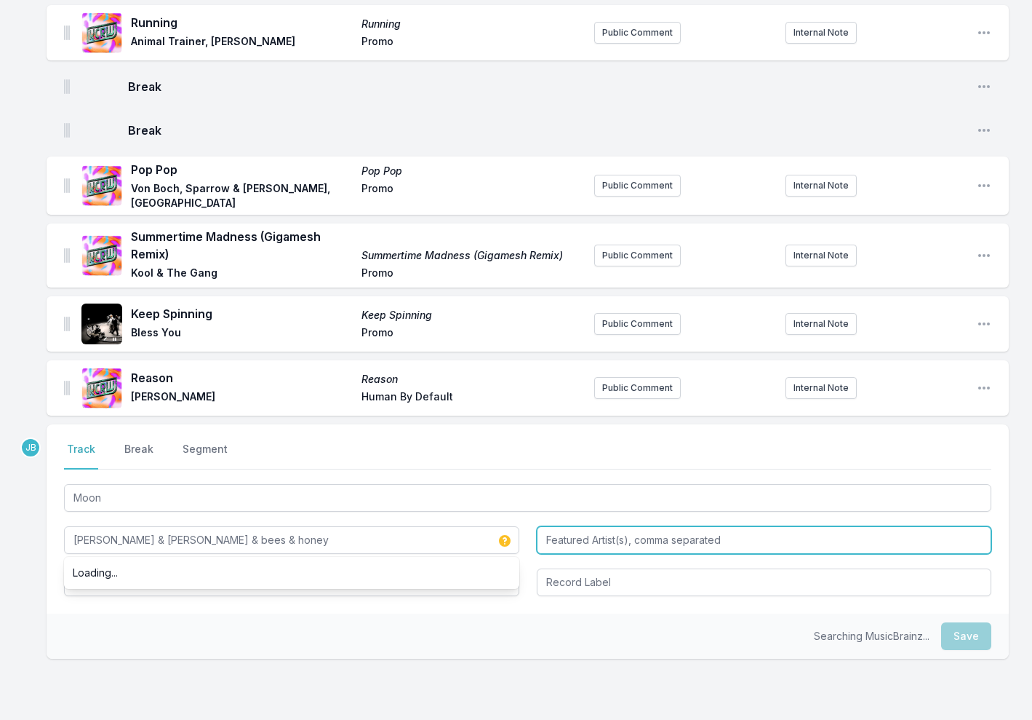
type input "Alex Wann & Malachiii & bees & honey"
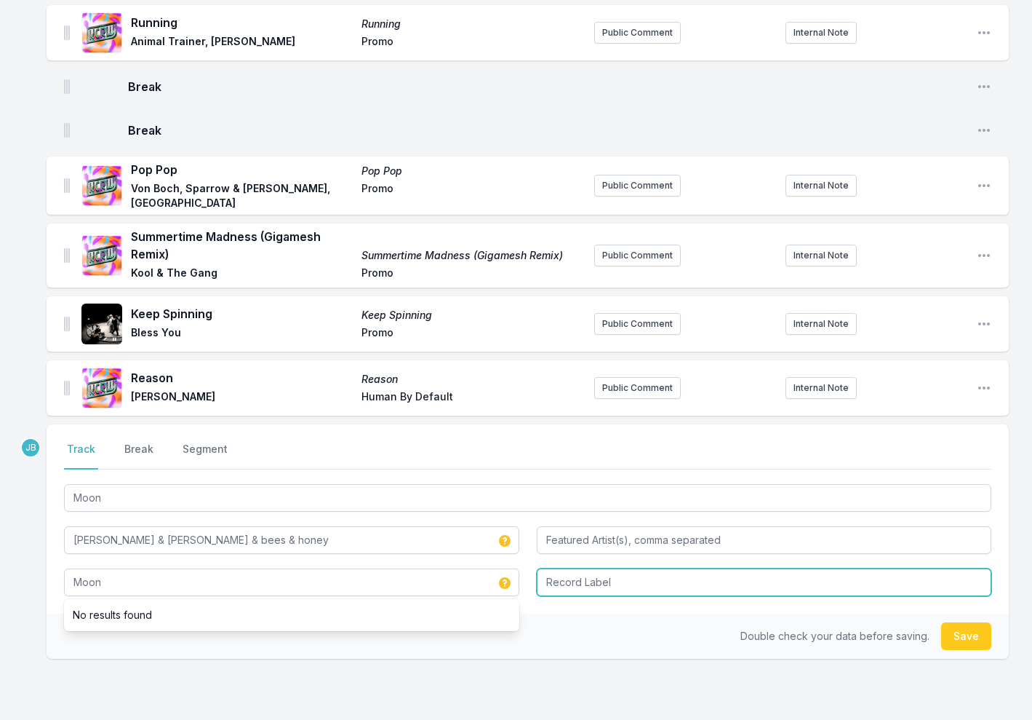
type input "Moon"
type input "Promo"
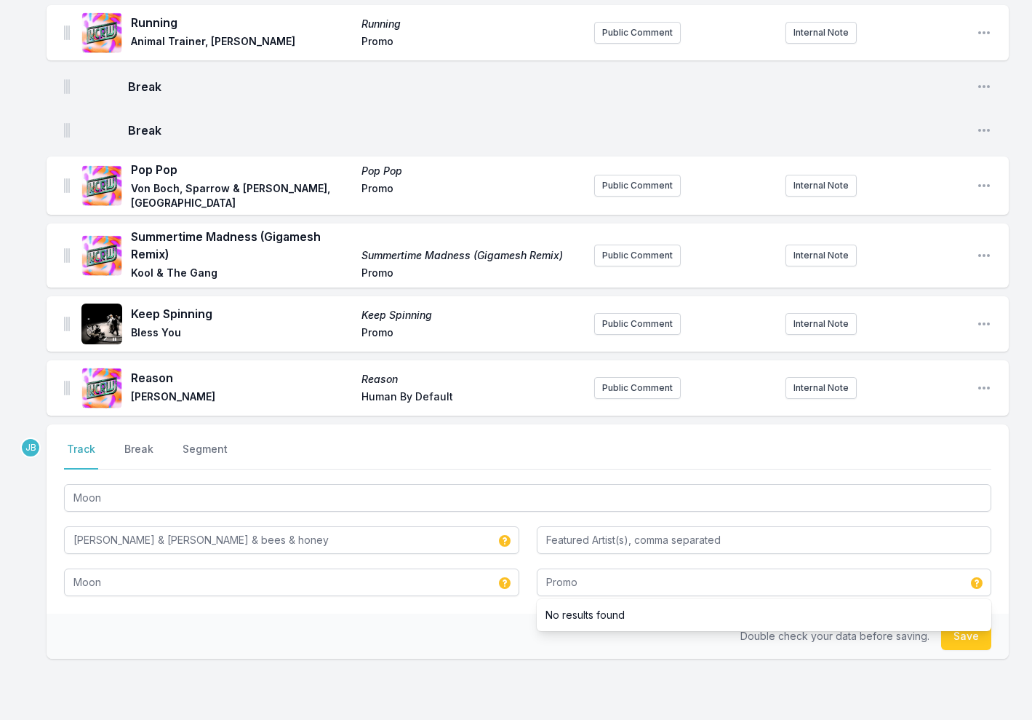
click at [968, 631] on button "Save" at bounding box center [966, 636] width 50 height 28
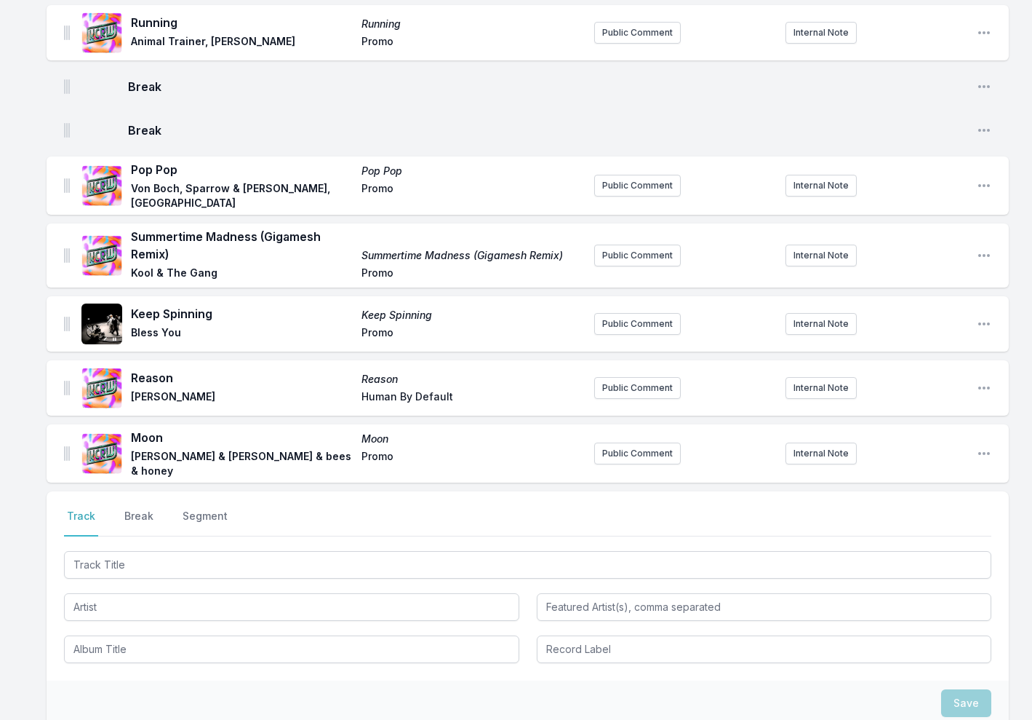
scroll to position [872, 0]
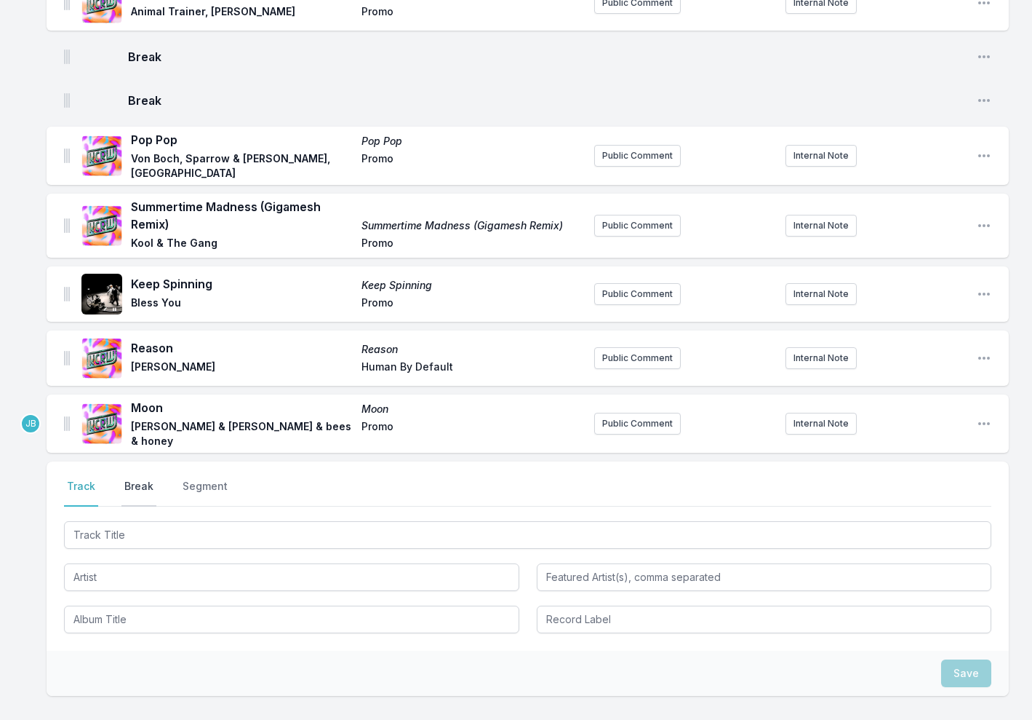
click at [146, 479] on button "Break" at bounding box center [138, 493] width 35 height 28
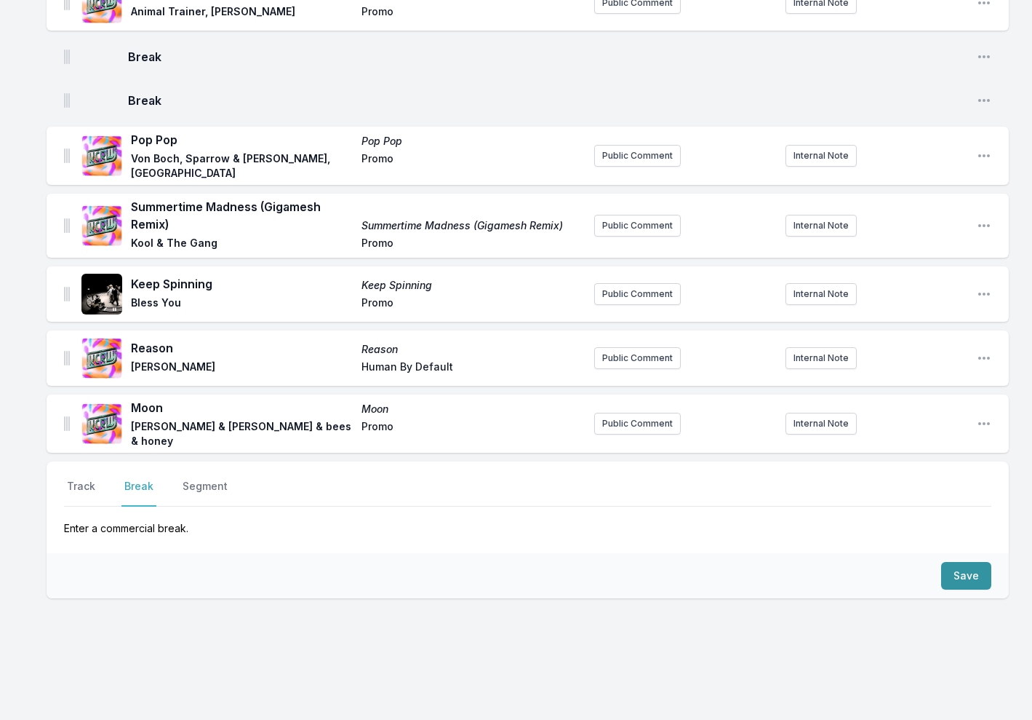
click at [962, 562] on button "Save" at bounding box center [966, 576] width 50 height 28
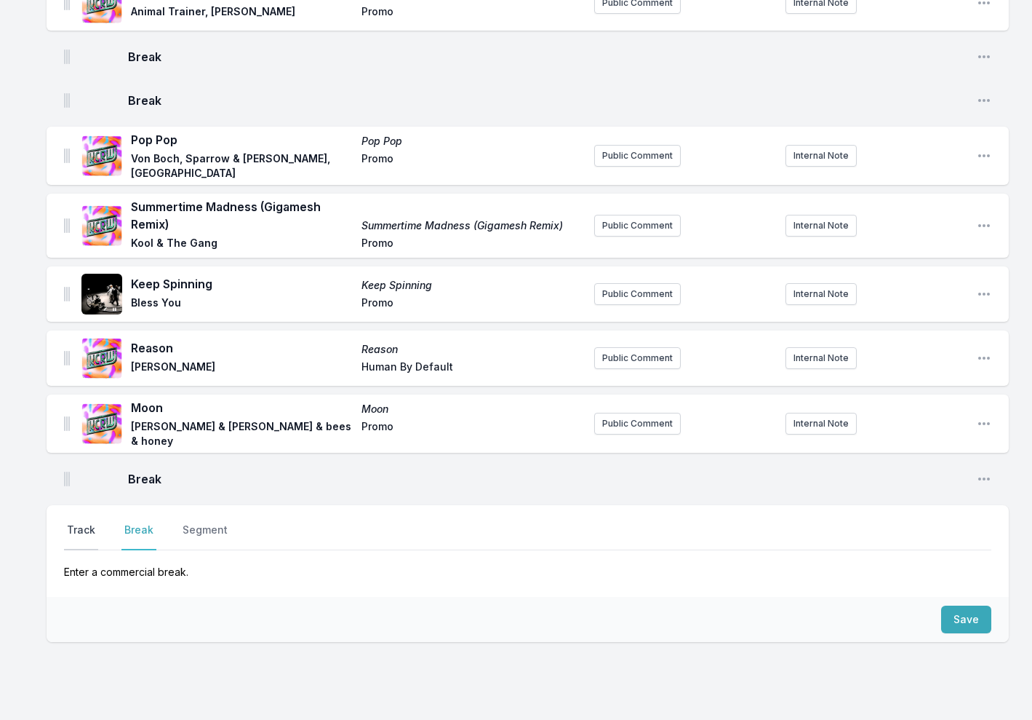
click at [82, 522] on button "Track" at bounding box center [81, 536] width 34 height 28
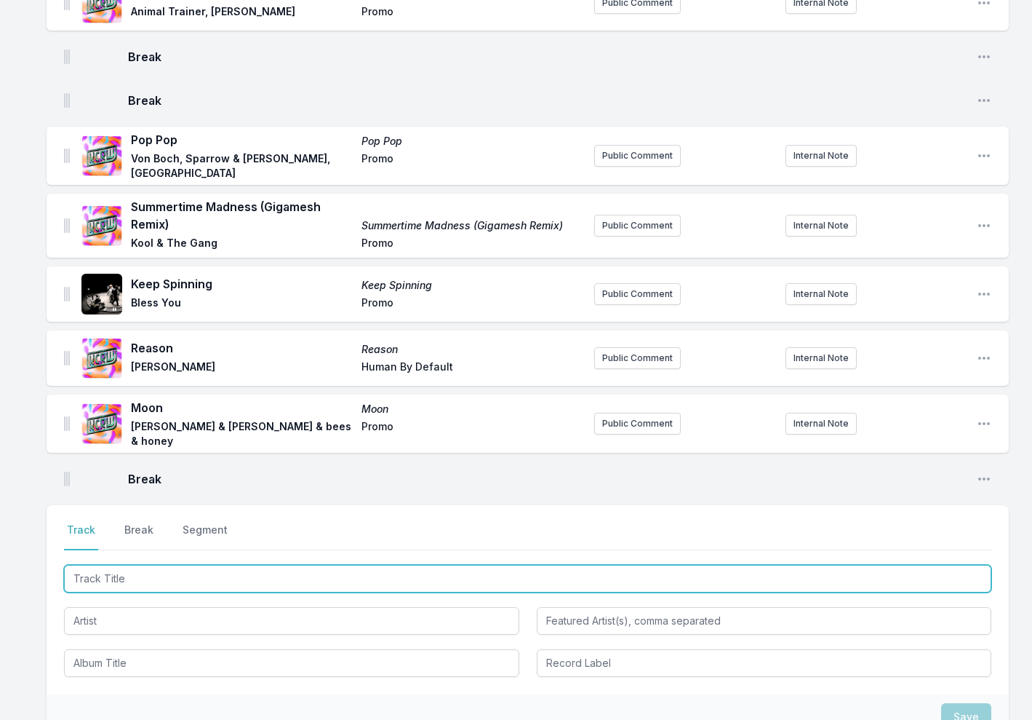
click at [106, 565] on input "Track Title" at bounding box center [528, 579] width 928 height 28
type input "Just"
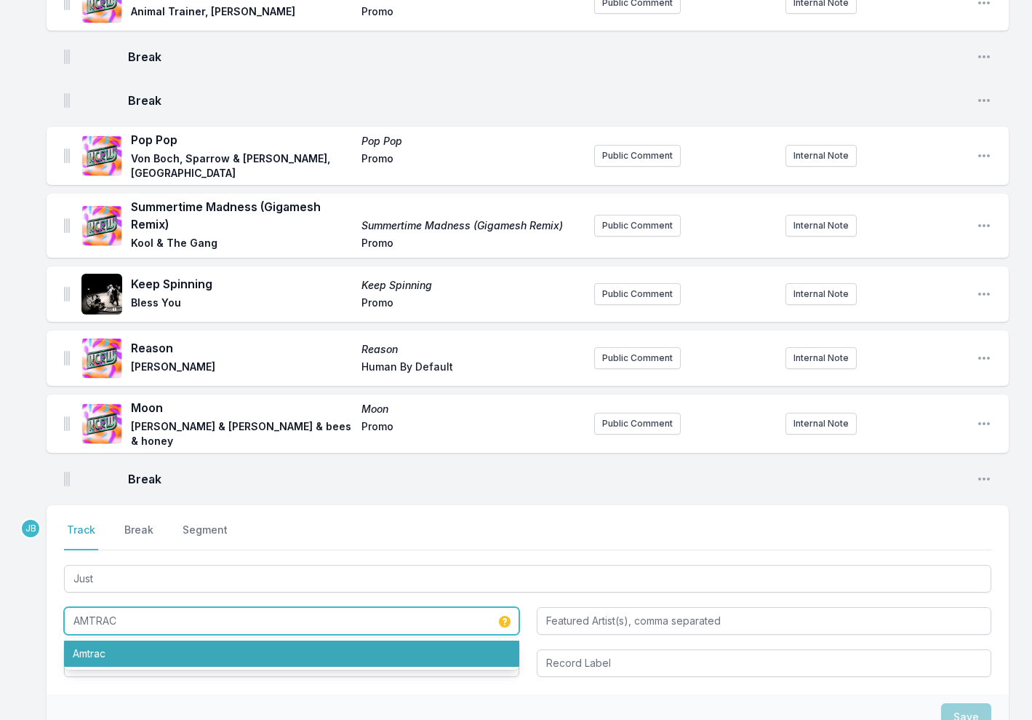
click at [86, 643] on li "Amtrac" at bounding box center [291, 653] width 455 height 26
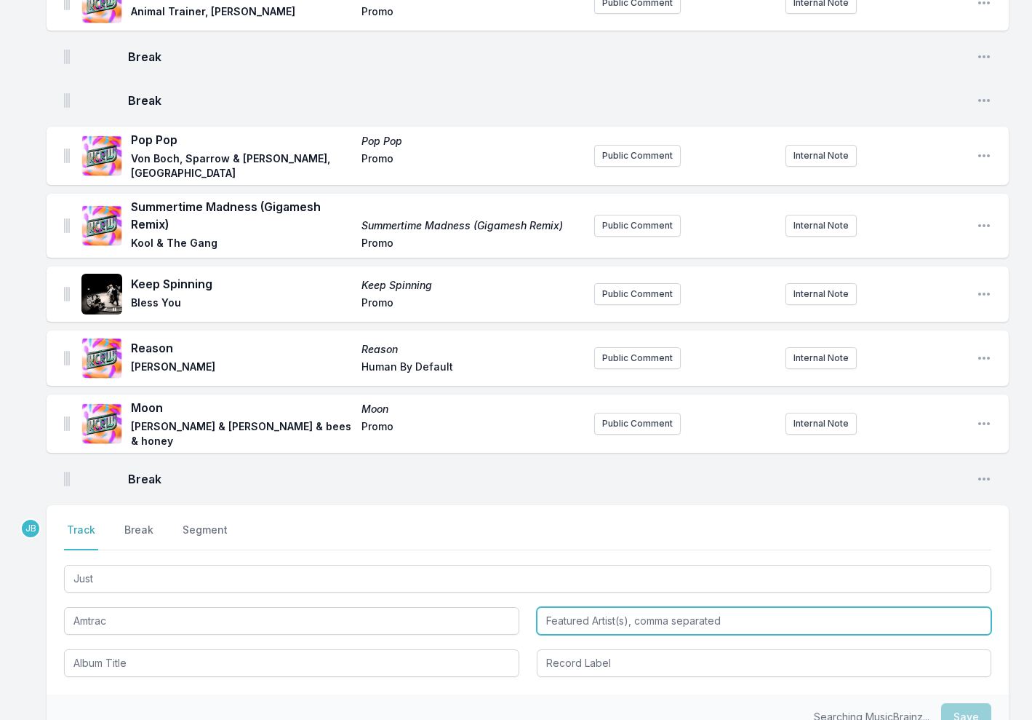
type input "Amtrac"
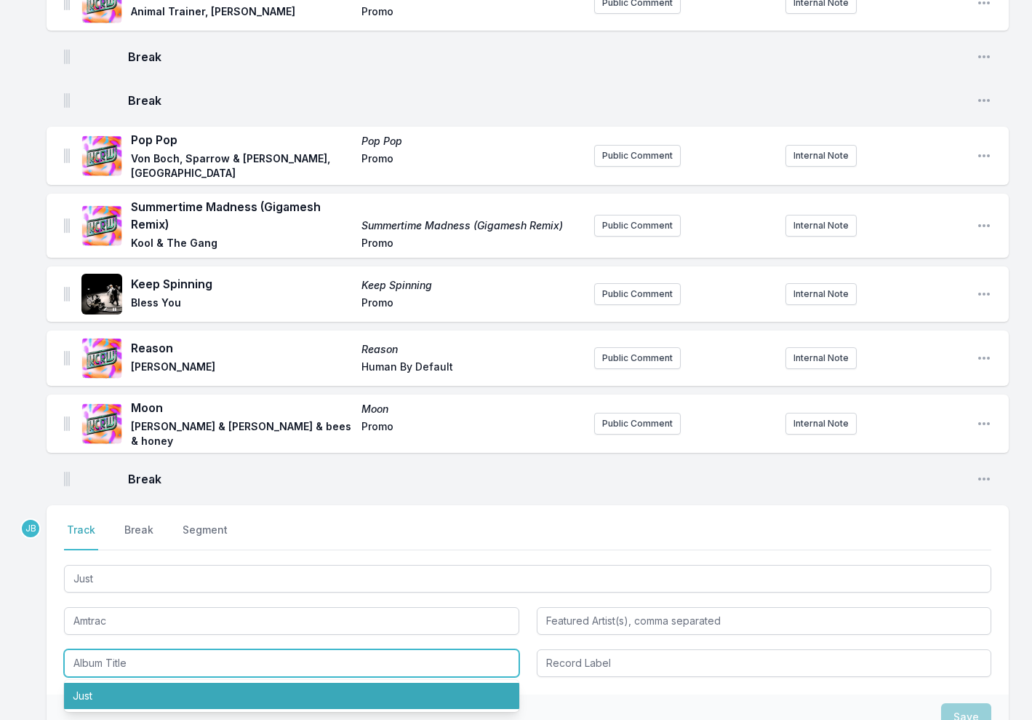
click at [95, 682] on li "Just" at bounding box center [291, 695] width 455 height 26
type input "Just"
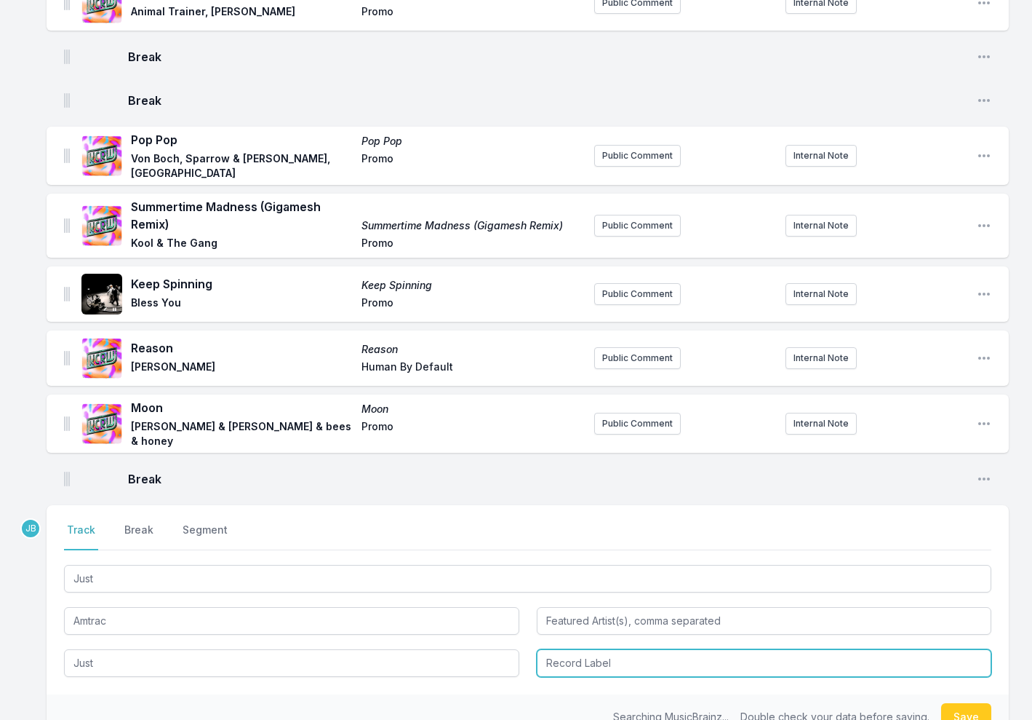
click at [679, 649] on input "Record Label" at bounding box center [764, 663] width 455 height 28
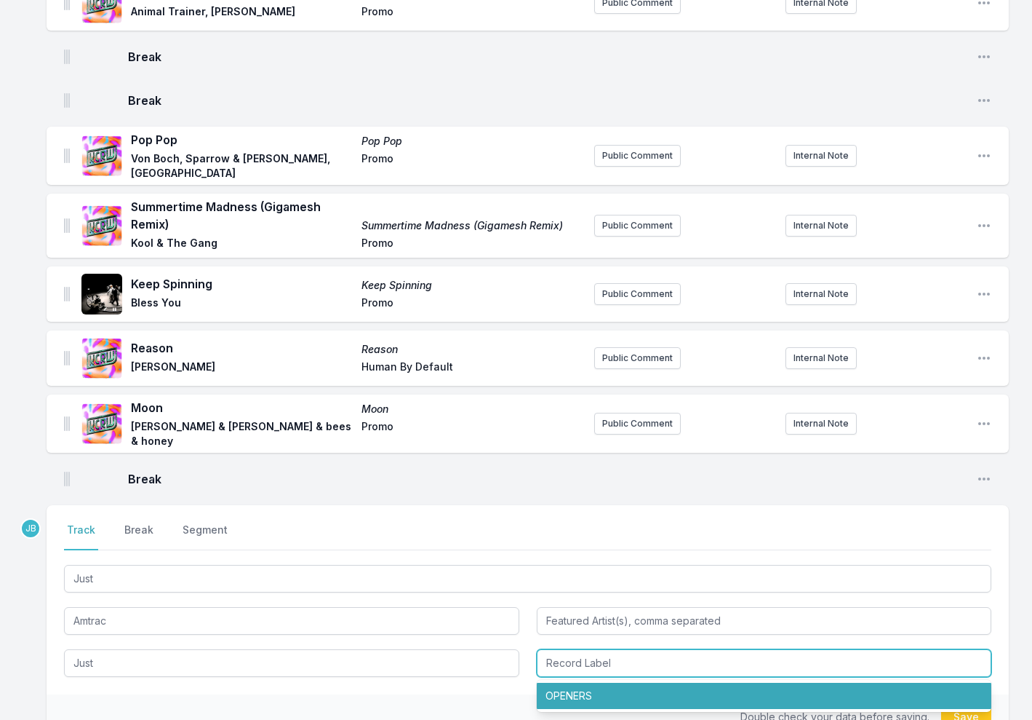
click at [635, 682] on li "OPENERS" at bounding box center [764, 695] width 455 height 26
type input "OPENERS"
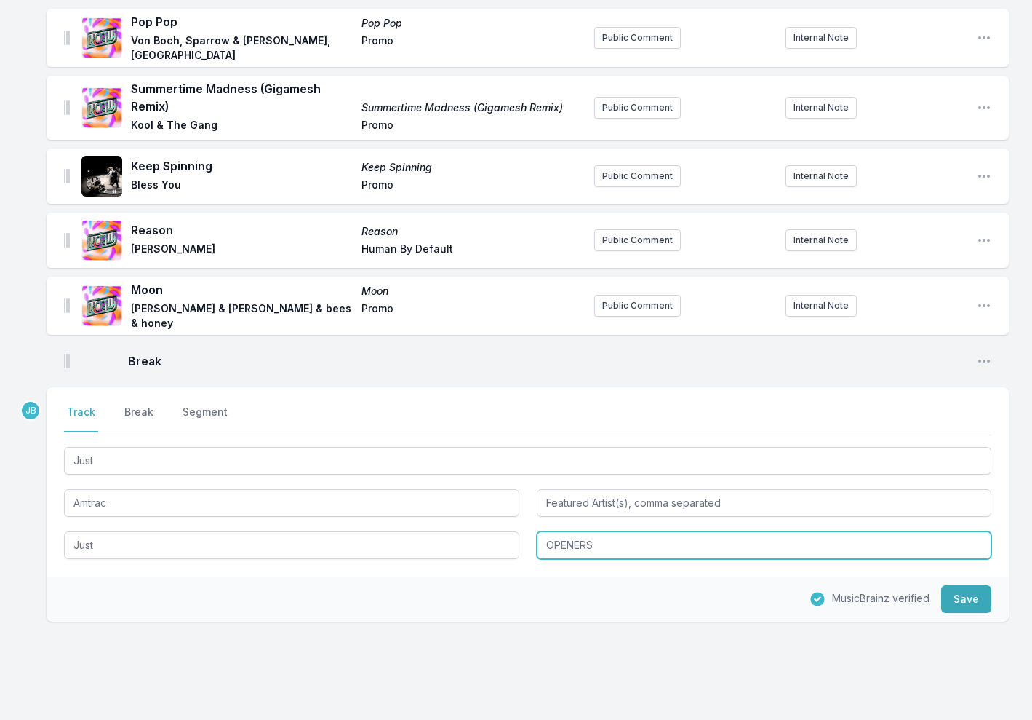
scroll to position [1006, 0]
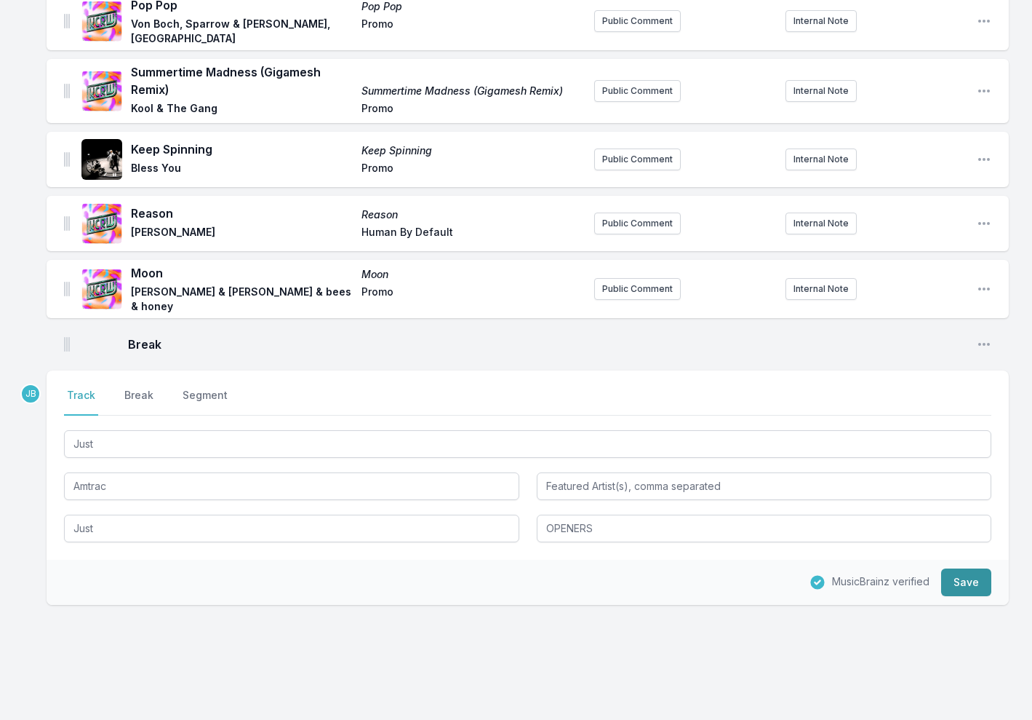
click at [968, 569] on button "Save" at bounding box center [966, 582] width 50 height 28
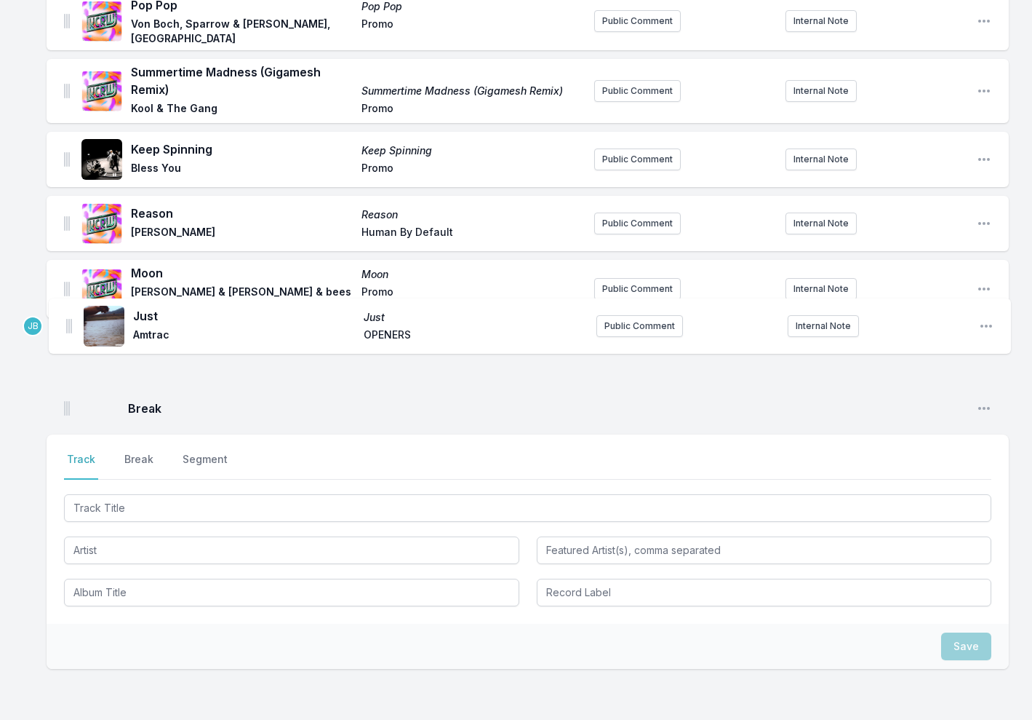
drag, startPoint x: 64, startPoint y: 383, endPoint x: 66, endPoint y: 324, distance: 59.0
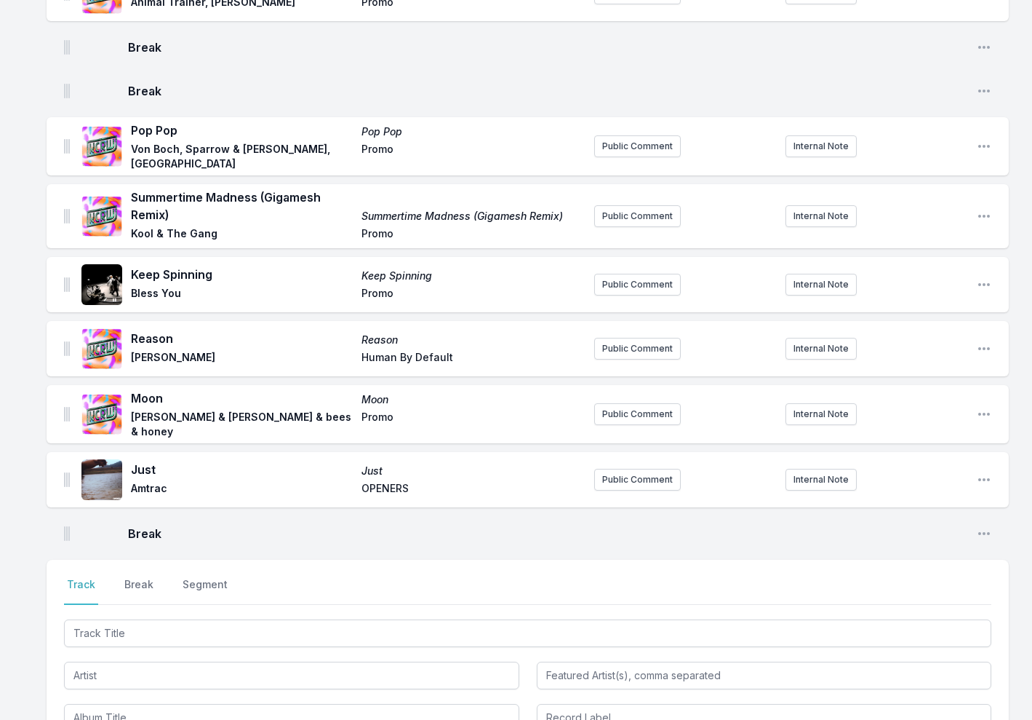
scroll to position [898, 0]
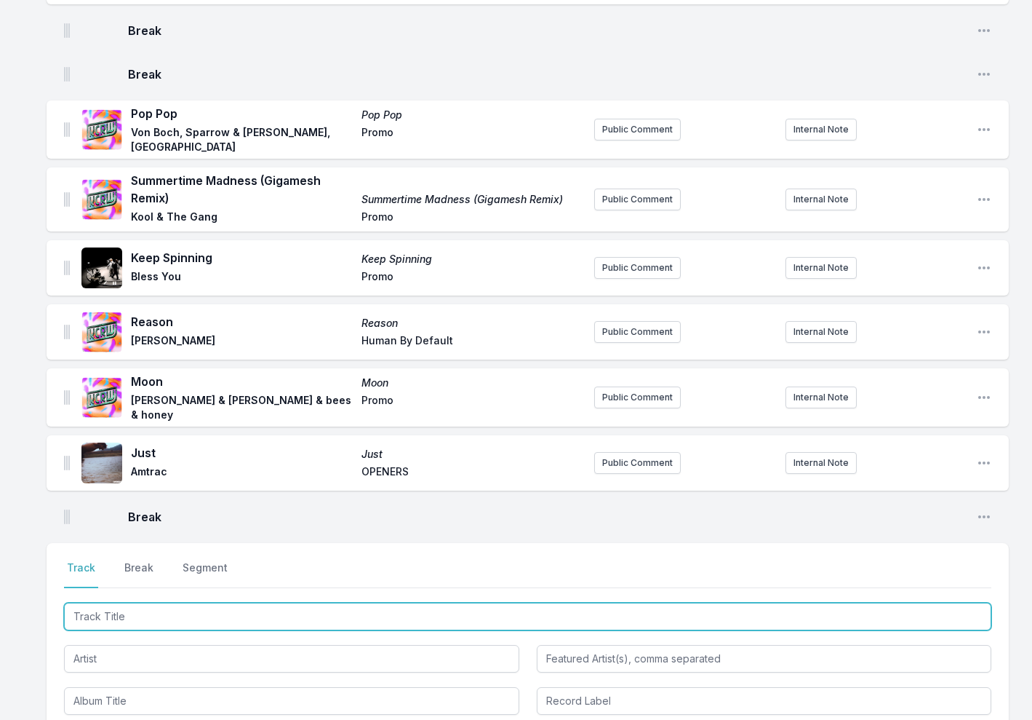
click at [97, 602] on input "Track Title" at bounding box center [528, 616] width 928 height 28
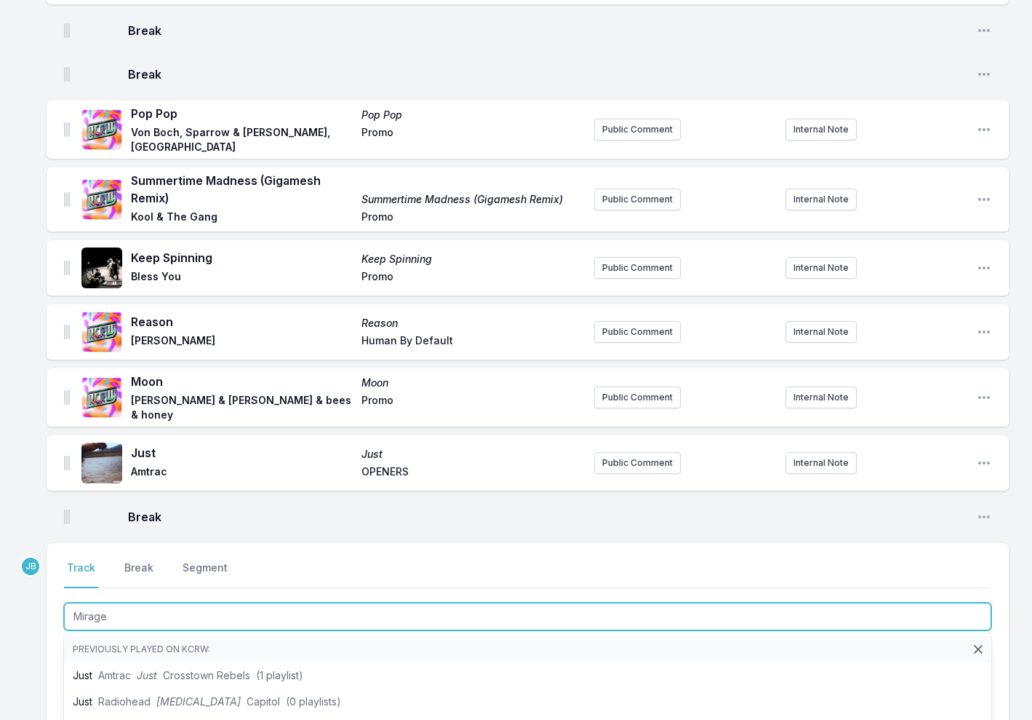
type input "Mirage"
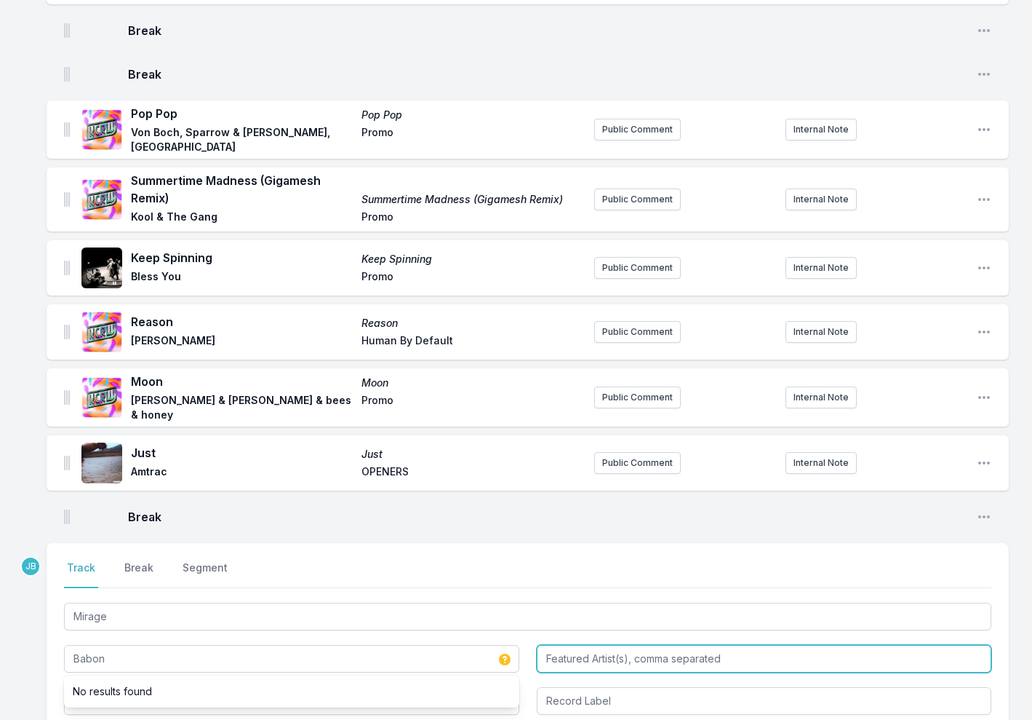
type input "Babon"
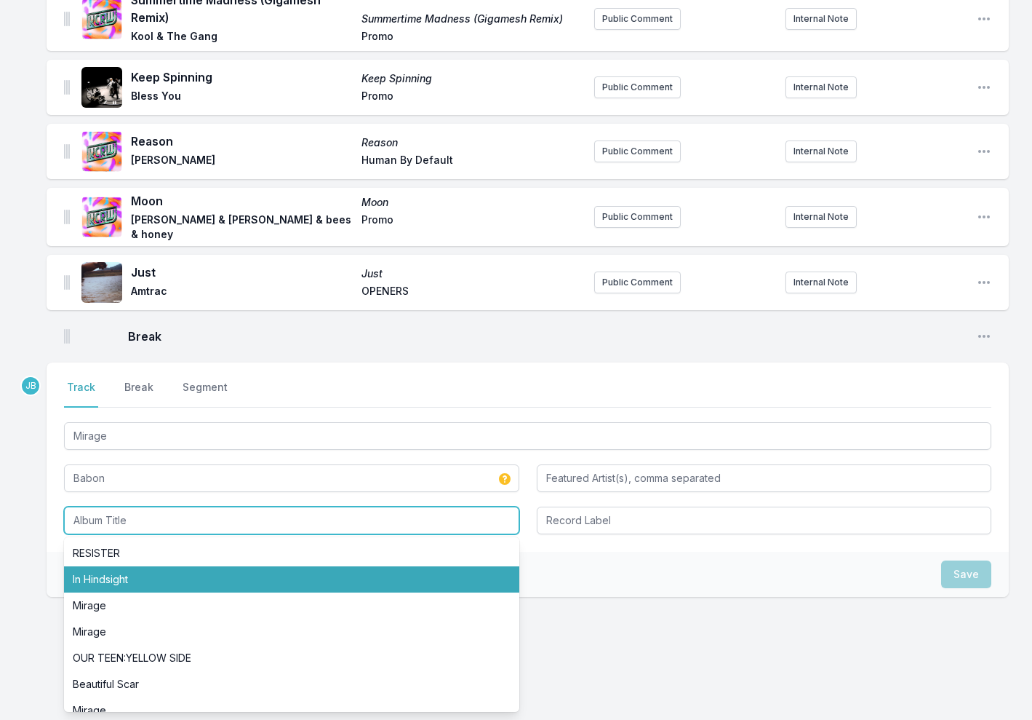
scroll to position [1077, 0]
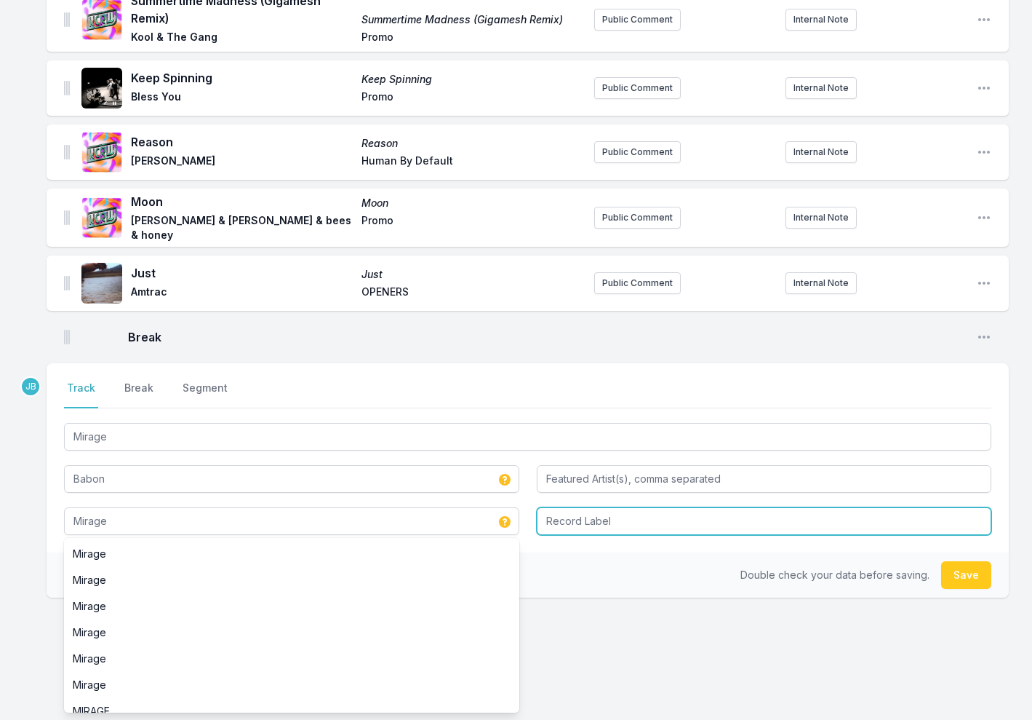
type input "Mirage"
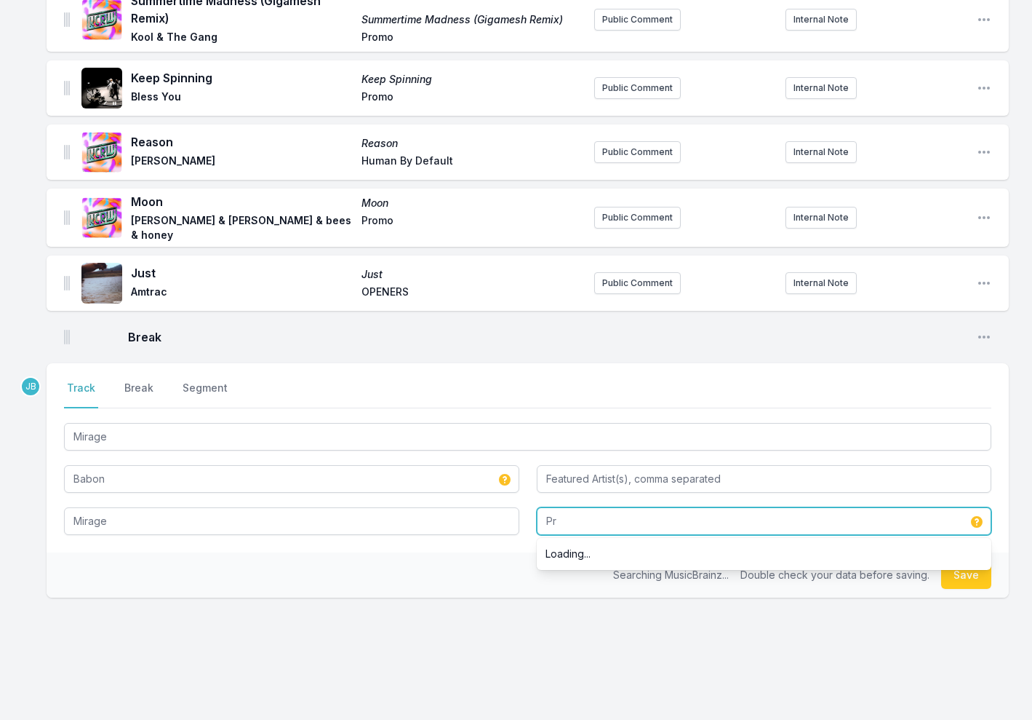
type input "P"
type input "Wonderwheel"
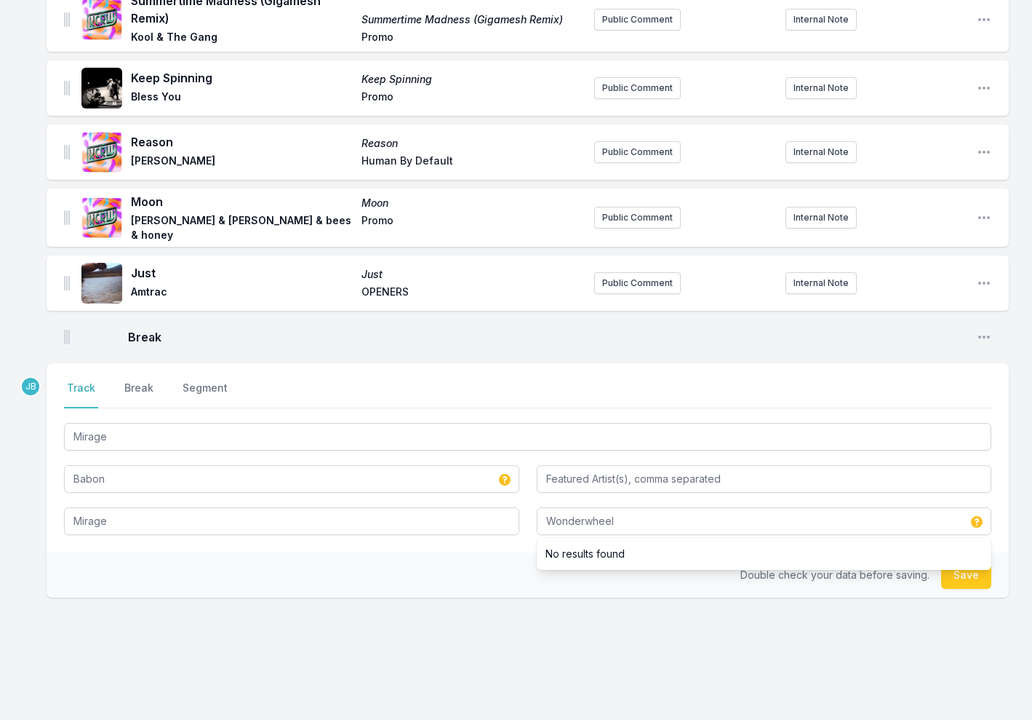
click at [962, 561] on button "Save" at bounding box center [966, 575] width 50 height 28
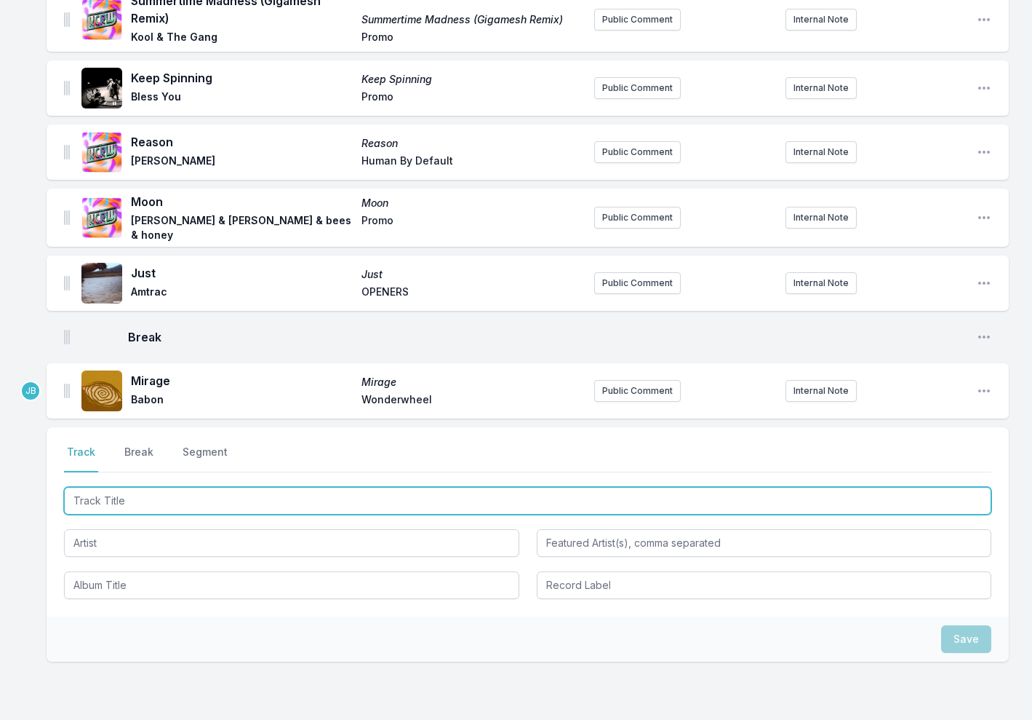
click at [99, 487] on input "Track Title" at bounding box center [528, 501] width 928 height 28
type input "Dreamweavers"
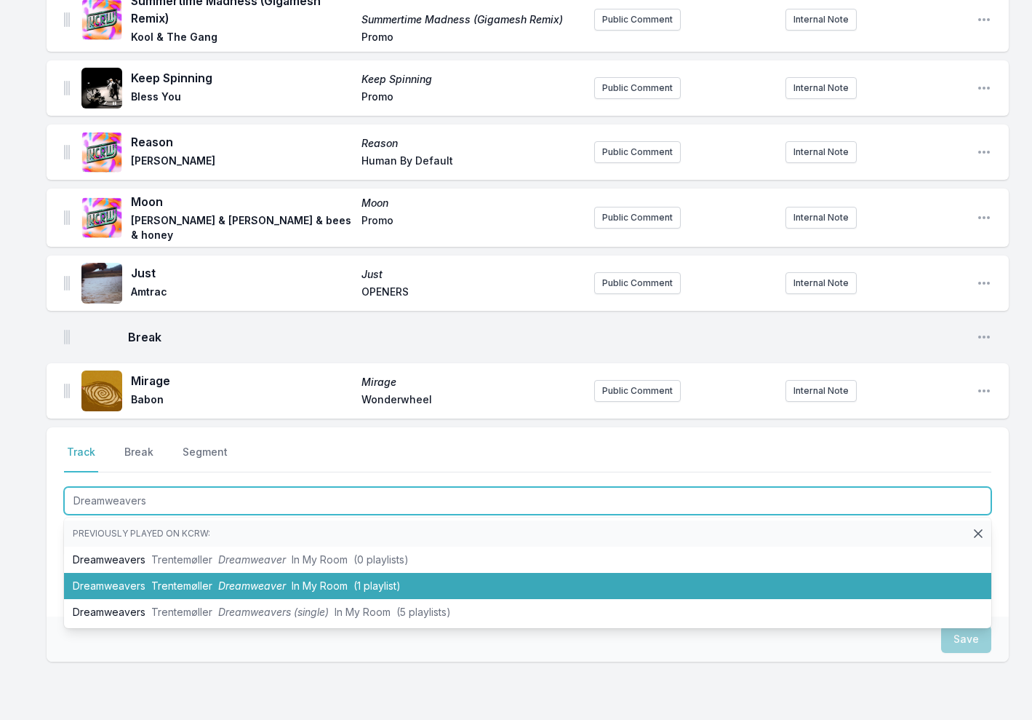
click at [178, 579] on span "Trentemøller" at bounding box center [181, 585] width 61 height 12
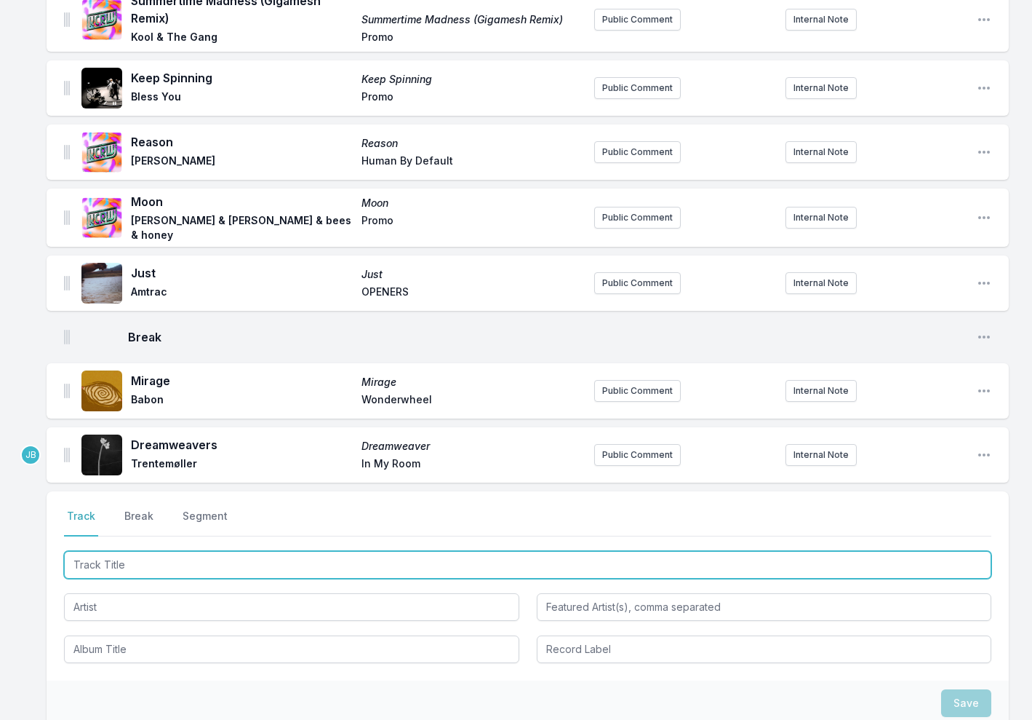
click at [157, 552] on input "Track Title" at bounding box center [528, 565] width 928 height 28
type input "e"
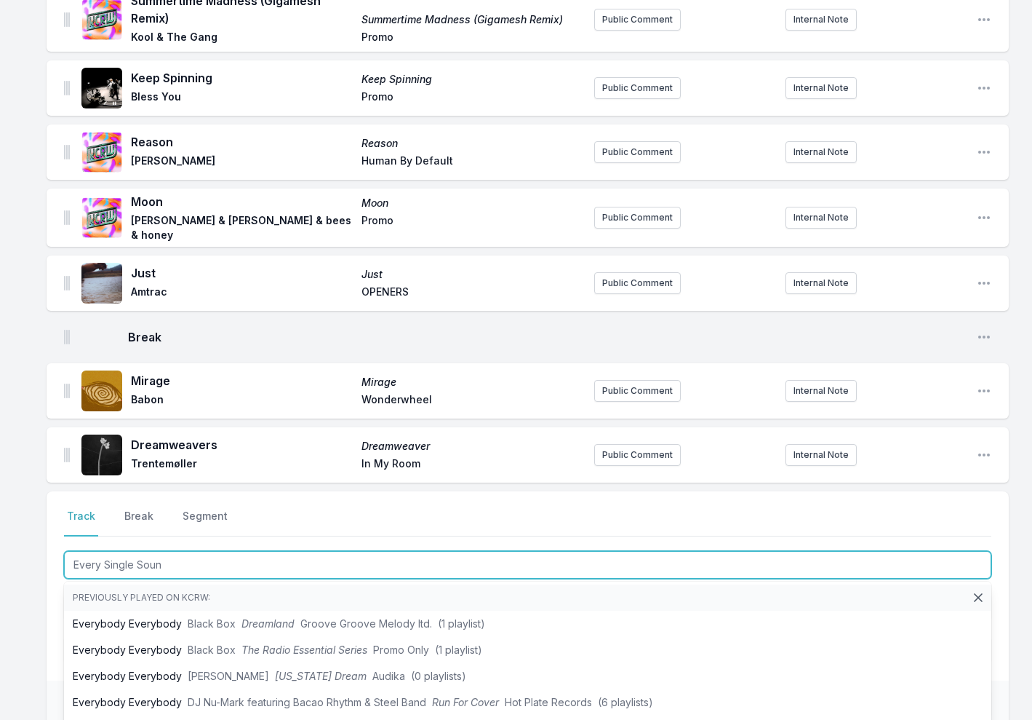
type input "Every Single Sound"
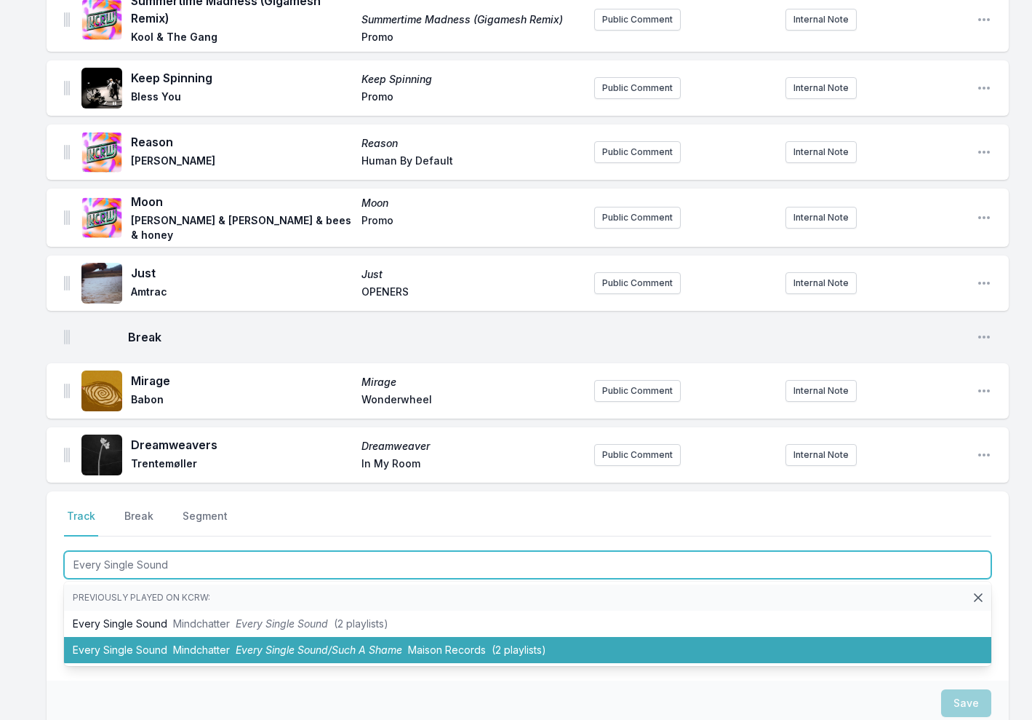
click at [260, 638] on li "Every Single Sound Mindchatter Every Single Sound/Such A Shame Maison Records (…" at bounding box center [528, 650] width 928 height 26
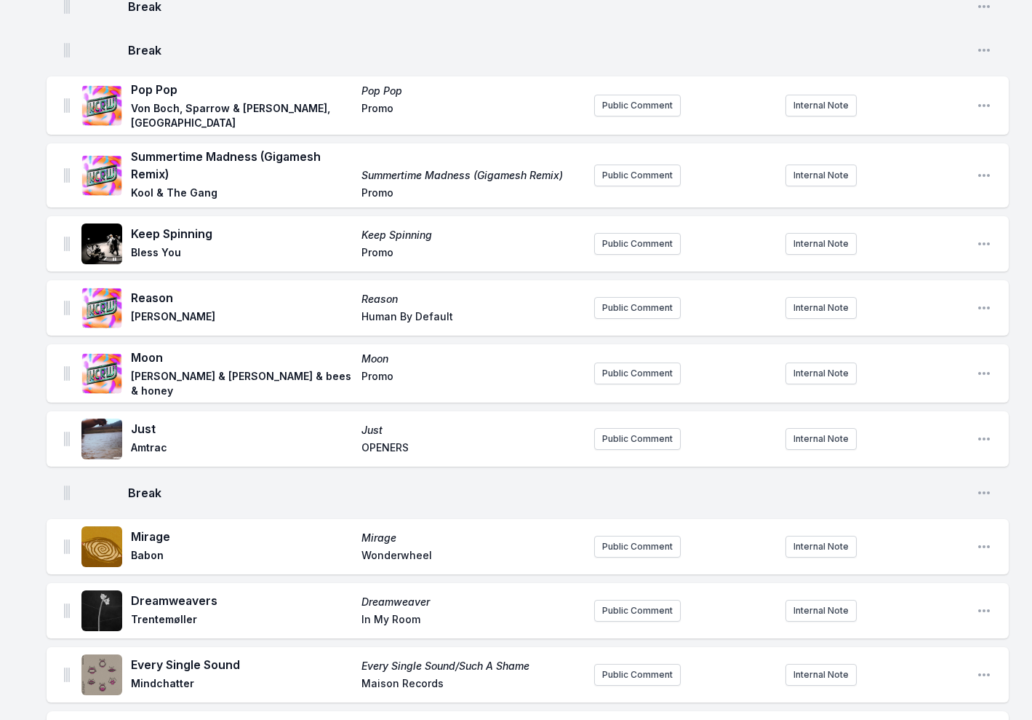
scroll to position [1099, 0]
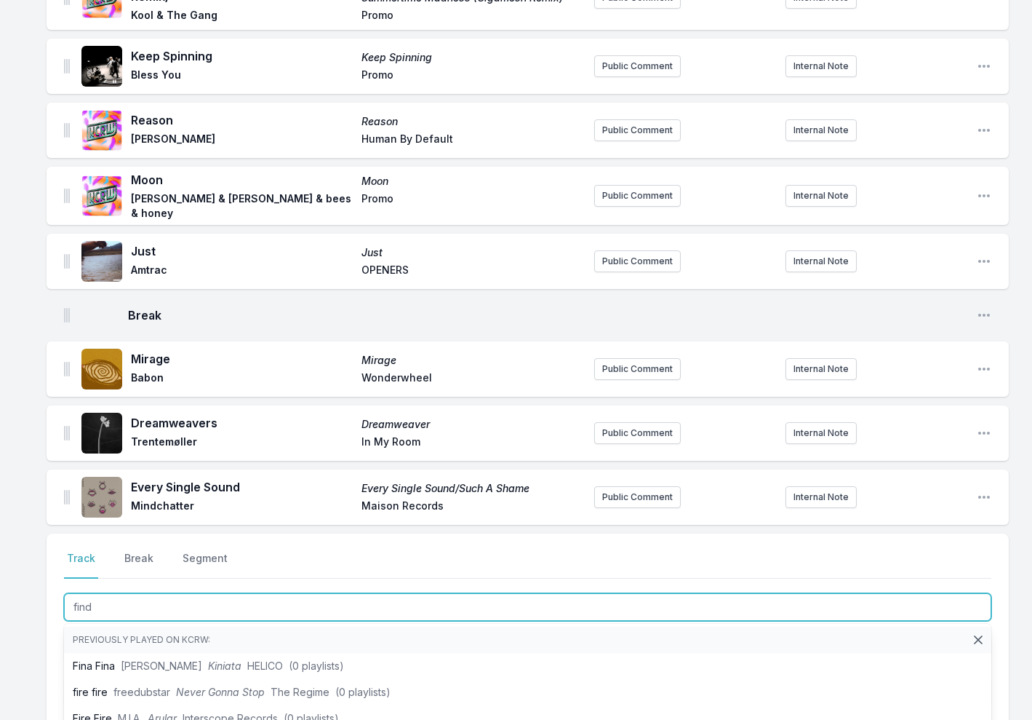
type input "find u"
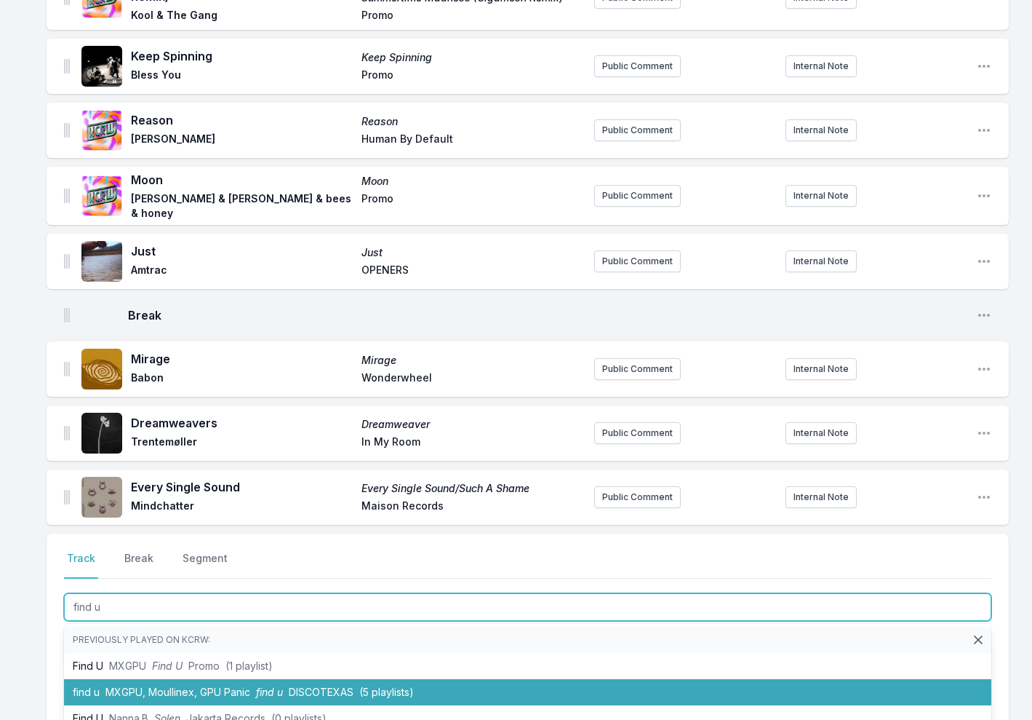
click at [228, 685] on span "MXGPU, Moullinex, GPU Panic" at bounding box center [177, 691] width 145 height 12
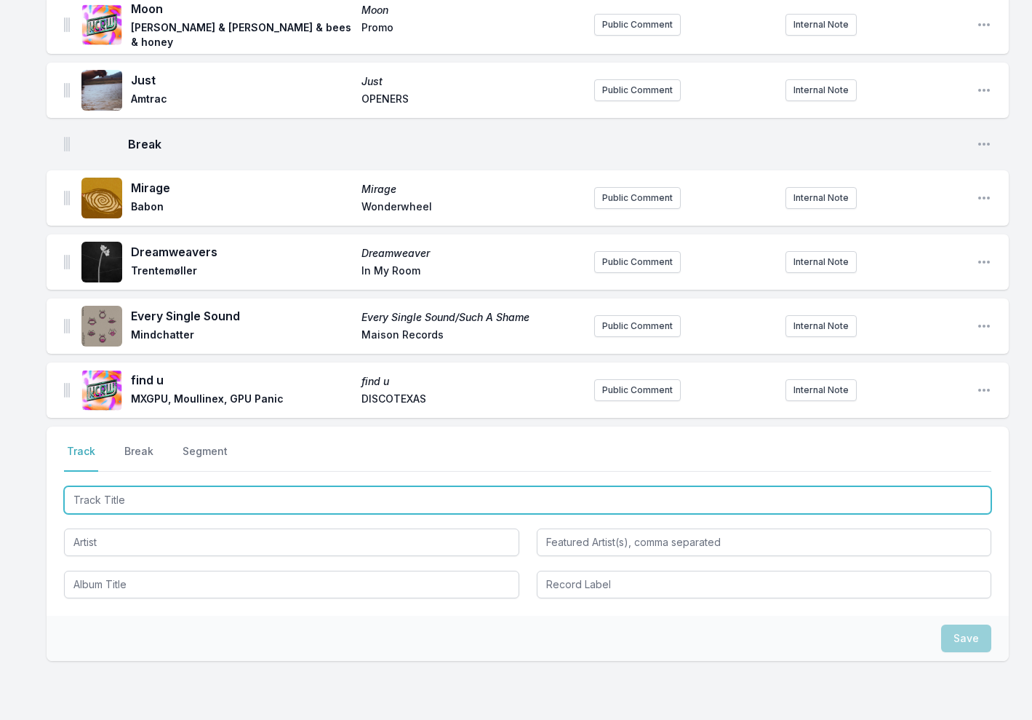
scroll to position [1270, 0]
click at [116, 491] on input "Track Title" at bounding box center [528, 501] width 928 height 28
type input "Echoes In The Dance"
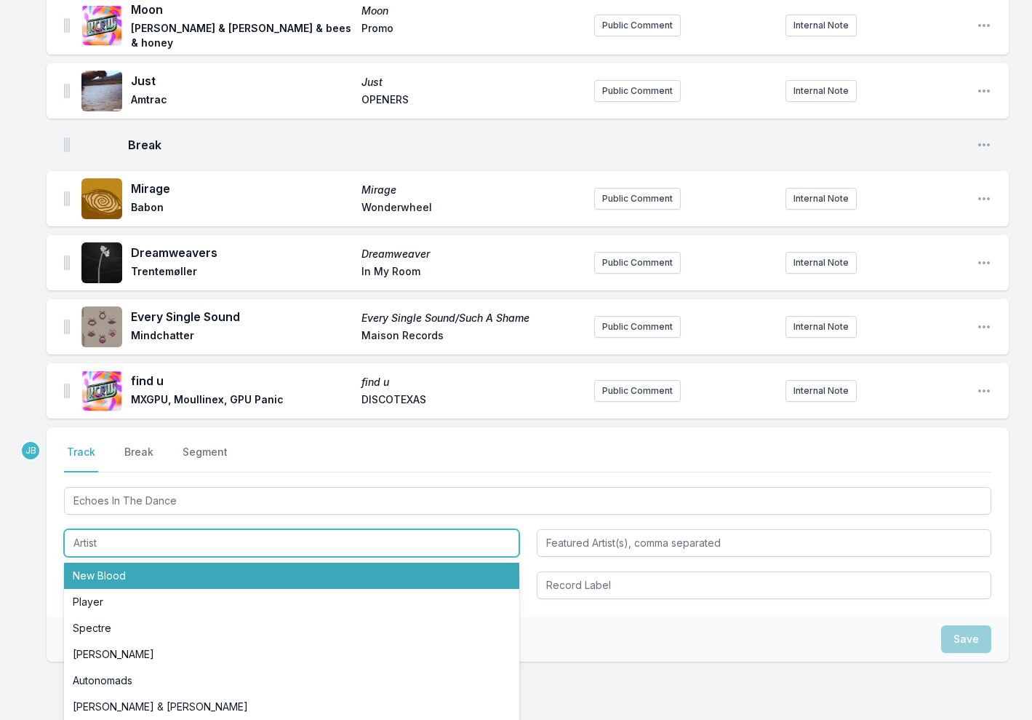
paste input "London Elektricity & Danny Byrd"
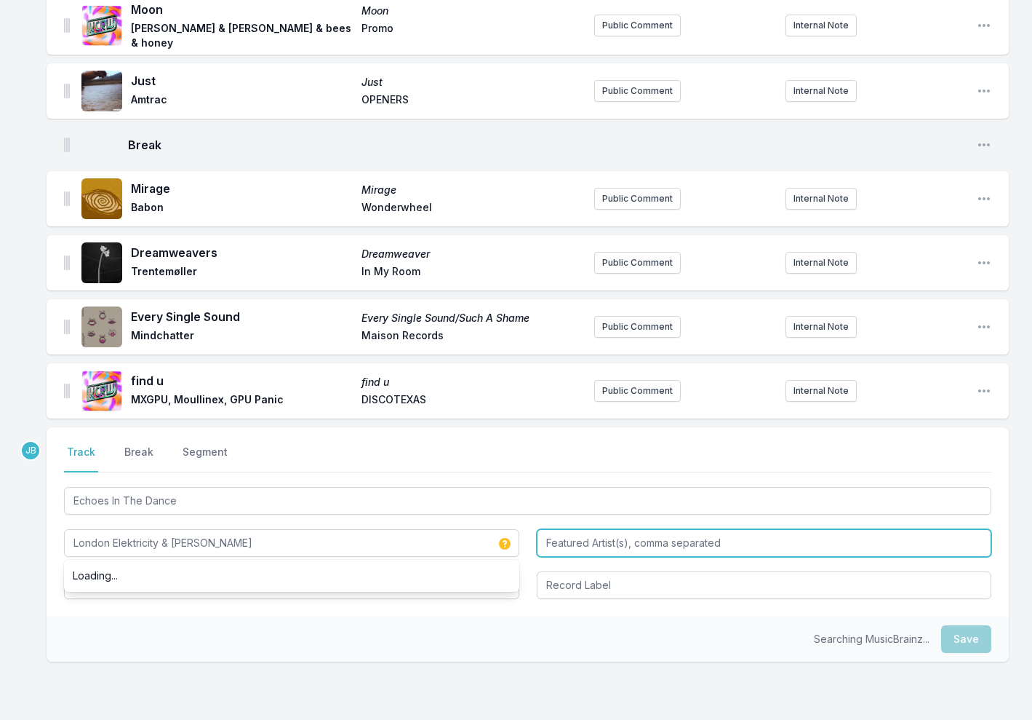
type input "London Elektricity & Danny Byrd"
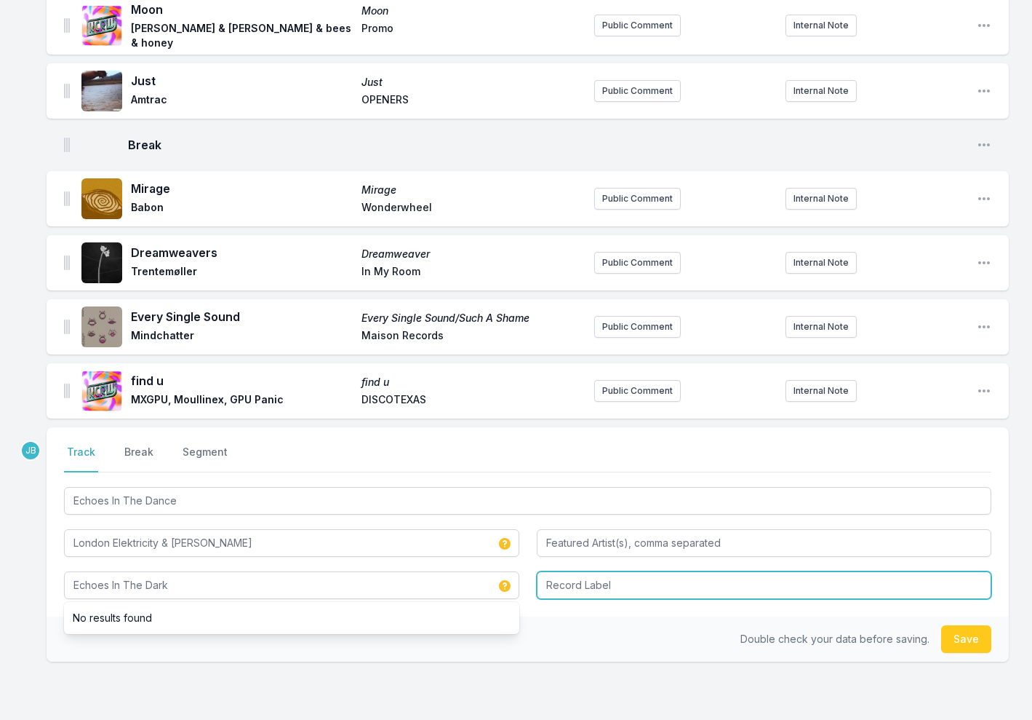
type input "Echoes In The Dark"
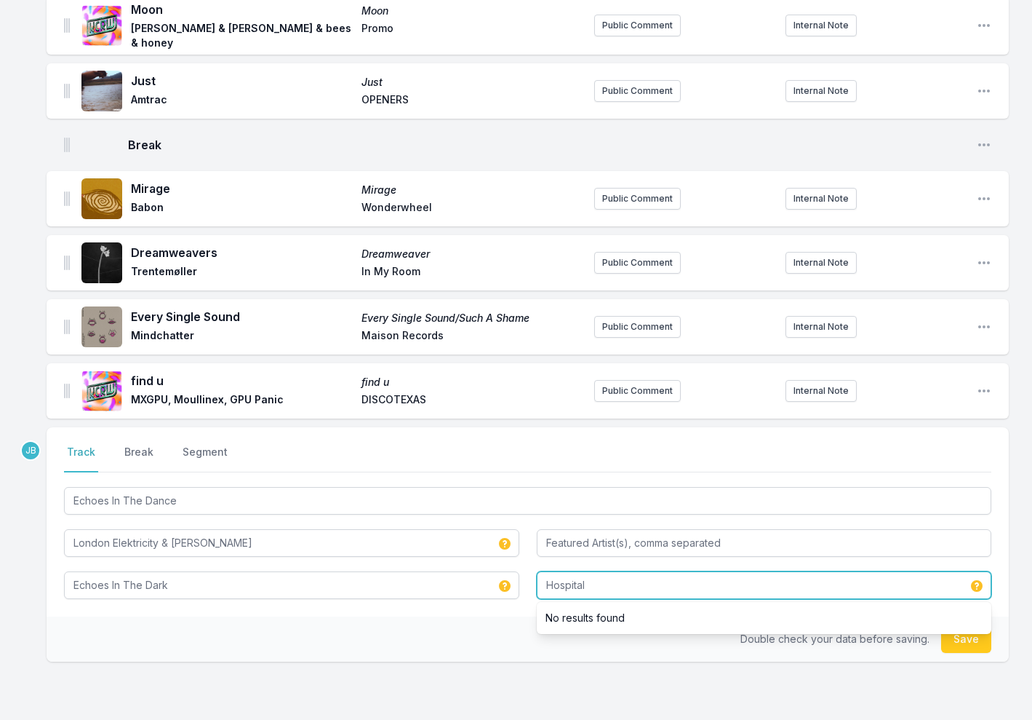
type input "Hospital"
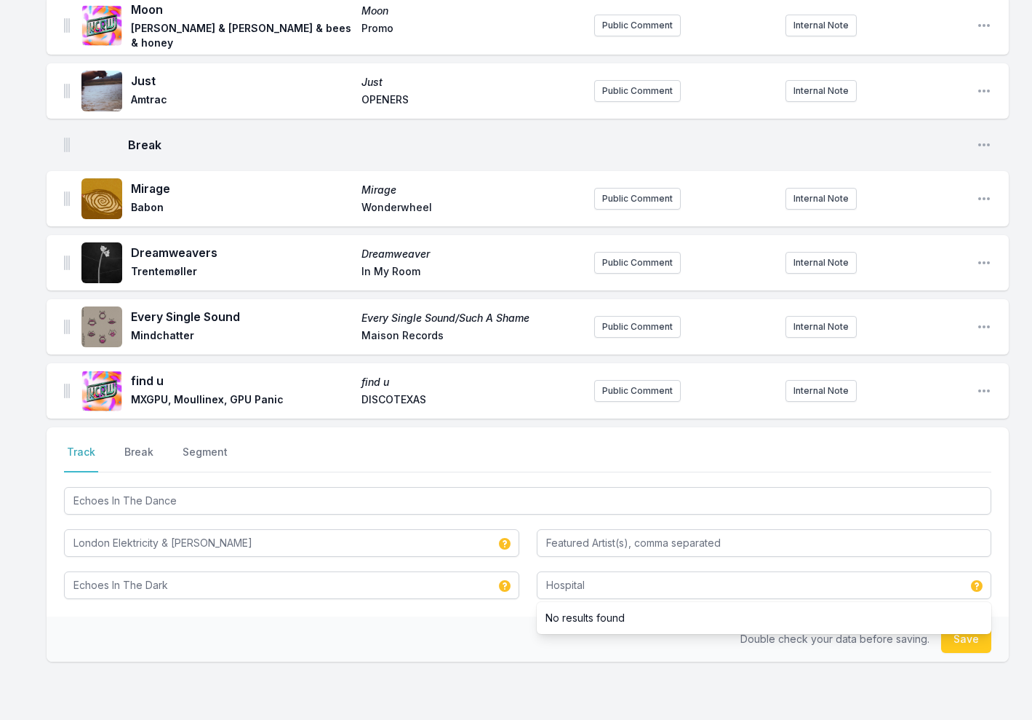
click at [974, 631] on button "Save" at bounding box center [966, 639] width 50 height 28
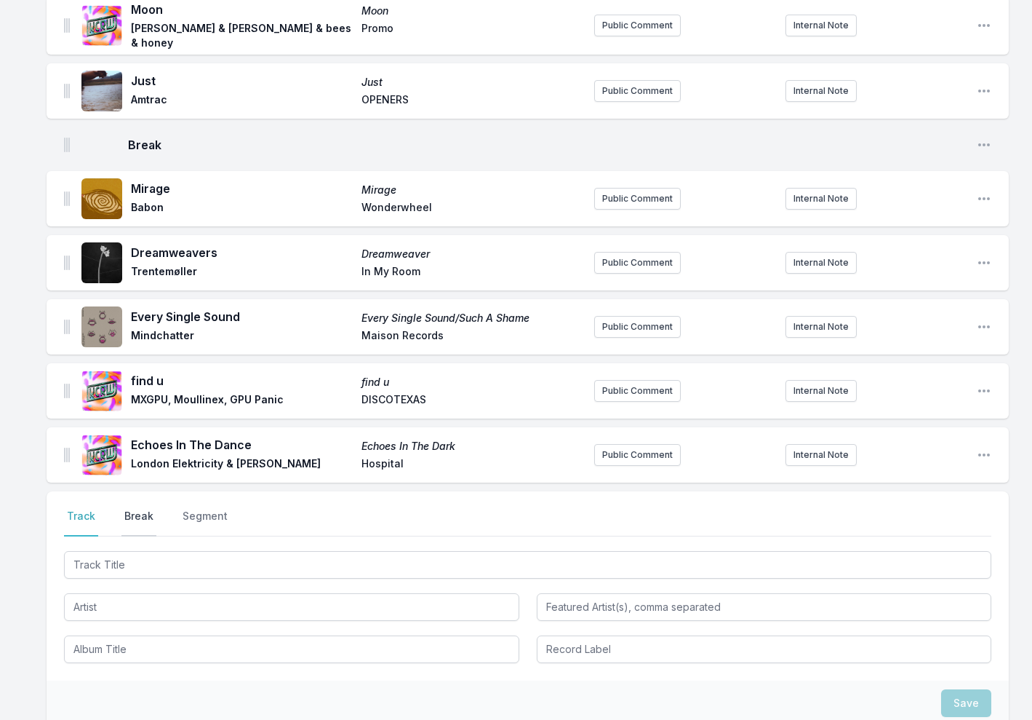
click at [141, 509] on button "Break" at bounding box center [138, 523] width 35 height 28
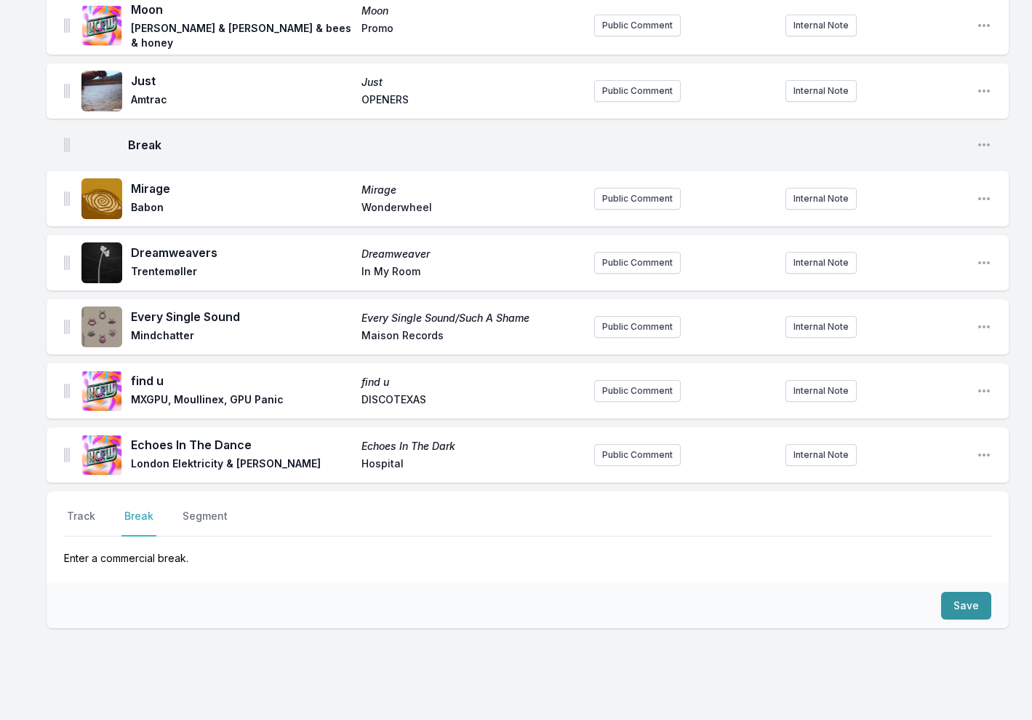
click at [960, 593] on button "Save" at bounding box center [966, 605] width 50 height 28
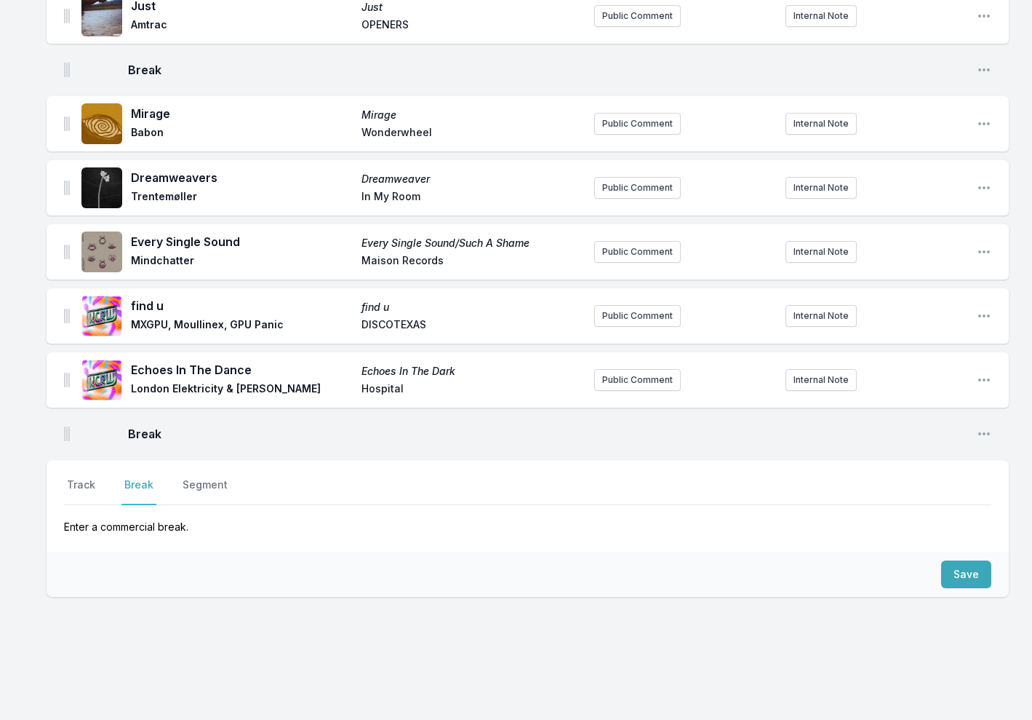
scroll to position [1344, 0]
click at [976, 561] on button "Save" at bounding box center [966, 575] width 50 height 28
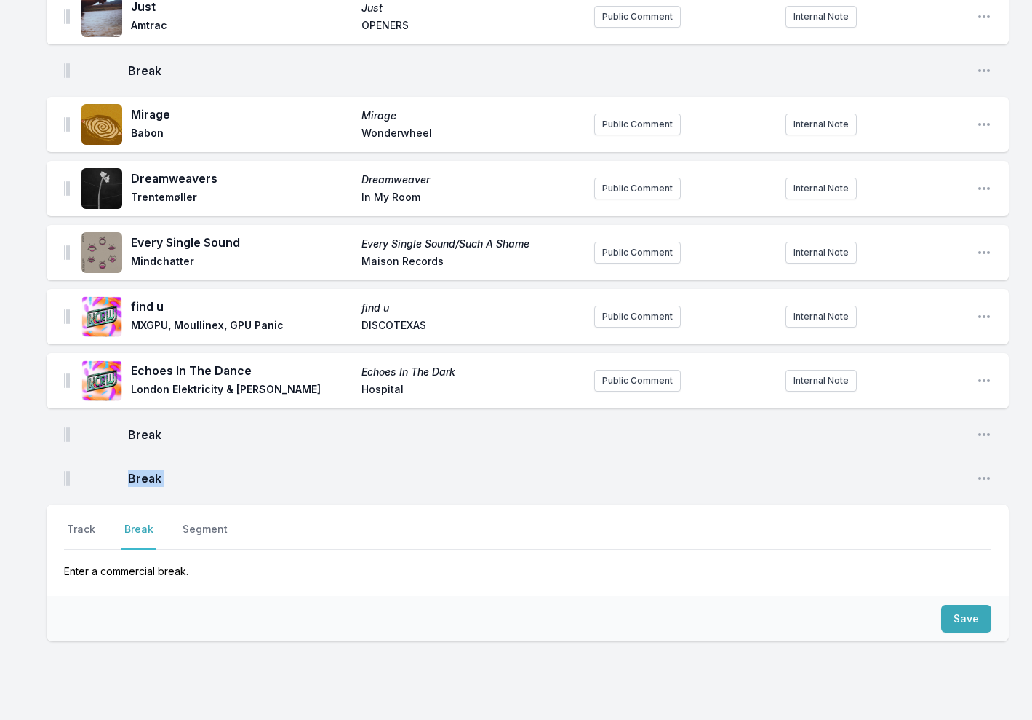
drag, startPoint x: 70, startPoint y: 460, endPoint x: 71, endPoint y: 487, distance: 27.7
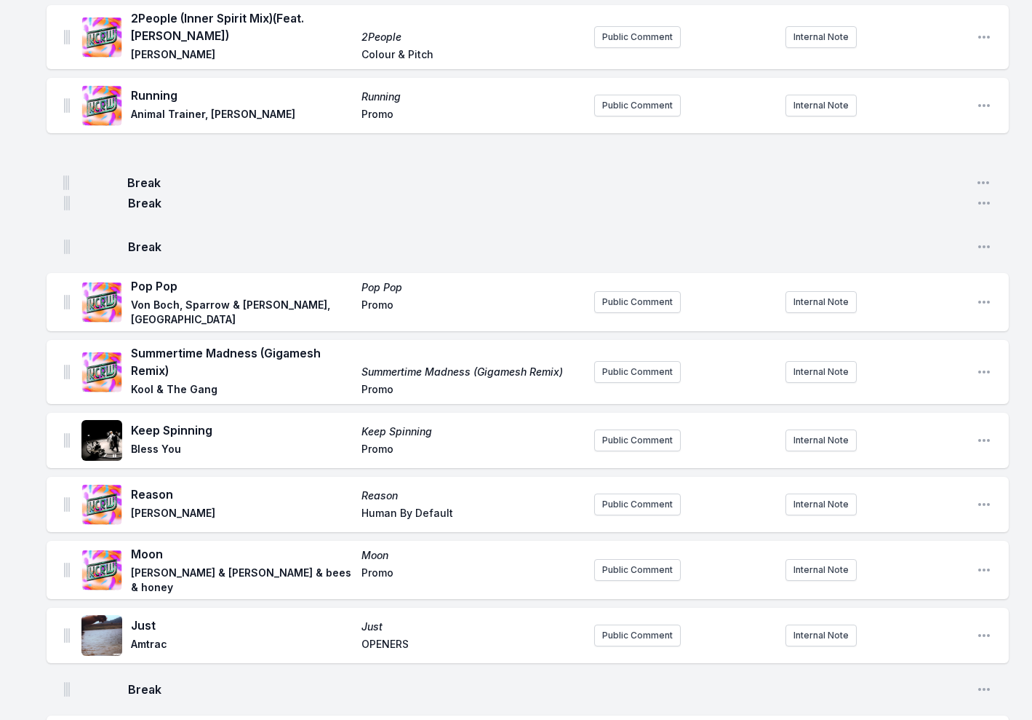
scroll to position [761, 0]
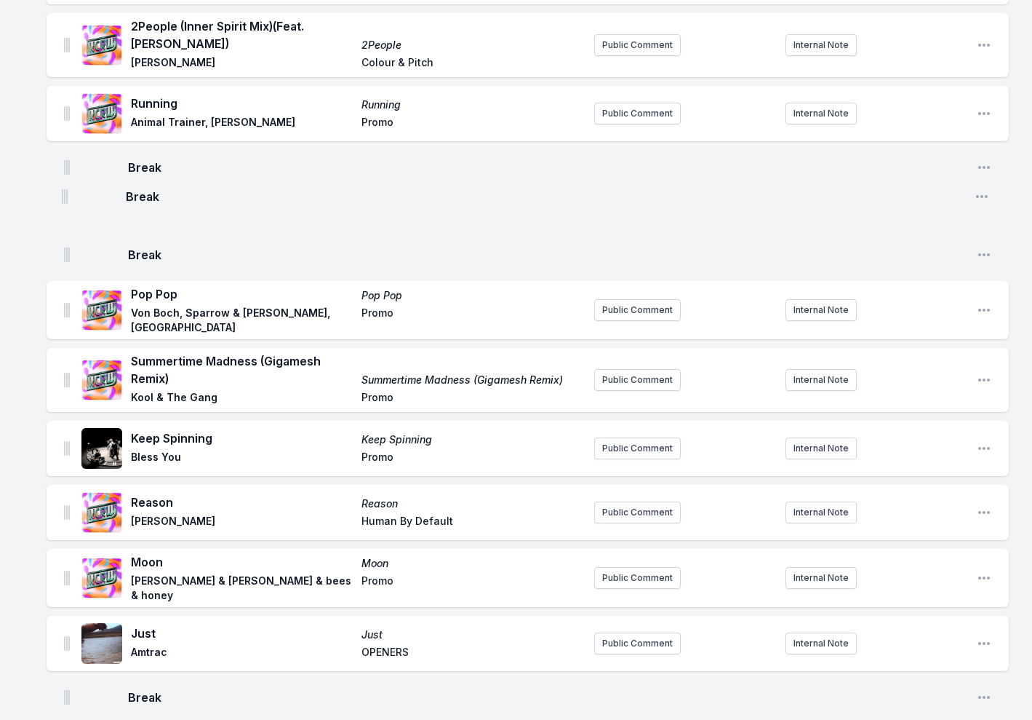
drag, startPoint x: 68, startPoint y: 462, endPoint x: 65, endPoint y: 199, distance: 262.7
click at [65, 199] on ul "The Path To Kasbah Journey Within Pig&Dan Cafe Del Mar Public Comment Internal …" at bounding box center [528, 234] width 963 height 1688
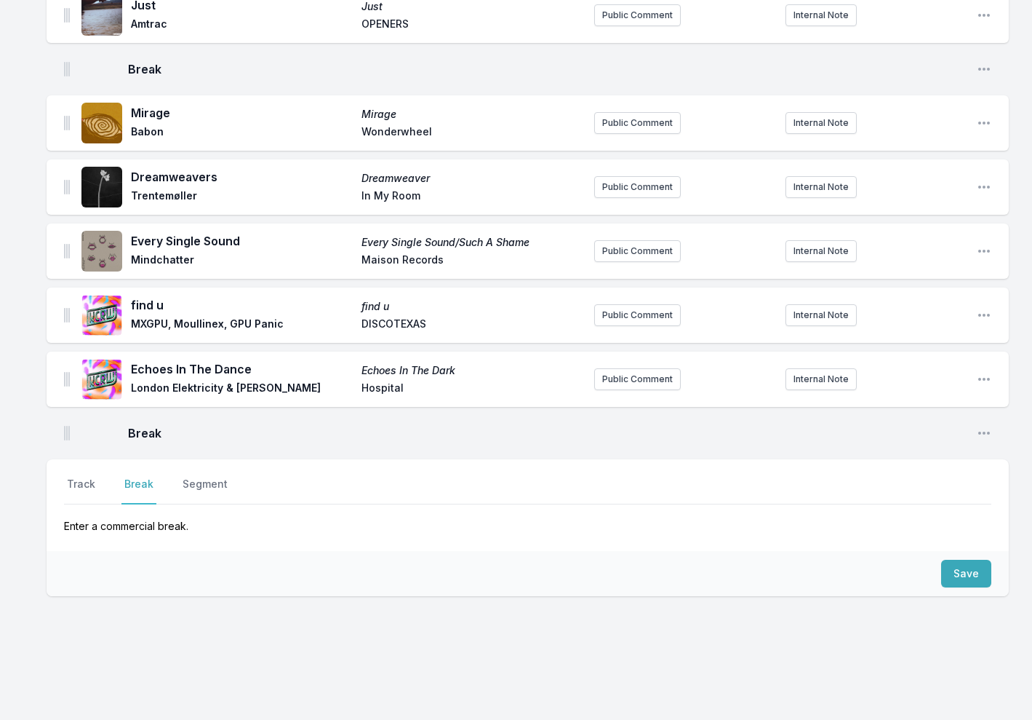
scroll to position [1387, 0]
